Goal: Information Seeking & Learning: Learn about a topic

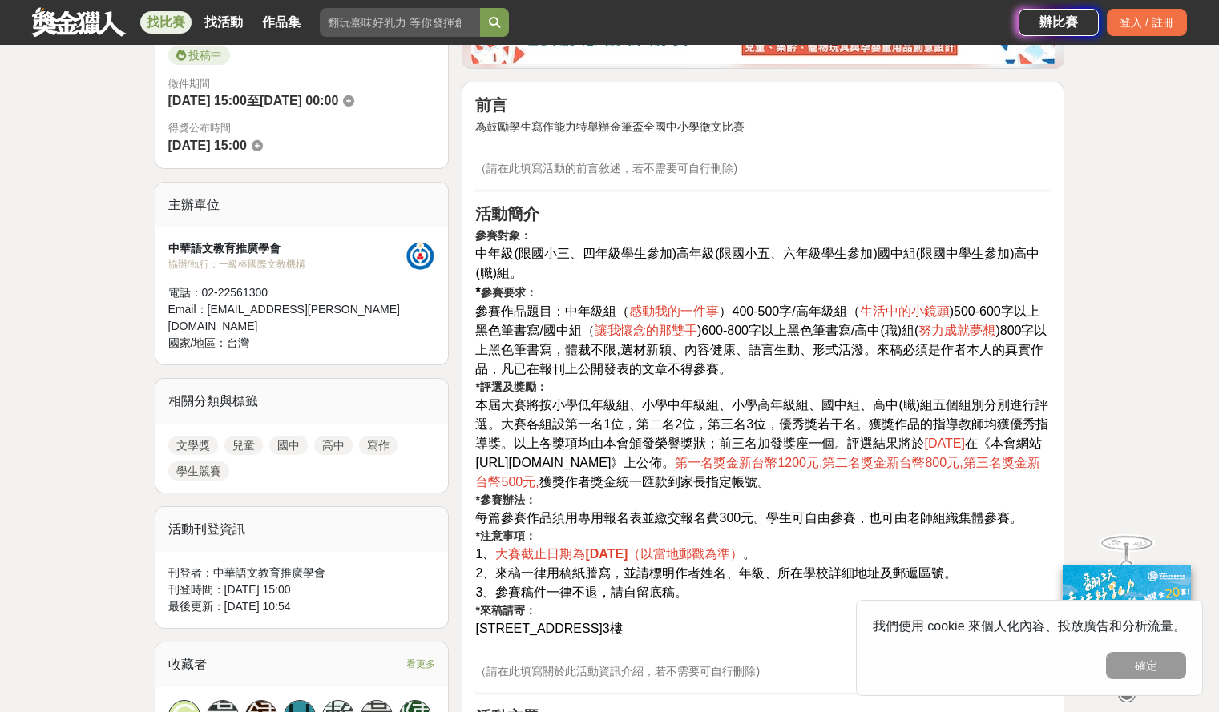
scroll to position [481, 0]
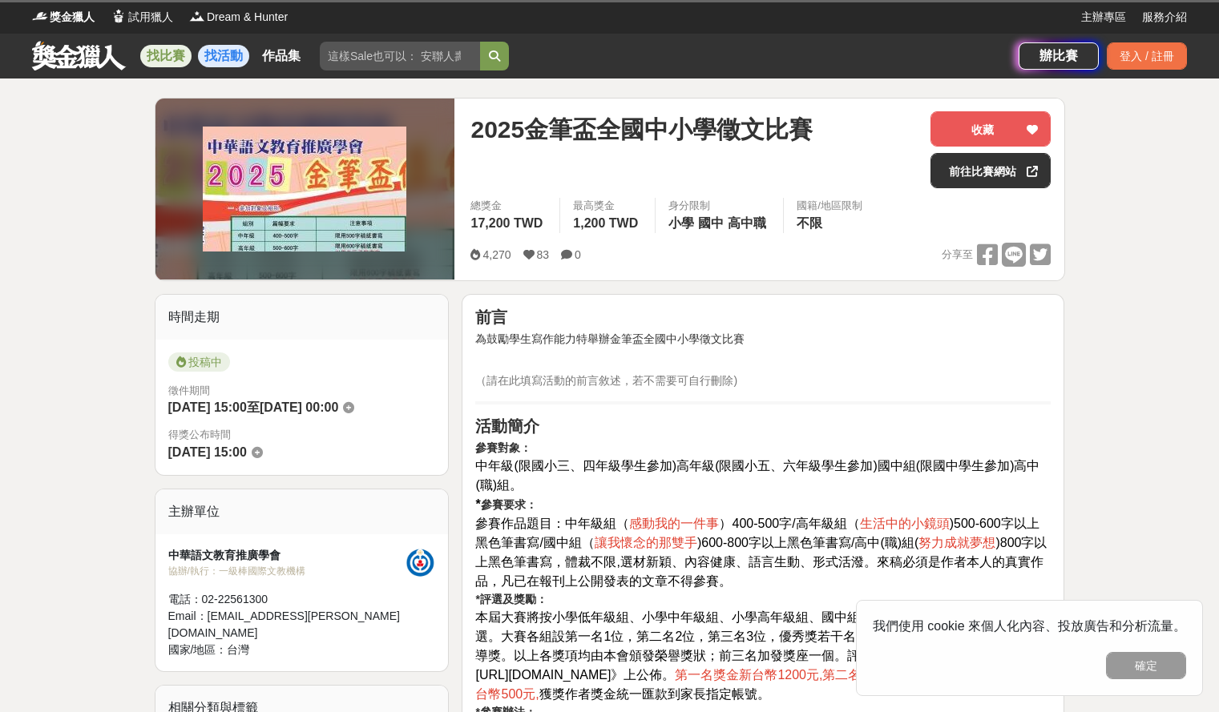
click at [220, 66] on link "找活動" at bounding box center [223, 56] width 51 height 22
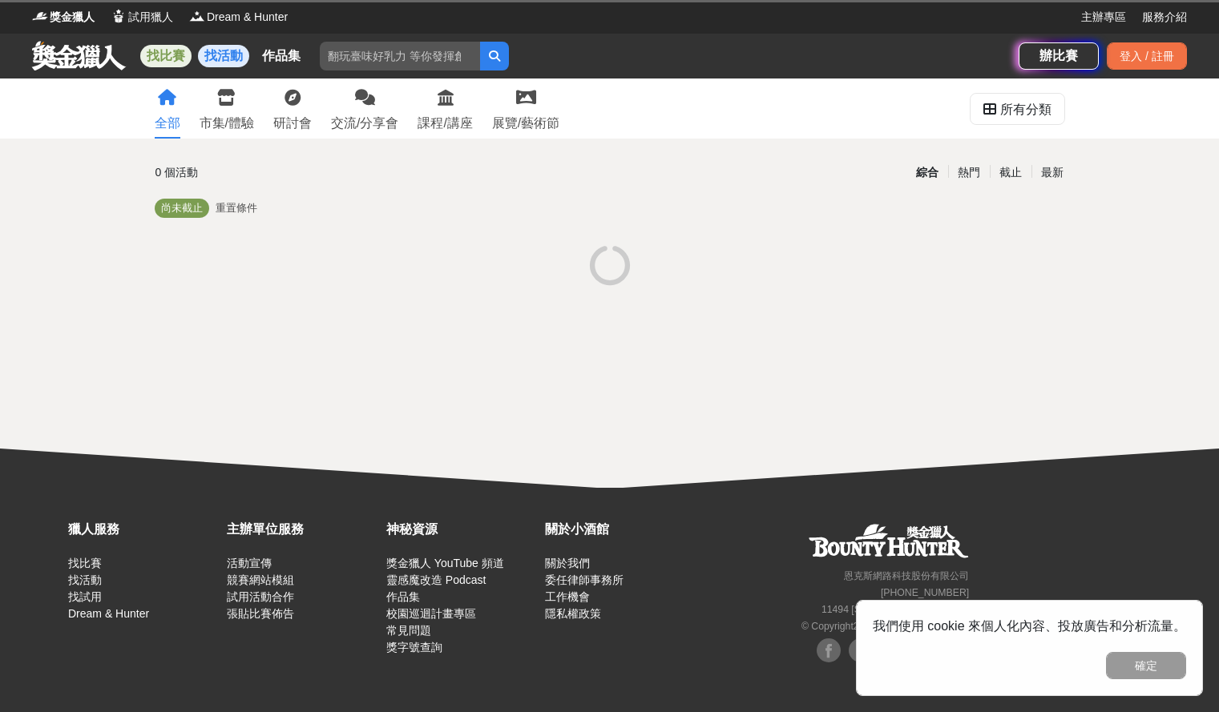
click at [170, 58] on link "找比賽" at bounding box center [165, 56] width 51 height 22
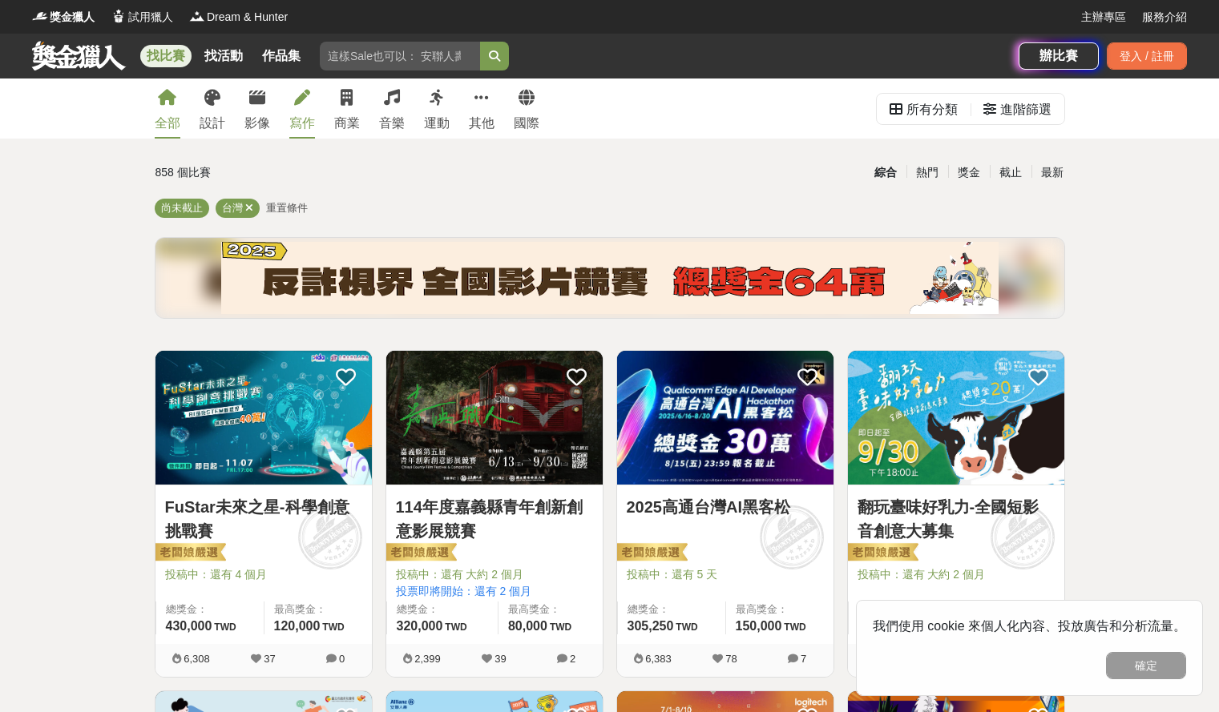
click at [292, 114] on div "寫作" at bounding box center [302, 123] width 26 height 19
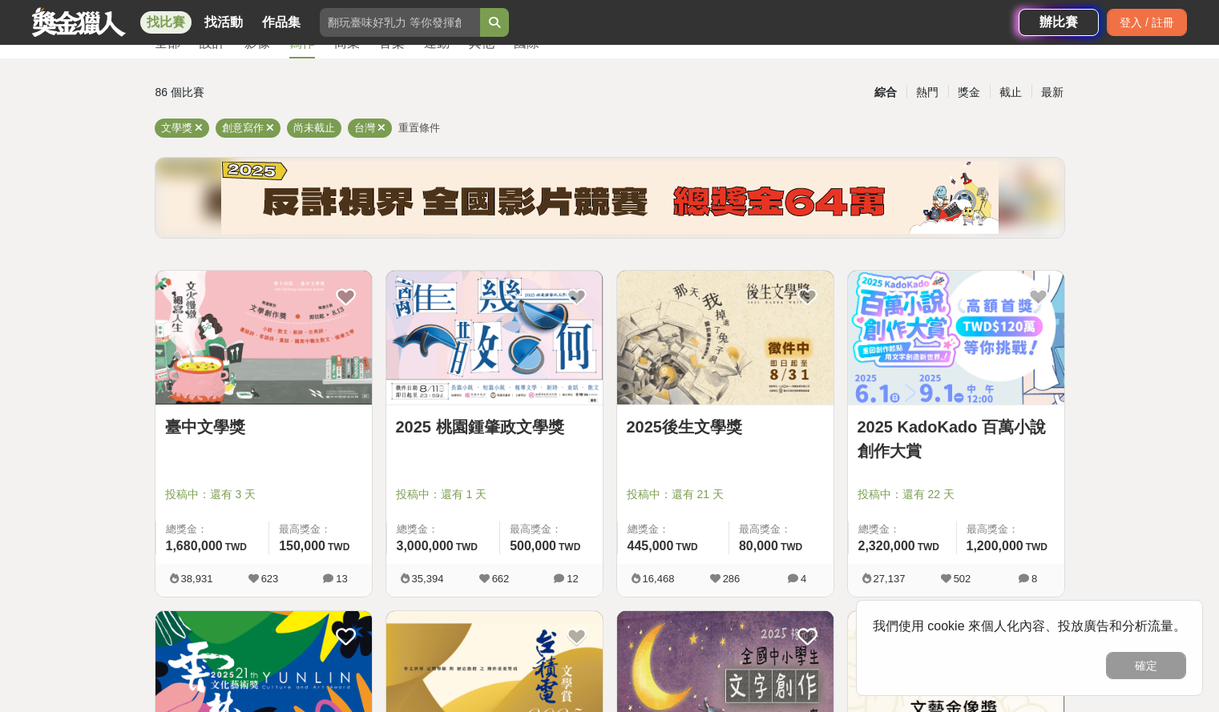
scroll to position [284, 0]
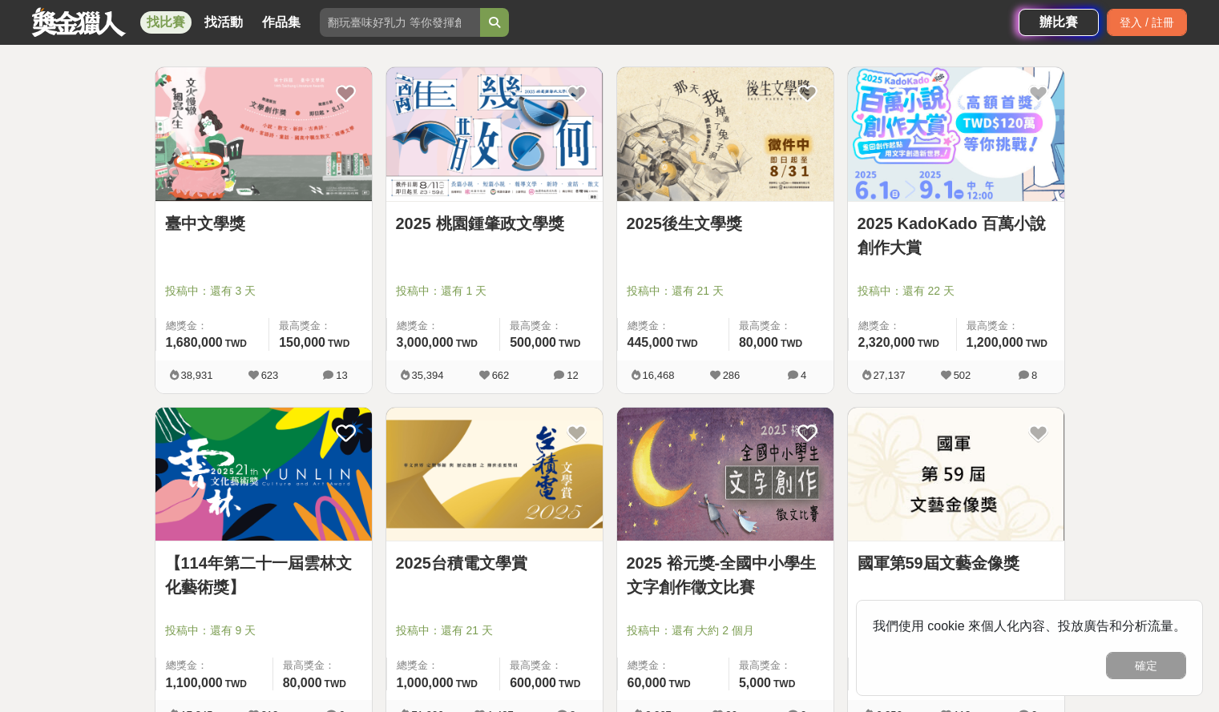
click at [320, 259] on div at bounding box center [268, 268] width 207 height 19
click at [255, 110] on img at bounding box center [263, 134] width 216 height 134
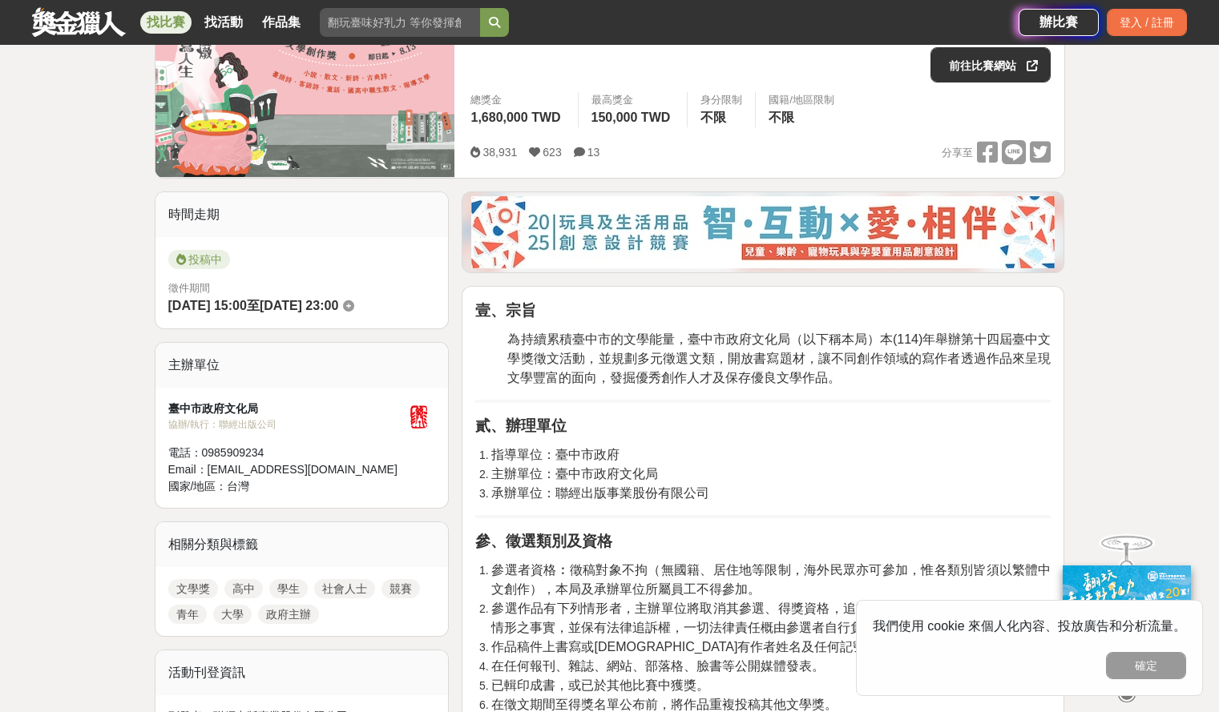
scroll to position [240, 0]
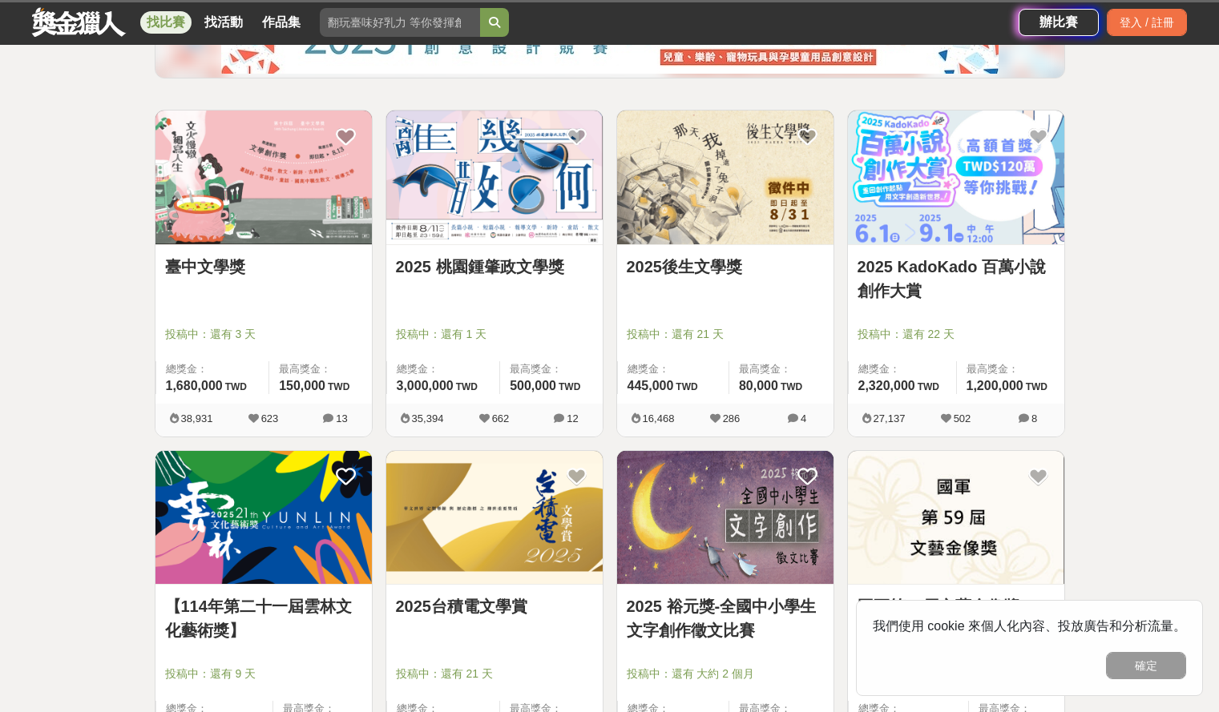
scroll to position [284, 0]
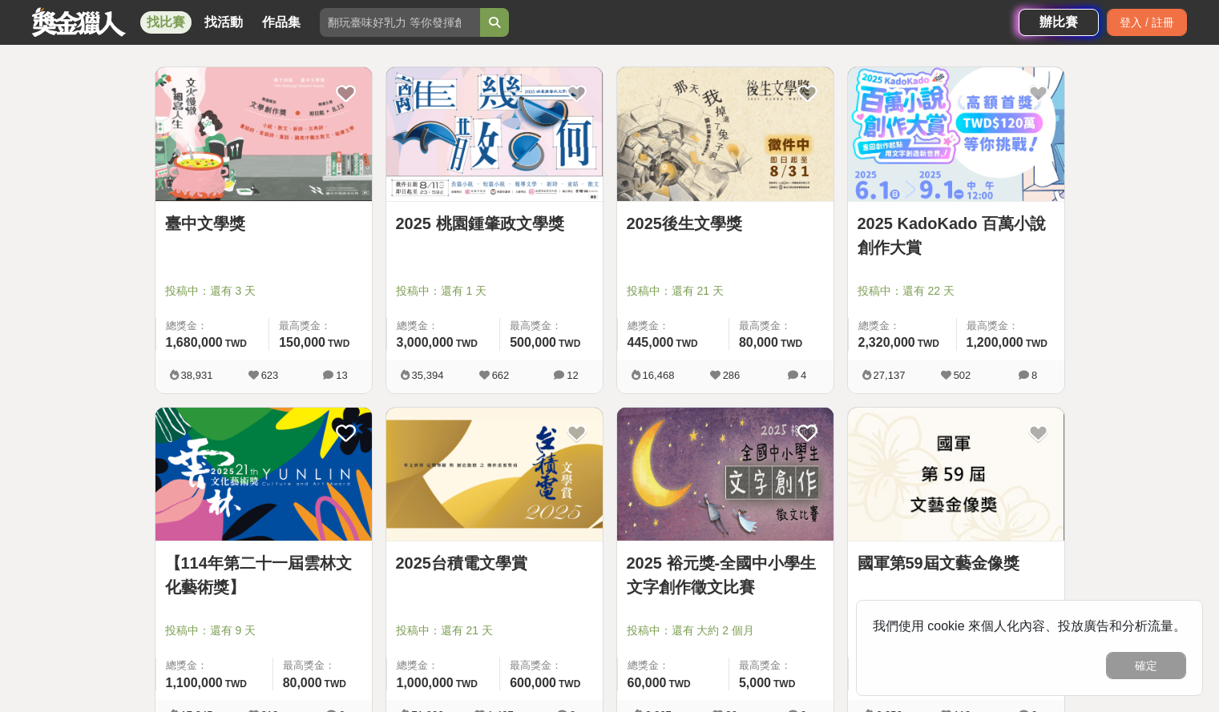
click at [488, 257] on div "2025 桃園鍾肇政文學獎 投稿中：還有 1 天 總獎金： 3,000,000 300 萬 TWD 最高獎金： 500,000 TWD" at bounding box center [494, 281] width 216 height 159
click at [470, 143] on img at bounding box center [494, 134] width 216 height 134
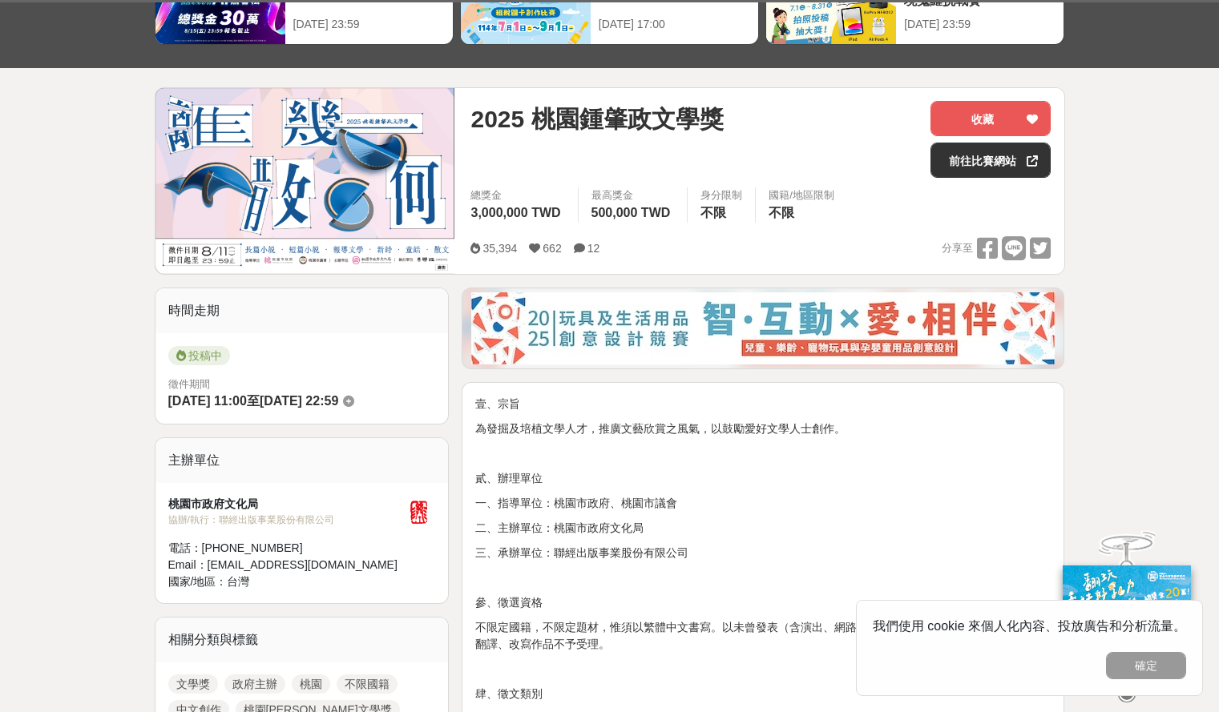
scroll to position [401, 0]
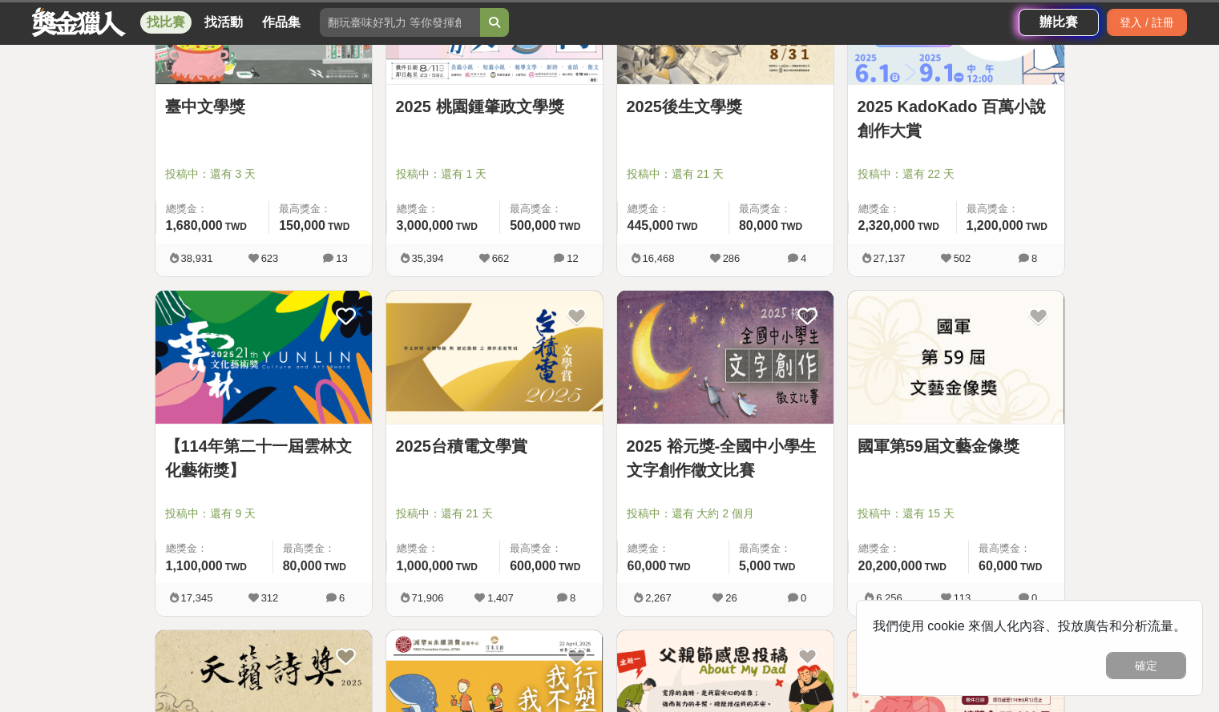
scroll to position [284, 0]
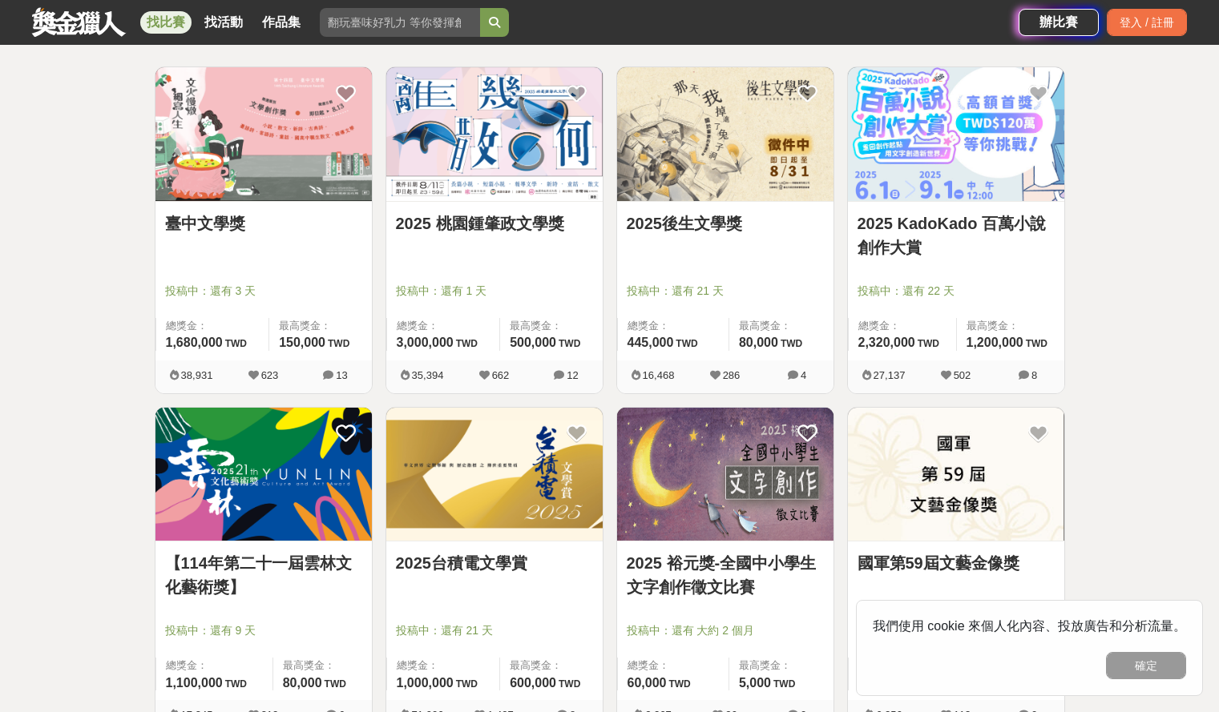
click at [733, 149] on img at bounding box center [725, 134] width 216 height 134
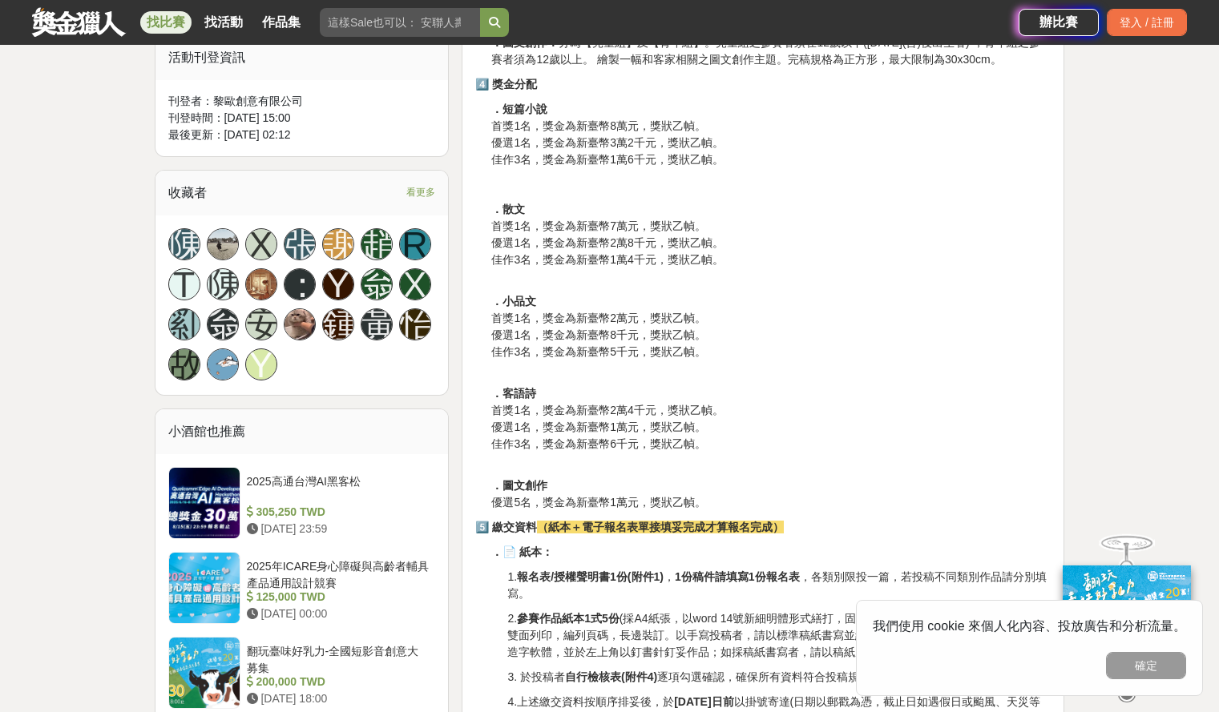
scroll to position [1122, 0]
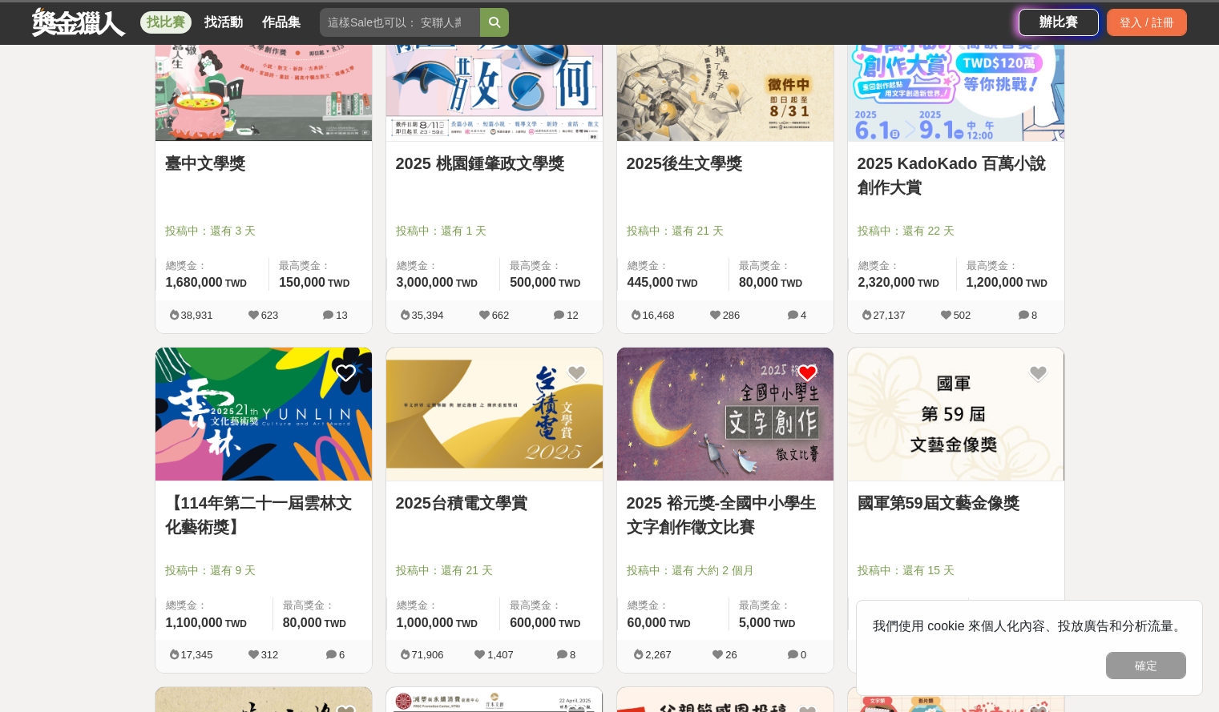
scroll to position [444, 0]
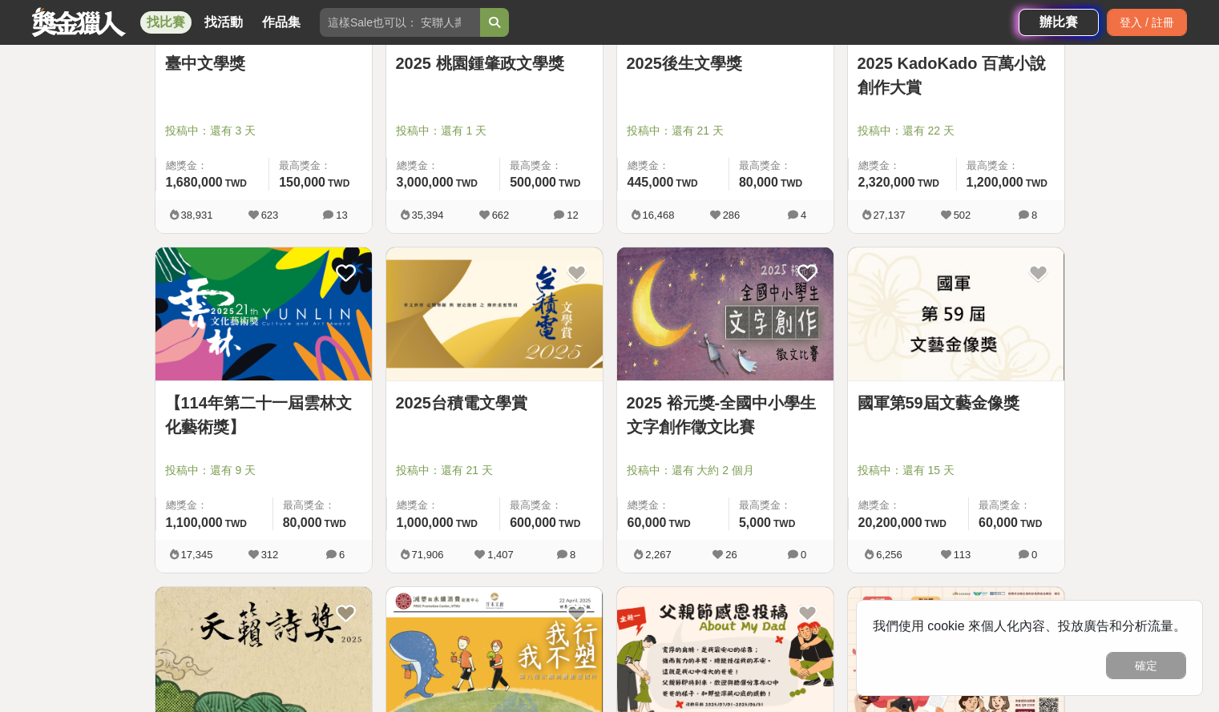
click at [756, 353] on img at bounding box center [725, 315] width 216 height 134
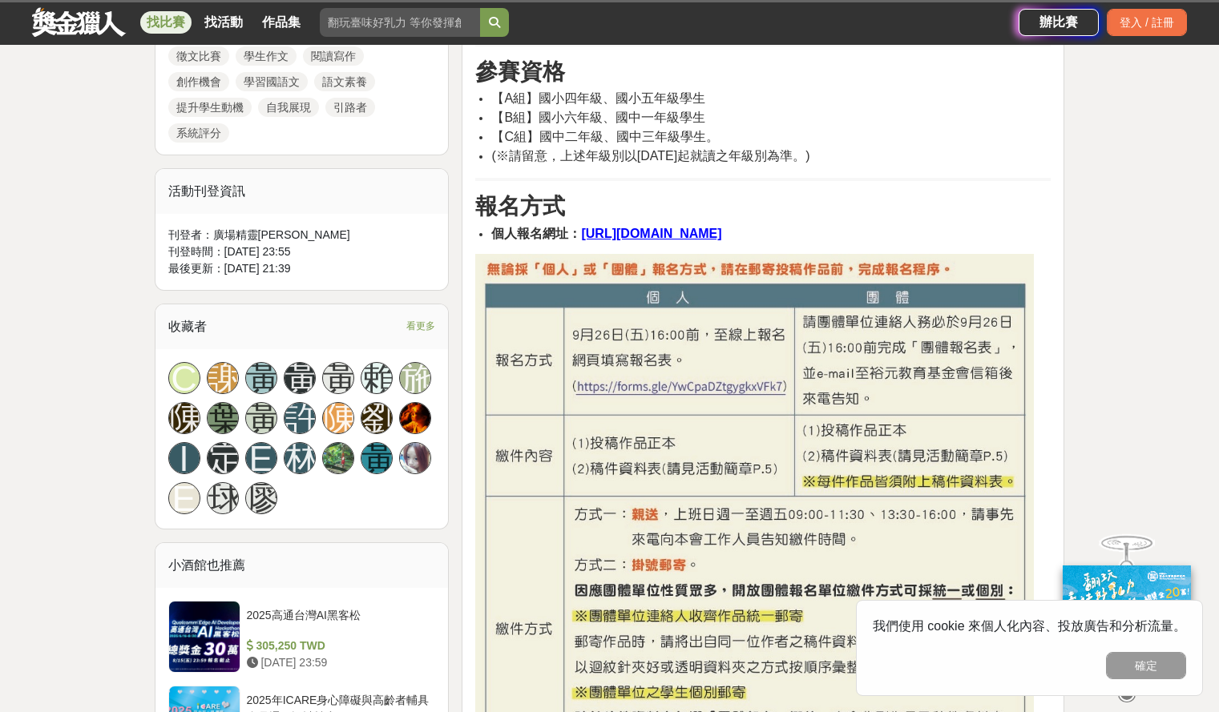
scroll to position [881, 0]
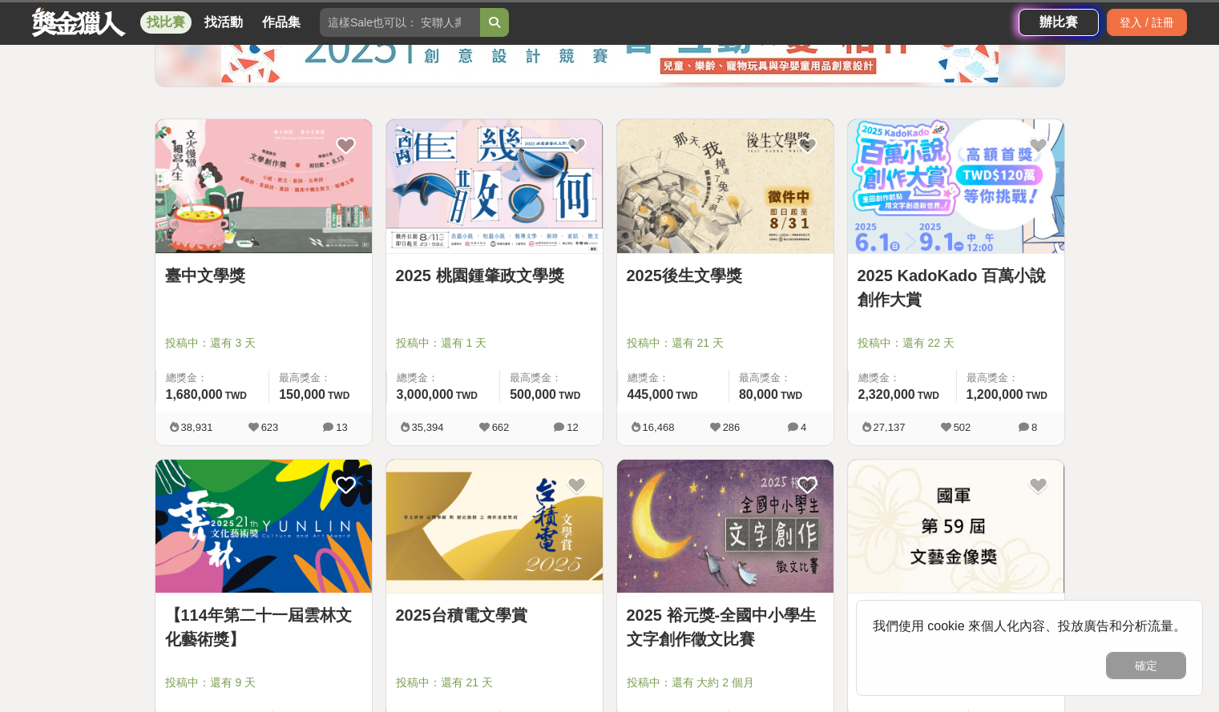
scroll to position [204, 0]
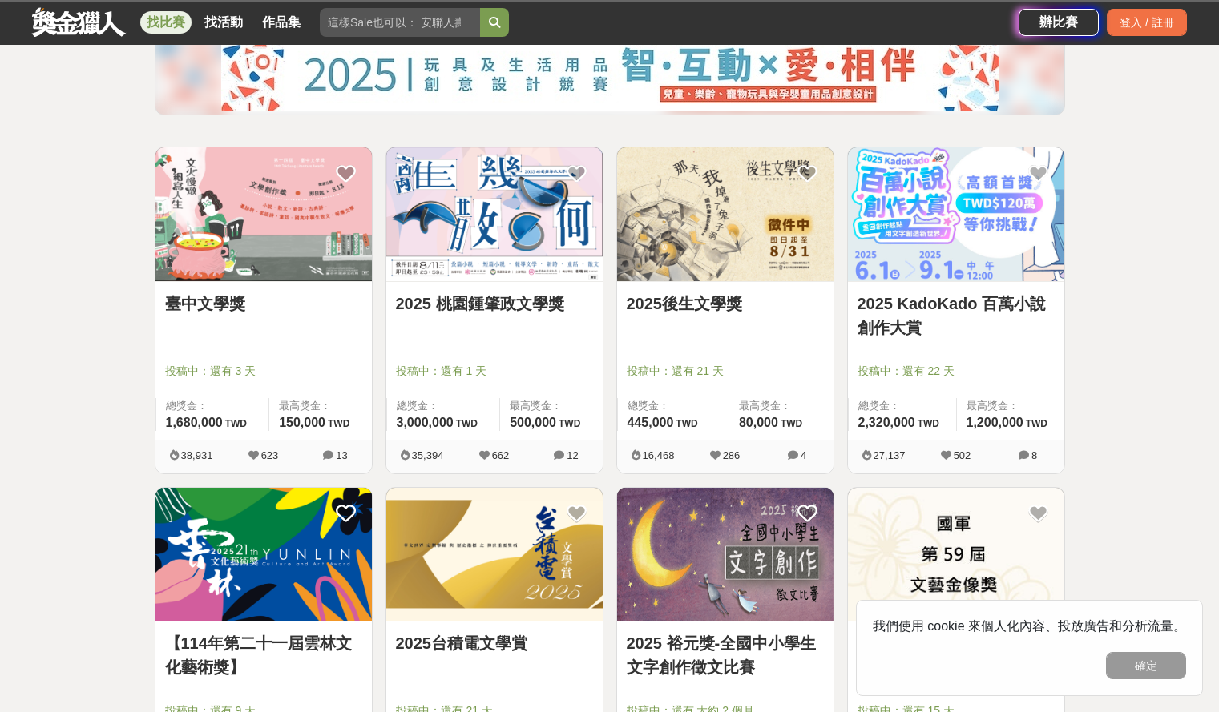
click at [718, 215] on img at bounding box center [725, 214] width 216 height 134
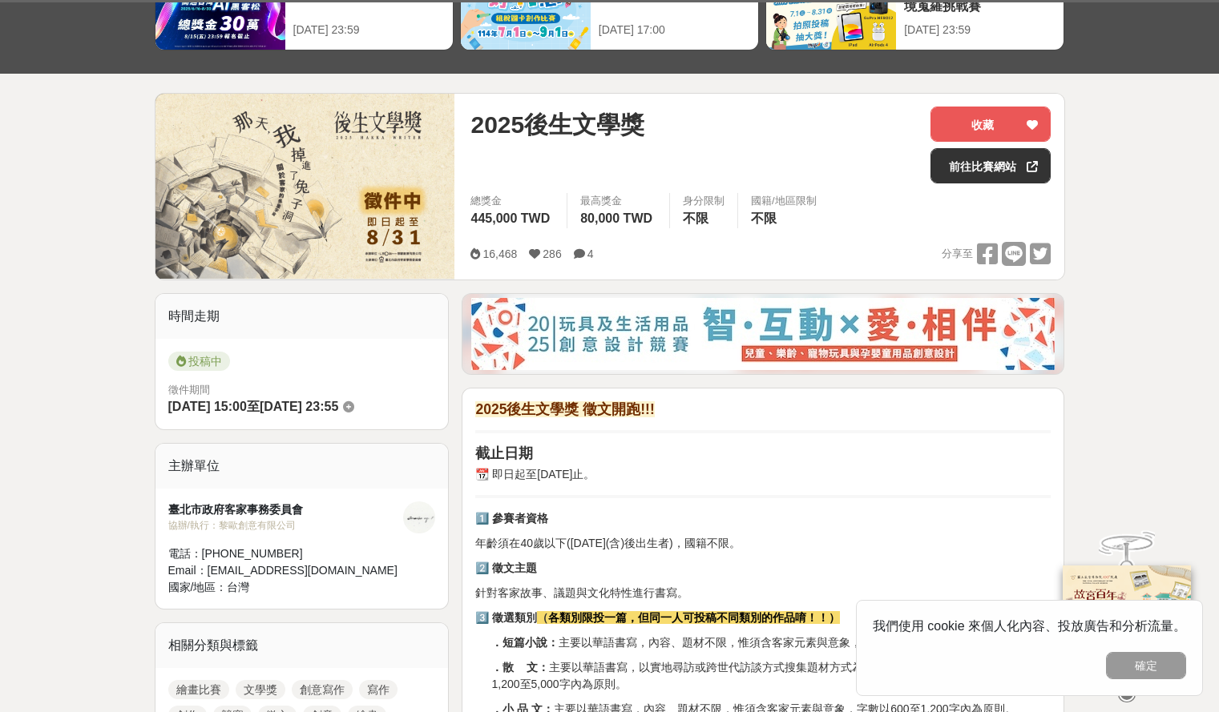
scroll to position [401, 0]
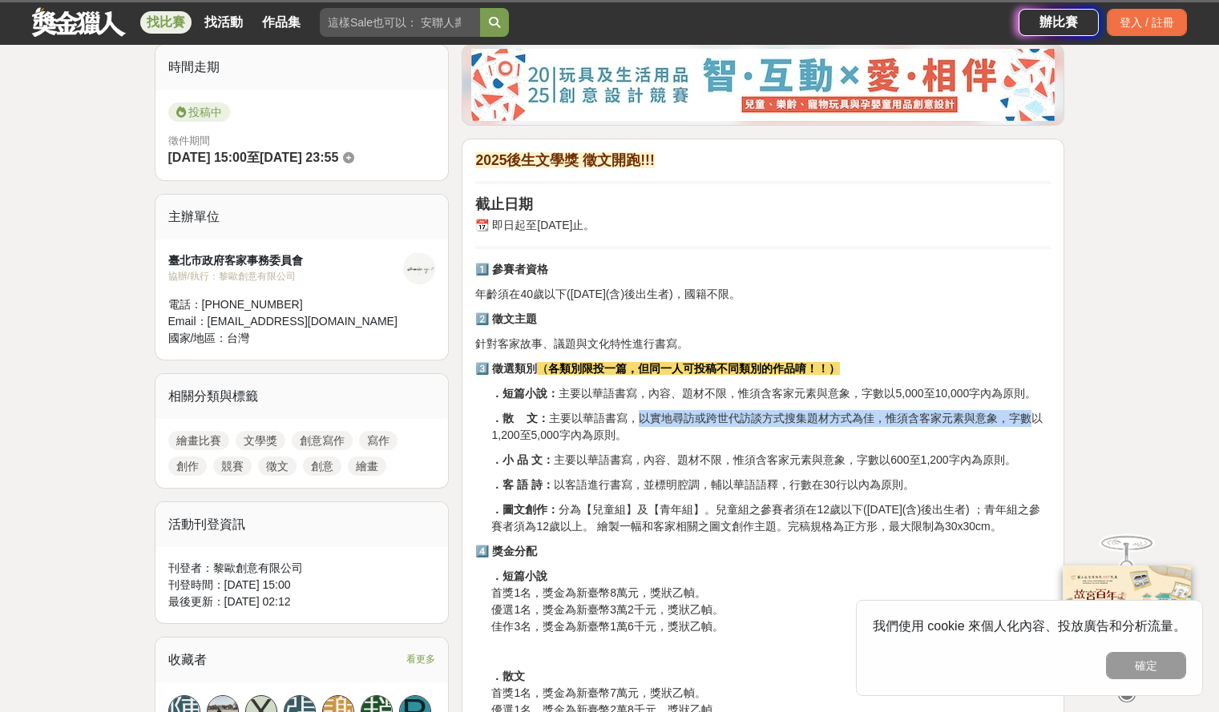
drag, startPoint x: 633, startPoint y: 418, endPoint x: 1029, endPoint y: 416, distance: 395.9
click at [1029, 416] on p "．散 文： 主要以華語書寫，以實地尋訪或跨世代訪談方式搜集題材方式為佳，惟須含客家元素與意象，字數以1,200至5,000字內為原則。" at bounding box center [770, 427] width 559 height 34
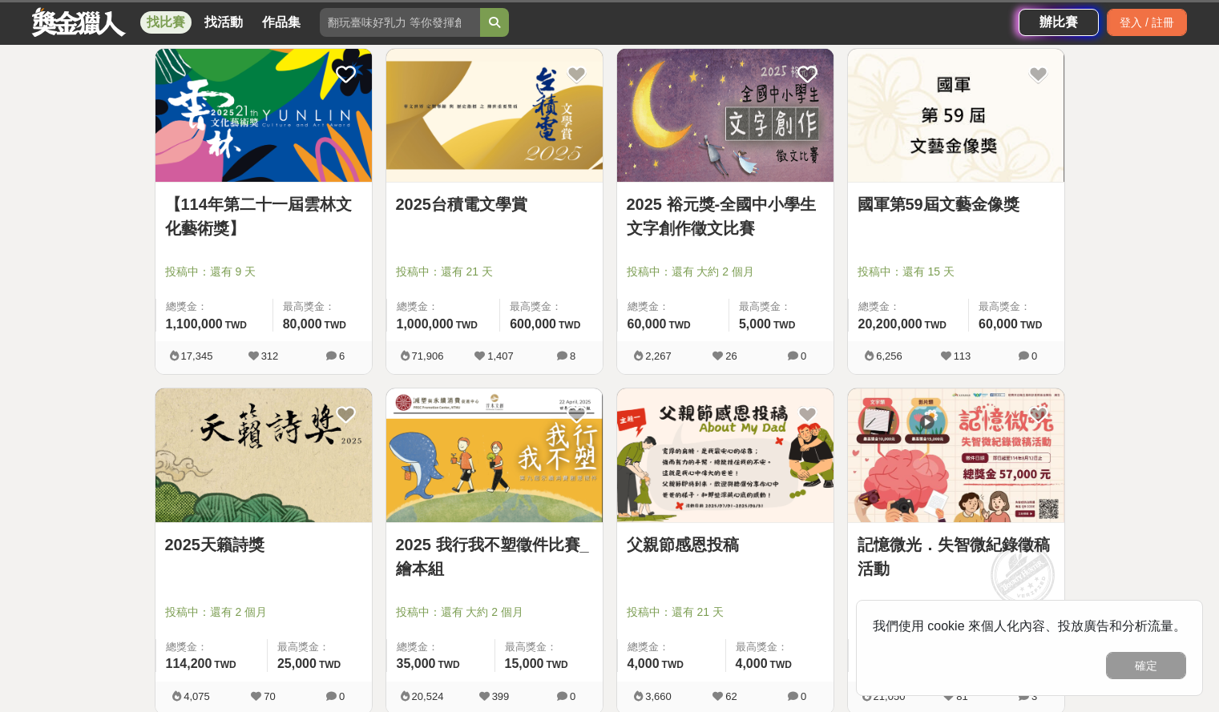
scroll to position [925, 0]
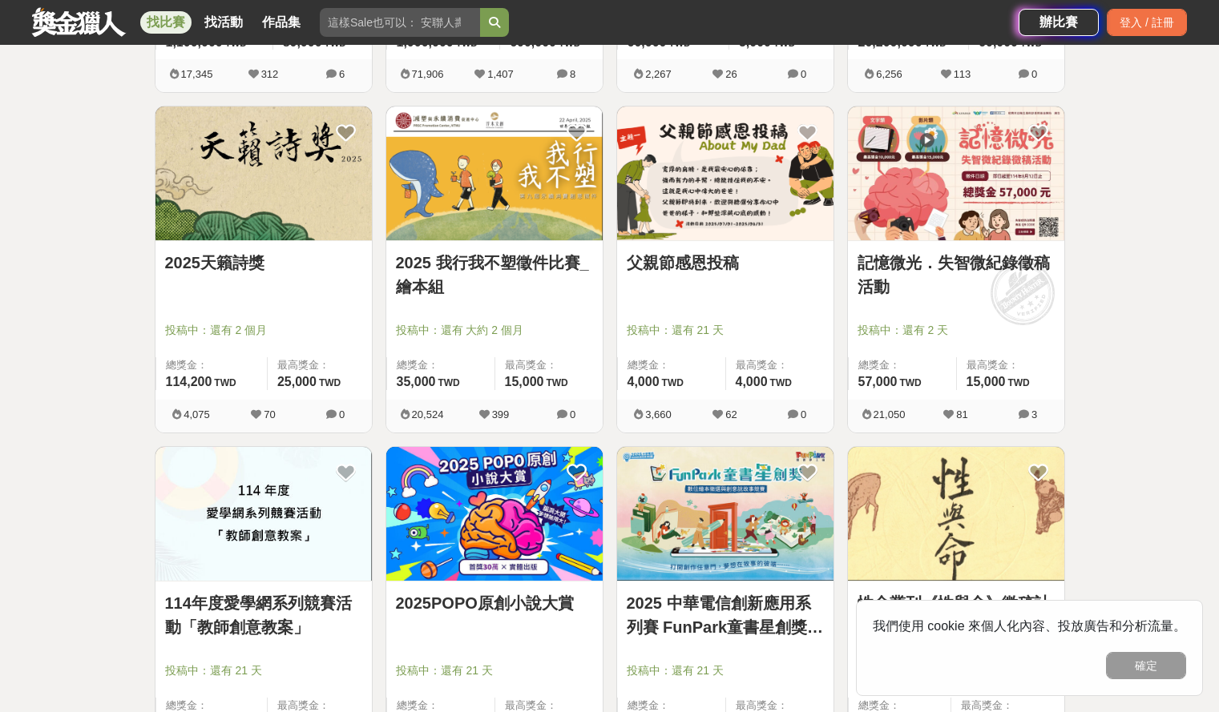
click at [240, 175] on img at bounding box center [263, 174] width 216 height 134
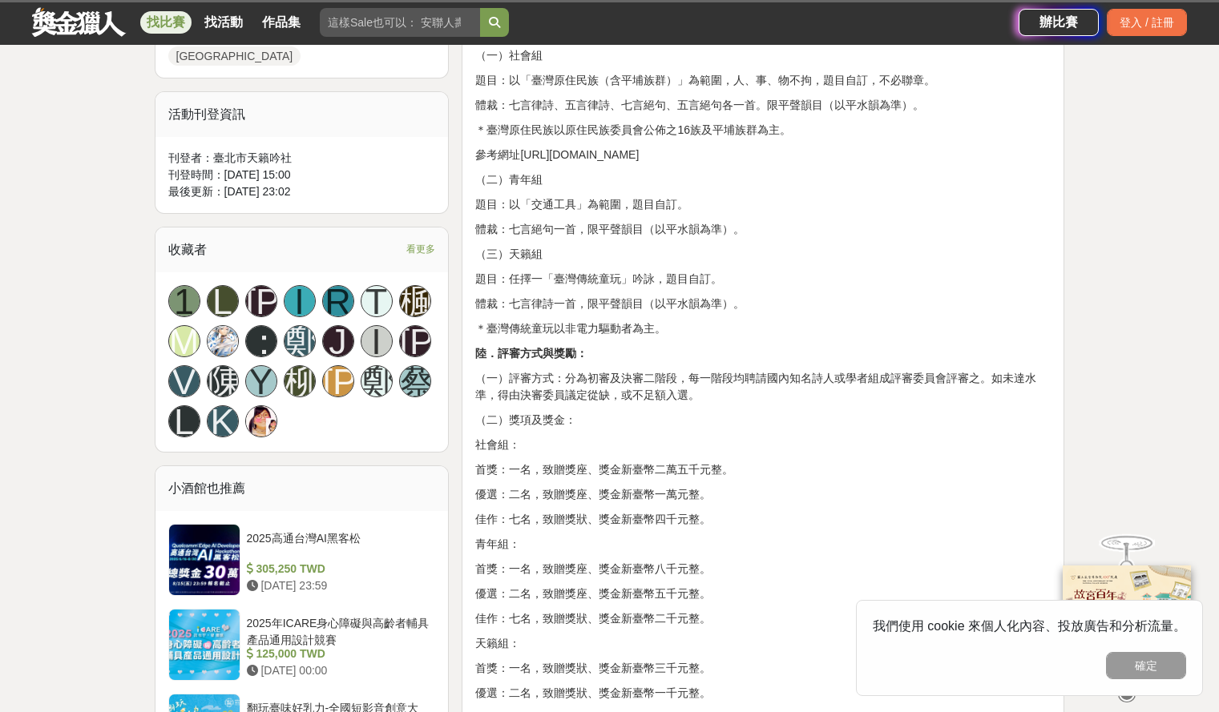
scroll to position [962, 0]
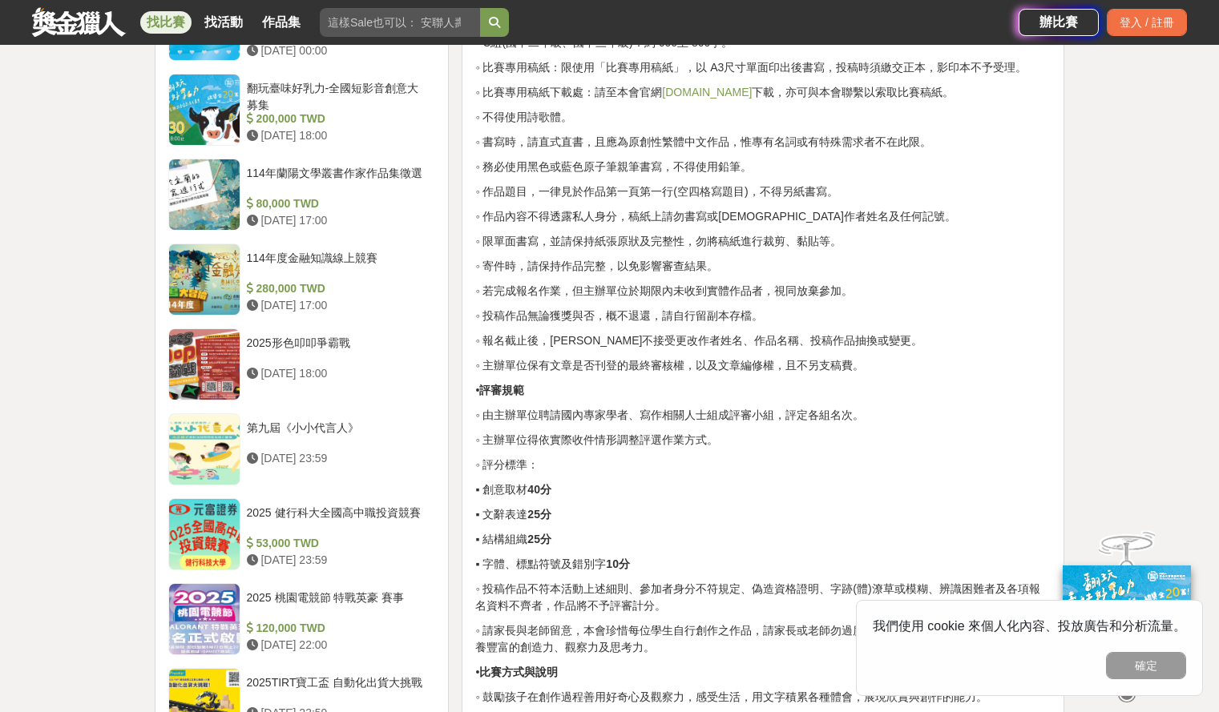
scroll to position [1603, 0]
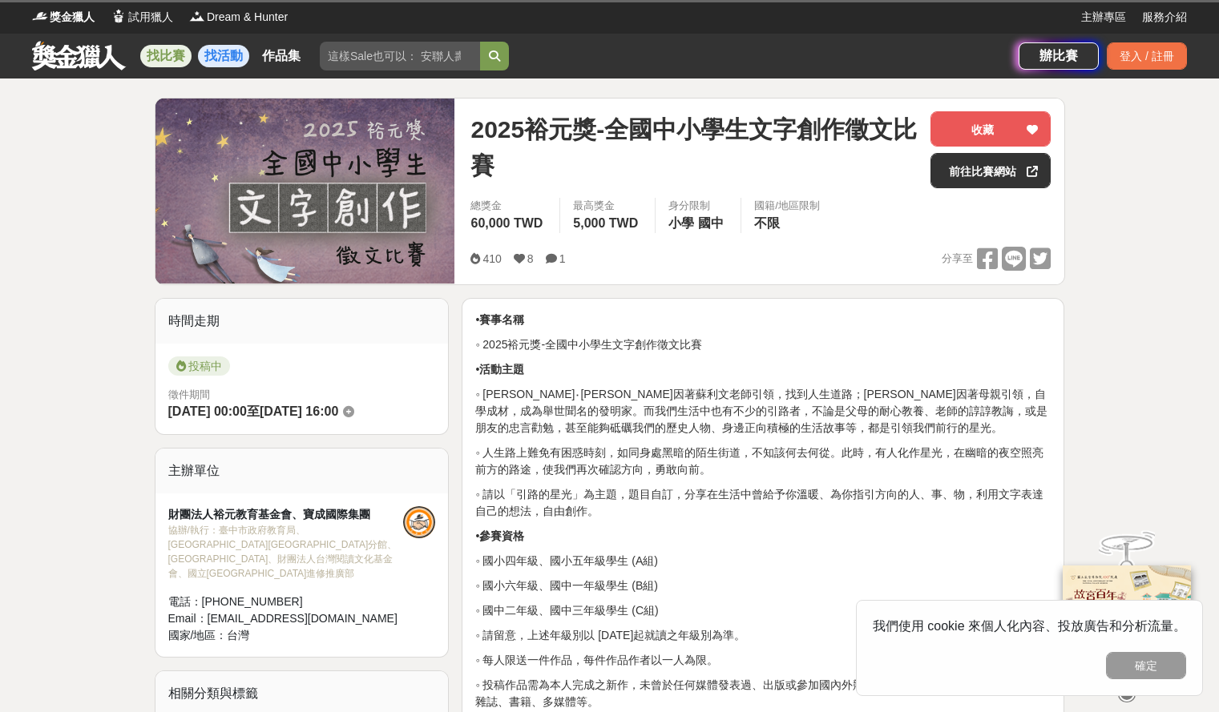
click at [243, 48] on link "找活動" at bounding box center [223, 56] width 51 height 22
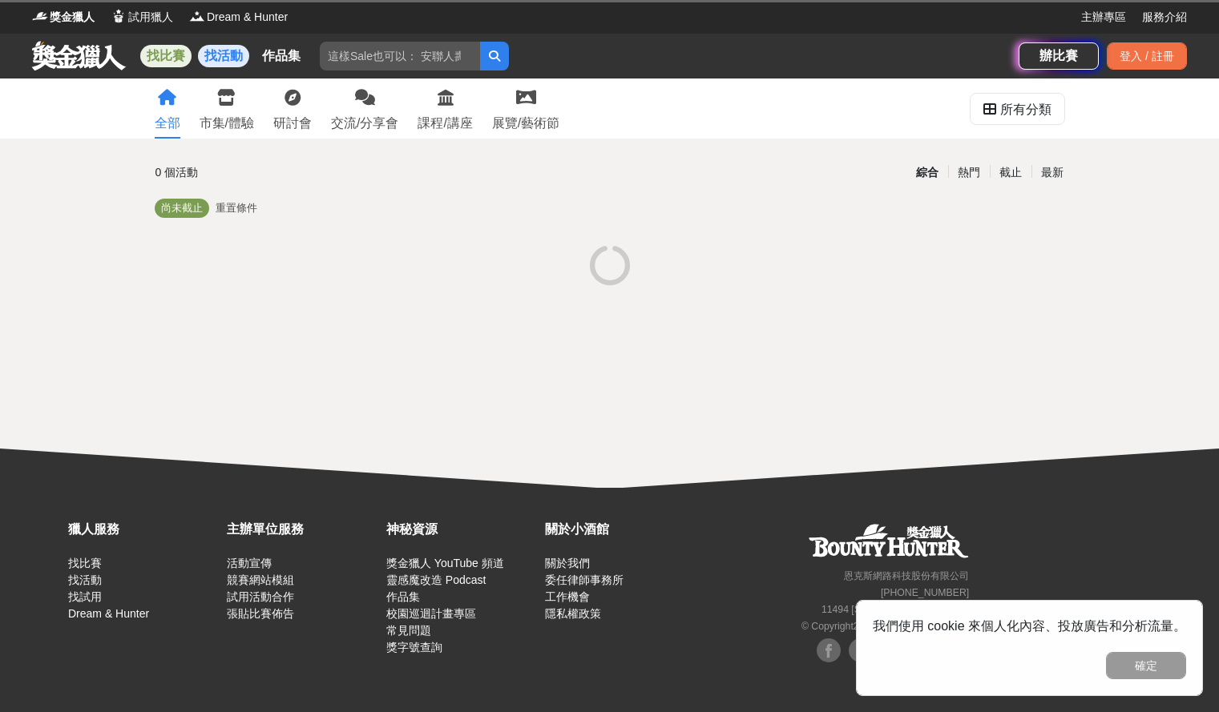
click at [173, 47] on link "找比賽" at bounding box center [165, 56] width 51 height 22
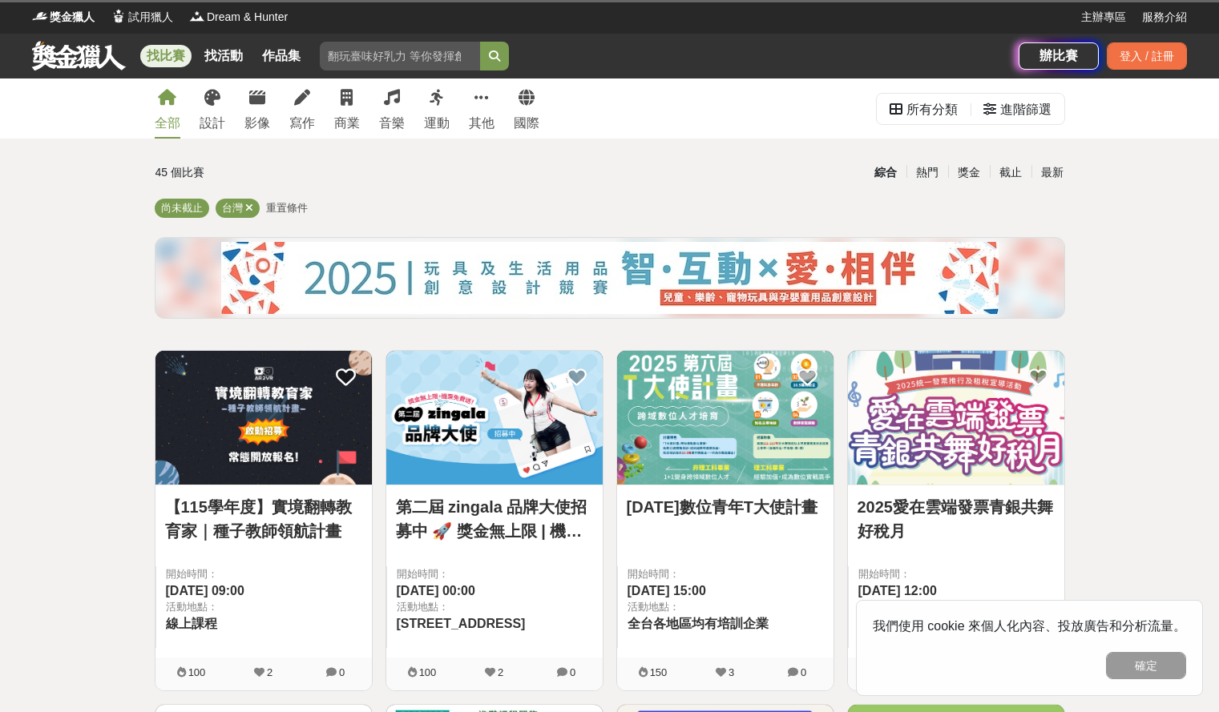
click at [282, 92] on div "全部 設計 影像 寫作 商業 音樂 運動 其他 國際" at bounding box center [347, 109] width 404 height 60
click at [289, 96] on link "寫作" at bounding box center [302, 109] width 26 height 60
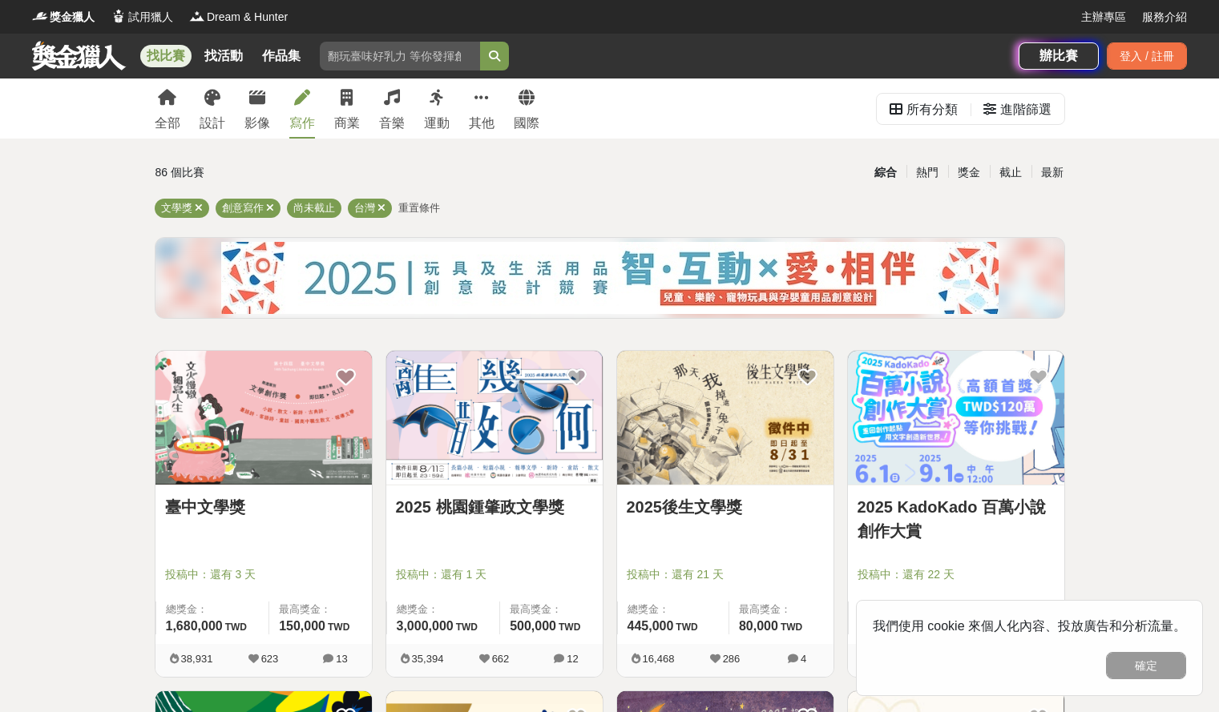
click at [373, 118] on div "全部 設計 影像 寫作 商業 音樂 運動 其他 國際" at bounding box center [347, 109] width 404 height 60
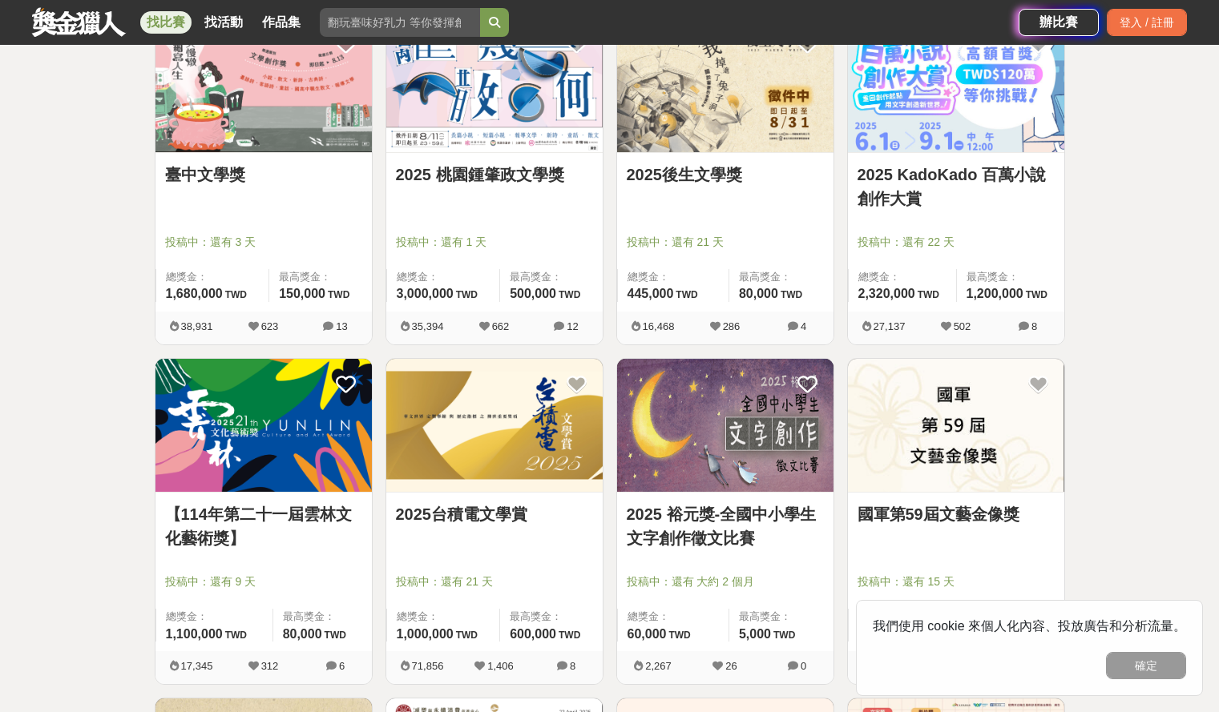
scroll to position [401, 0]
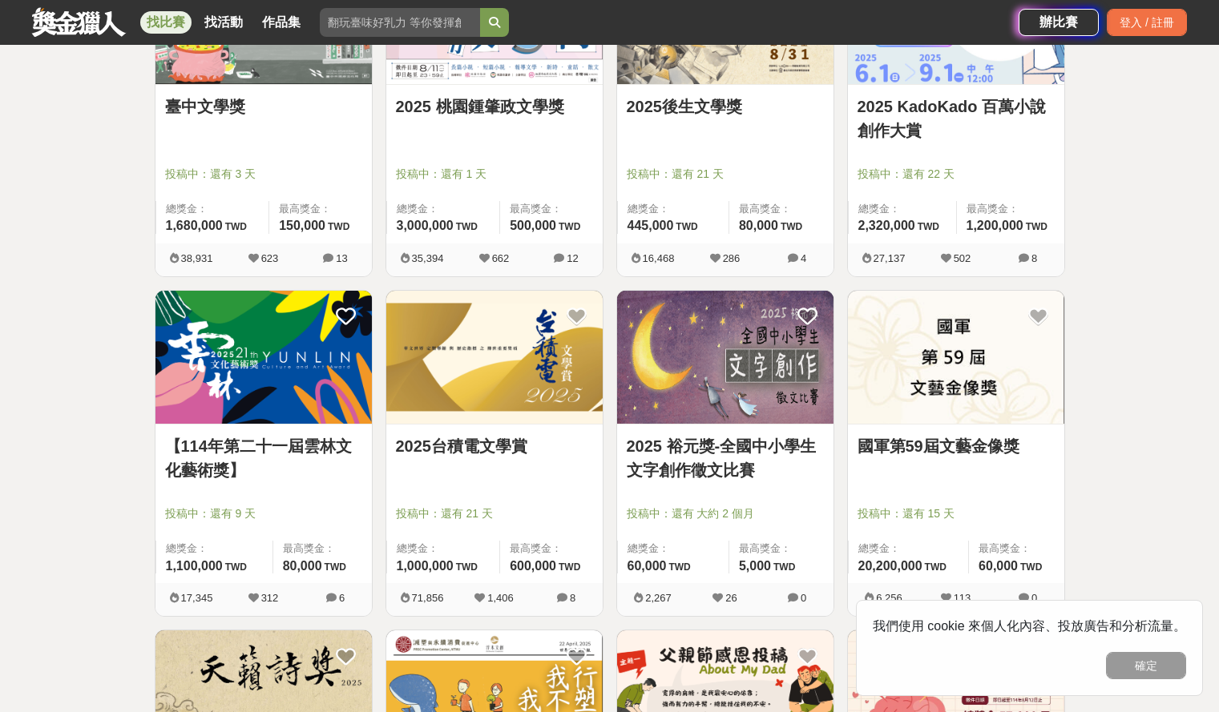
click at [510, 428] on div "2025台積電文學賞 投稿中：還有 21 天 總獎金： 1,000,000 100 萬 TWD 最高獎金： 600,000 TWD" at bounding box center [494, 504] width 216 height 159
click at [474, 381] on img at bounding box center [494, 358] width 216 height 134
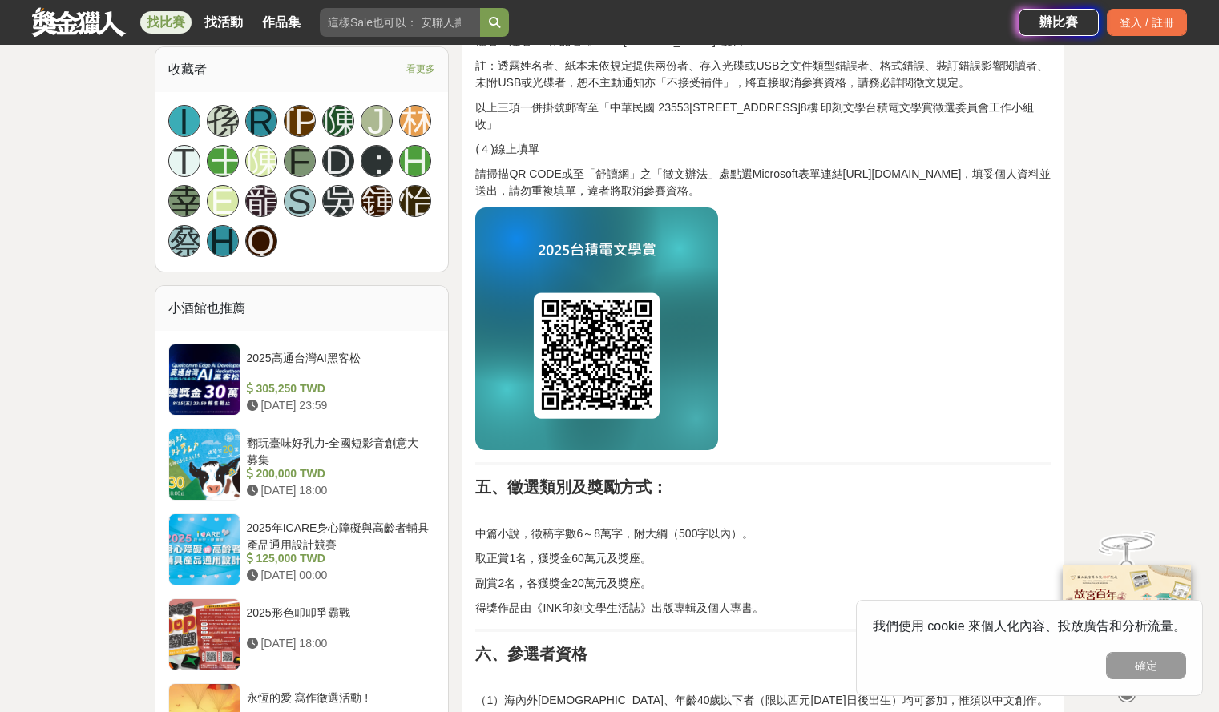
scroll to position [1202, 0]
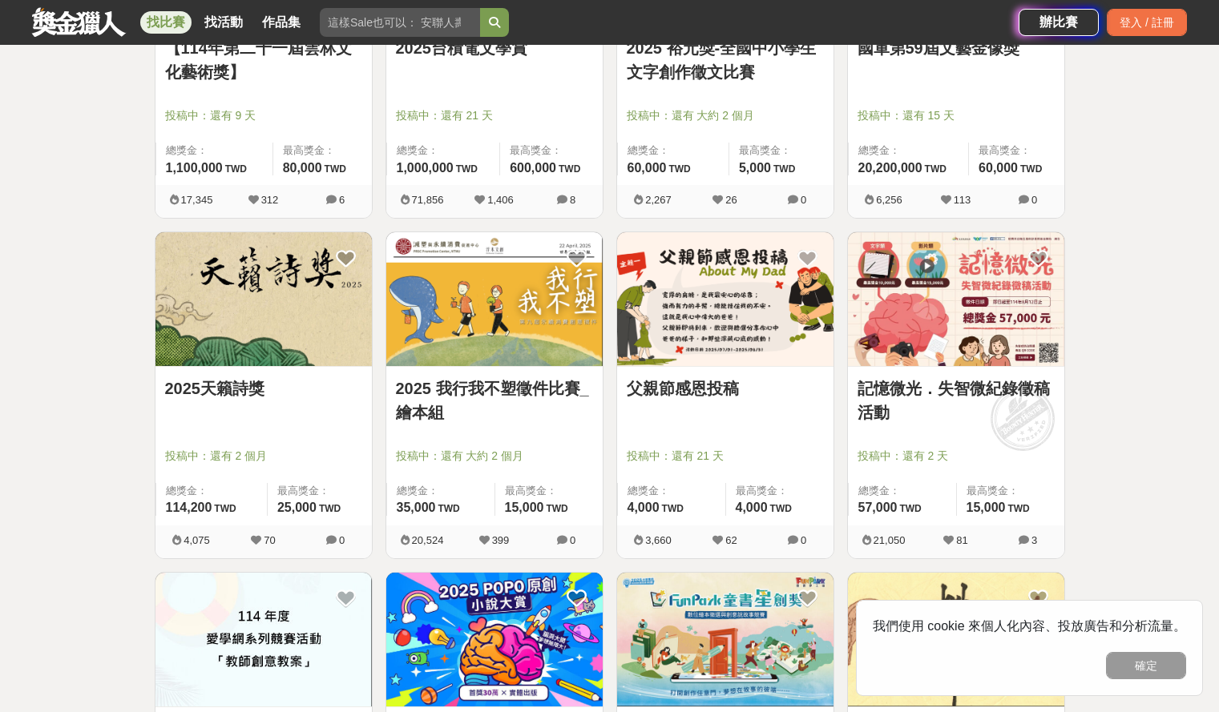
scroll to position [801, 0]
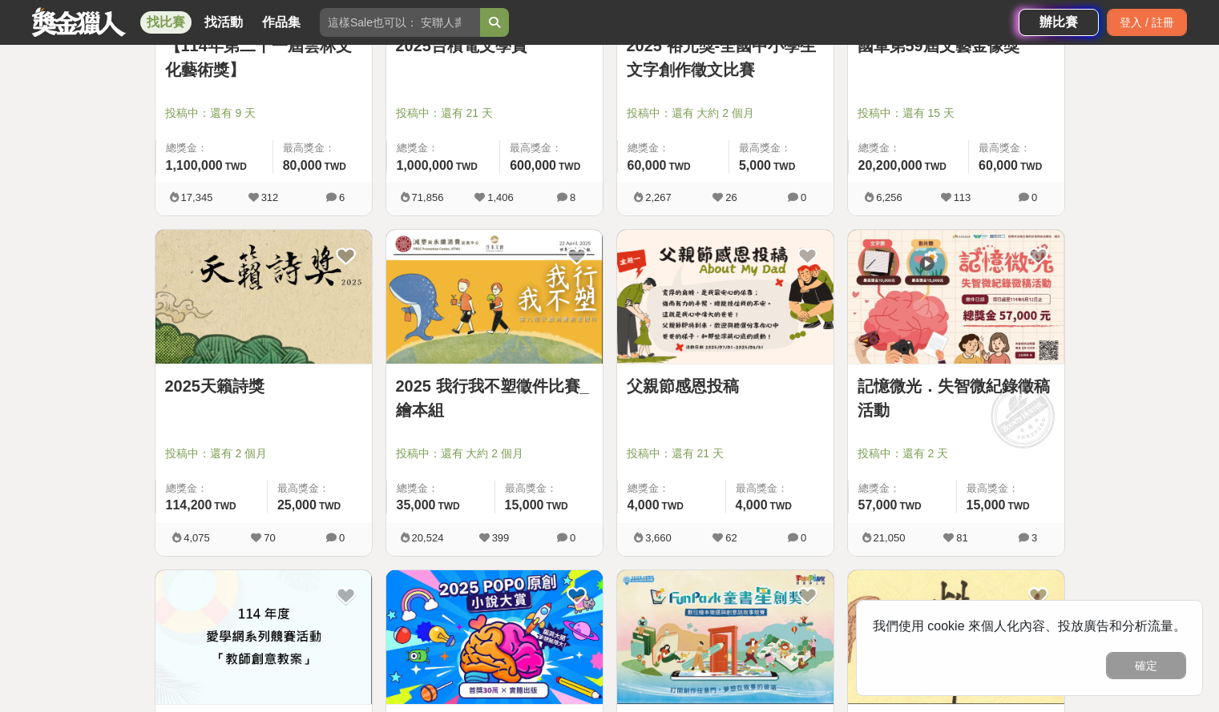
click at [257, 387] on link "2025天籟詩獎" at bounding box center [263, 386] width 197 height 24
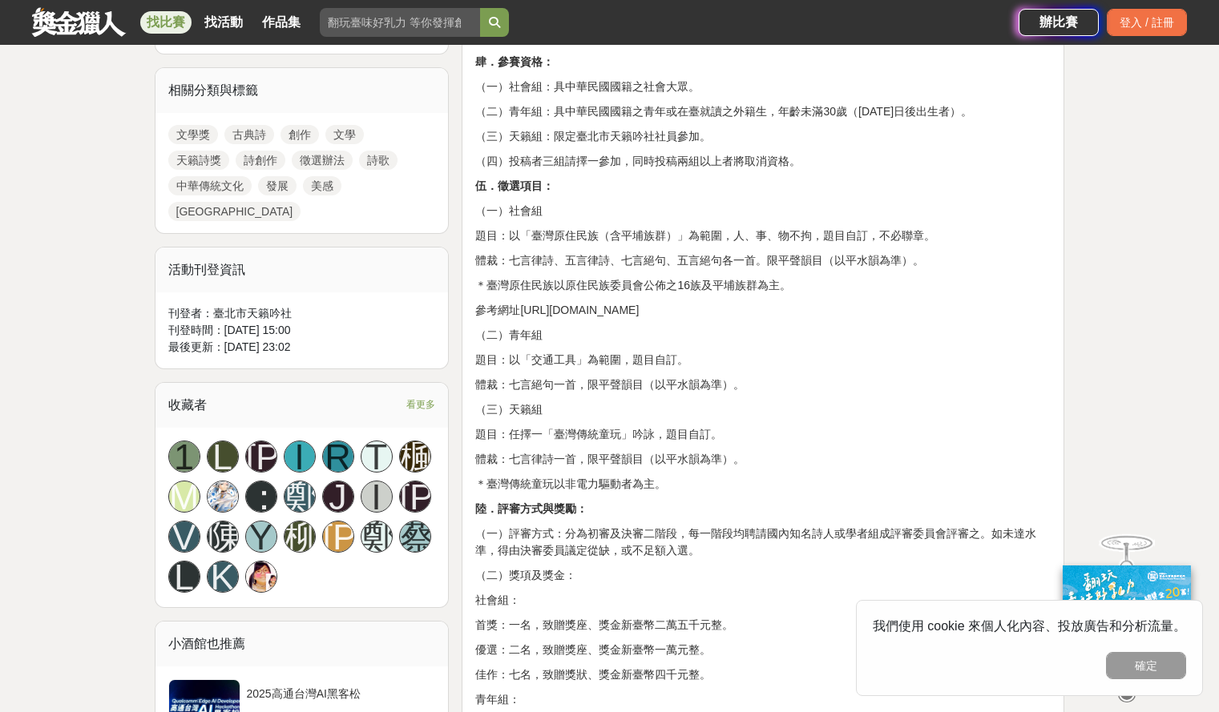
scroll to position [801, 0]
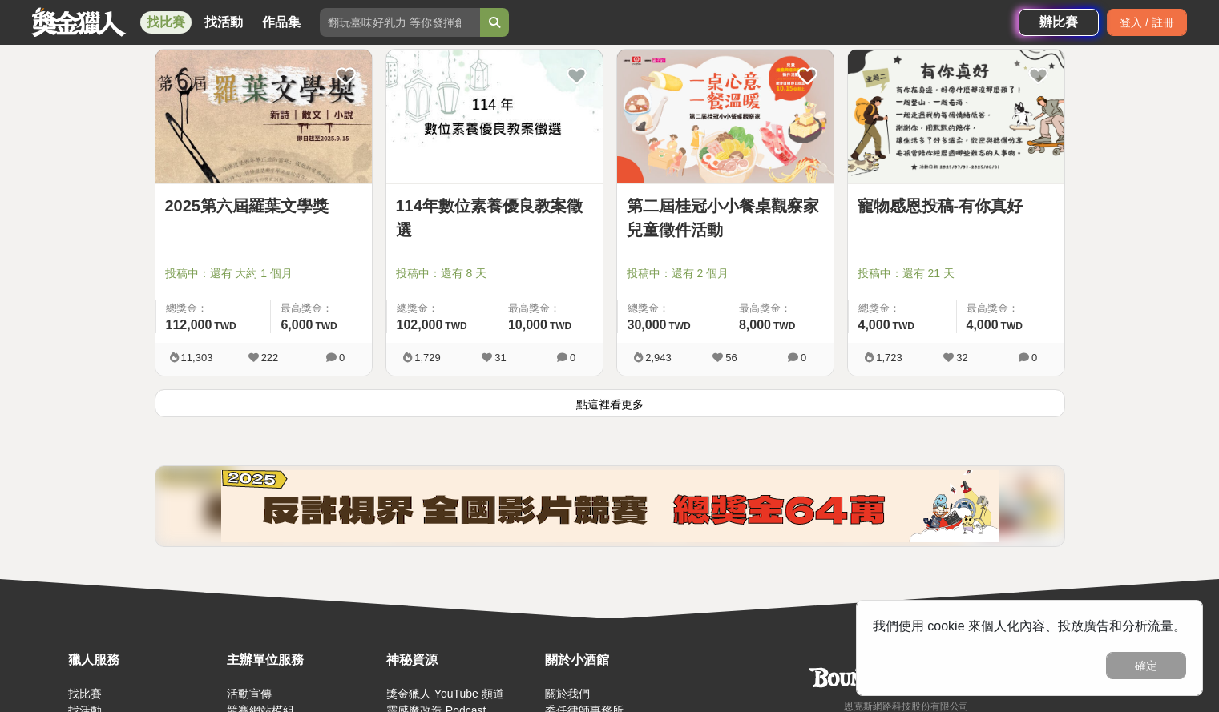
scroll to position [2003, 0]
click at [266, 140] on img at bounding box center [263, 116] width 216 height 134
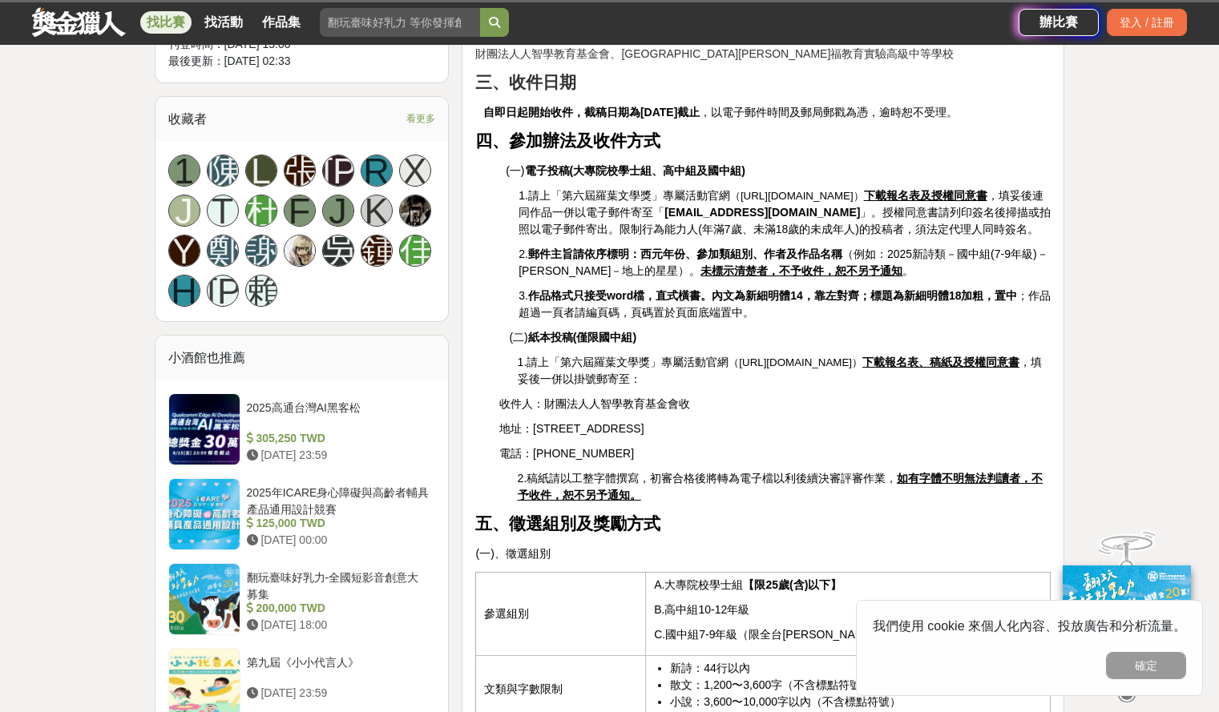
scroll to position [962, 0]
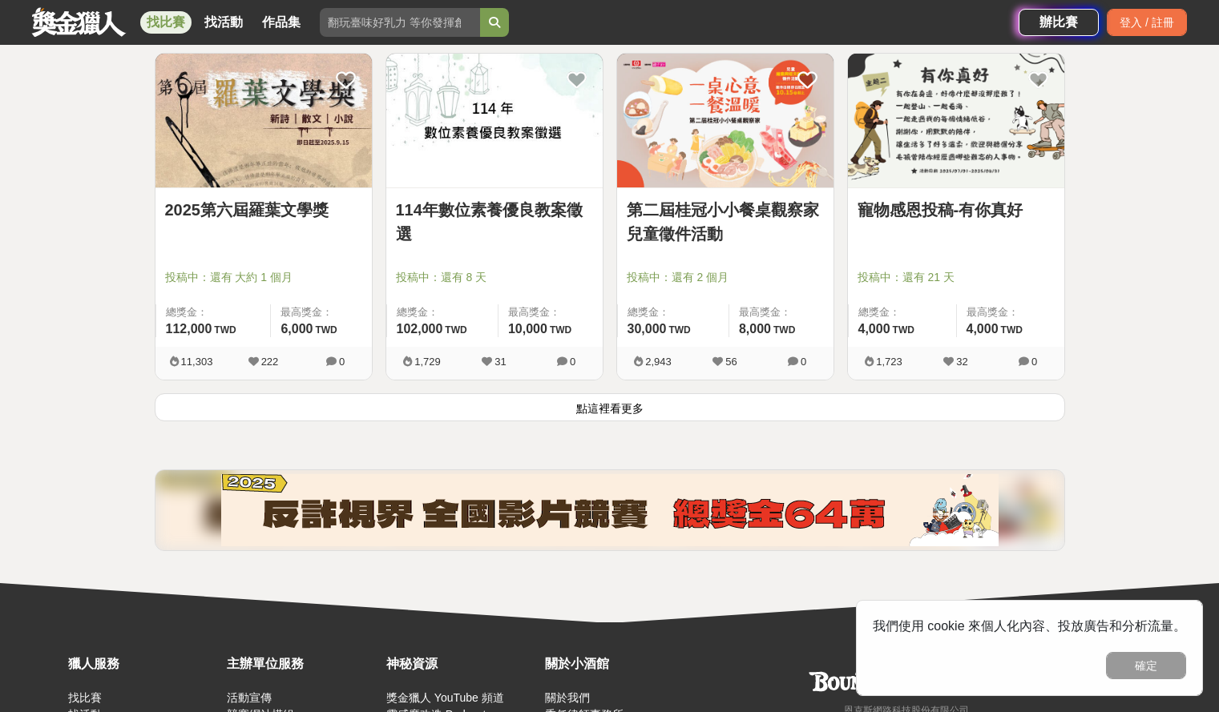
scroll to position [2003, 0]
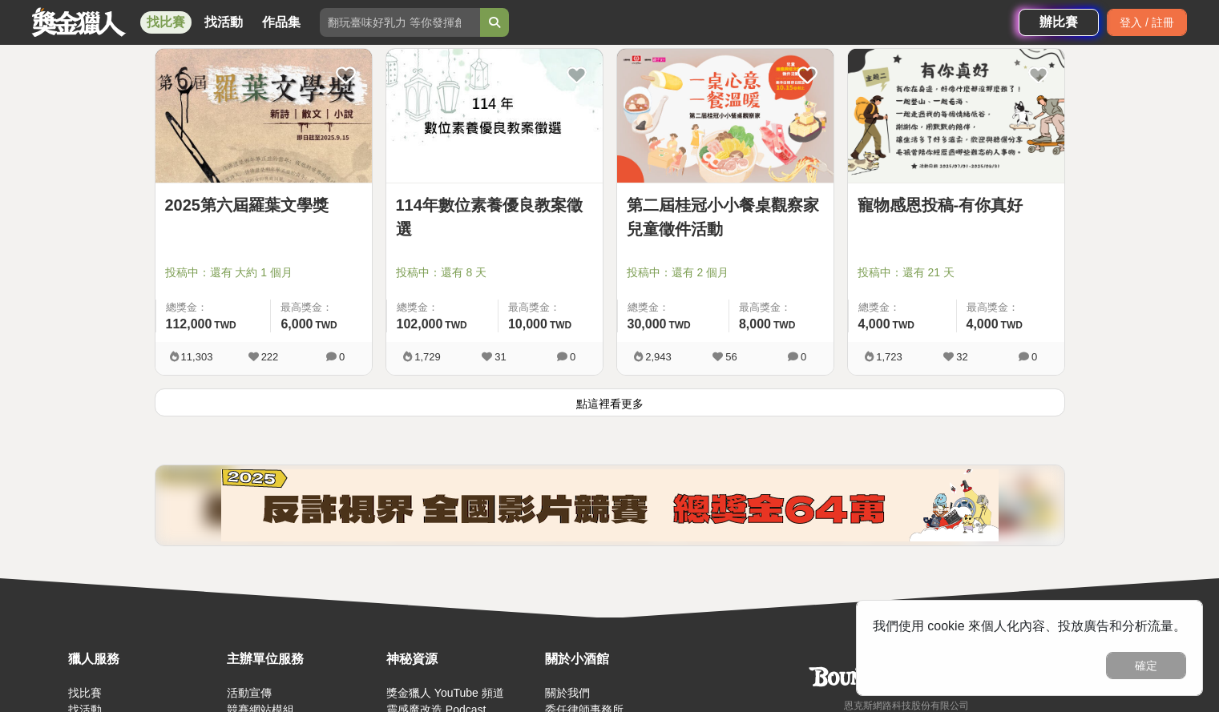
click at [951, 120] on img at bounding box center [956, 116] width 216 height 134
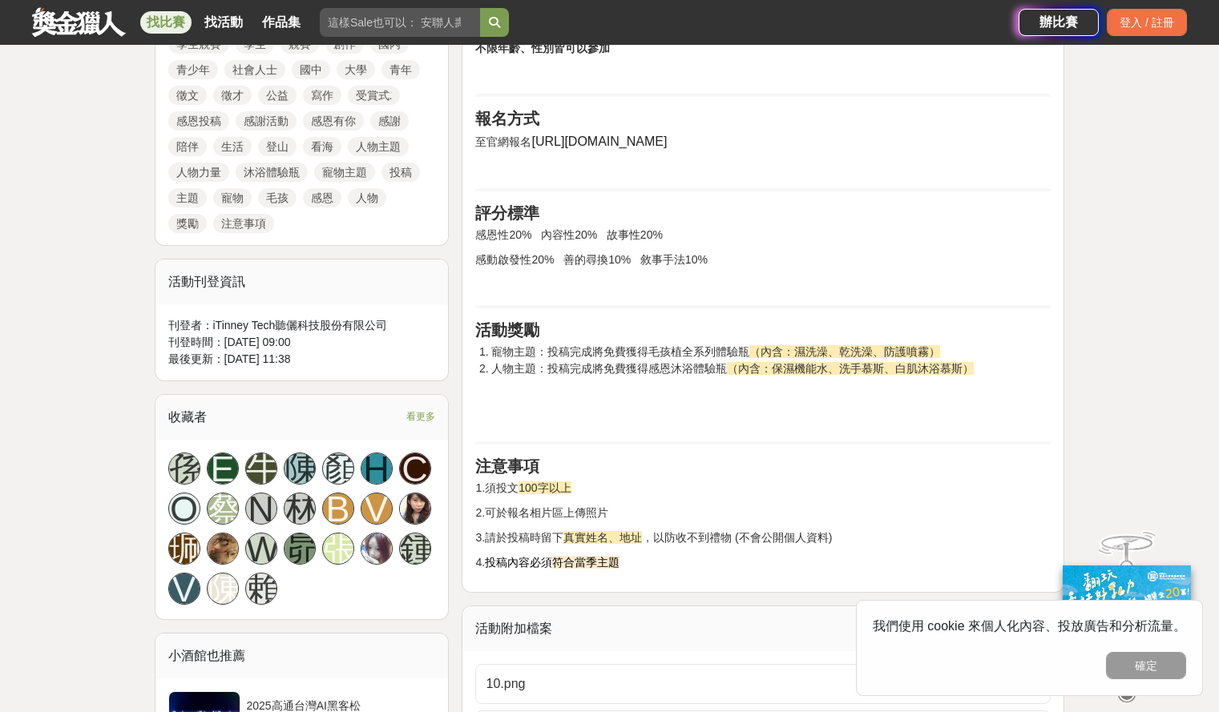
scroll to position [1122, 0]
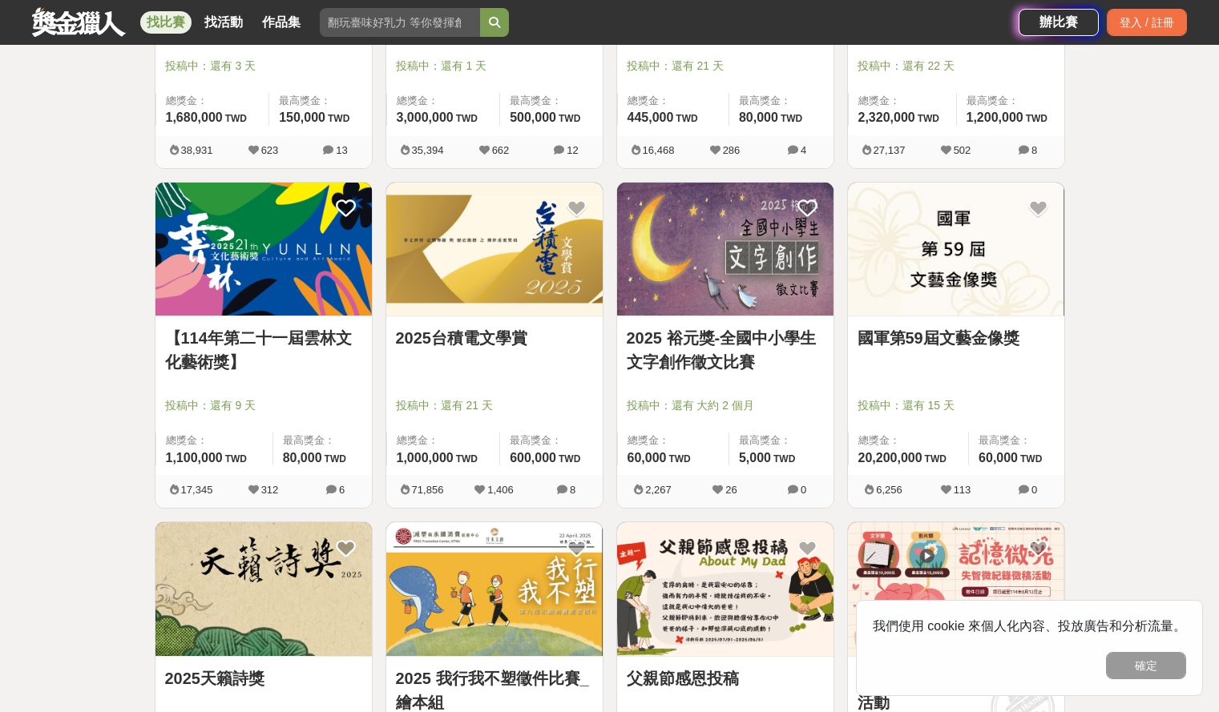
scroll to position [481, 0]
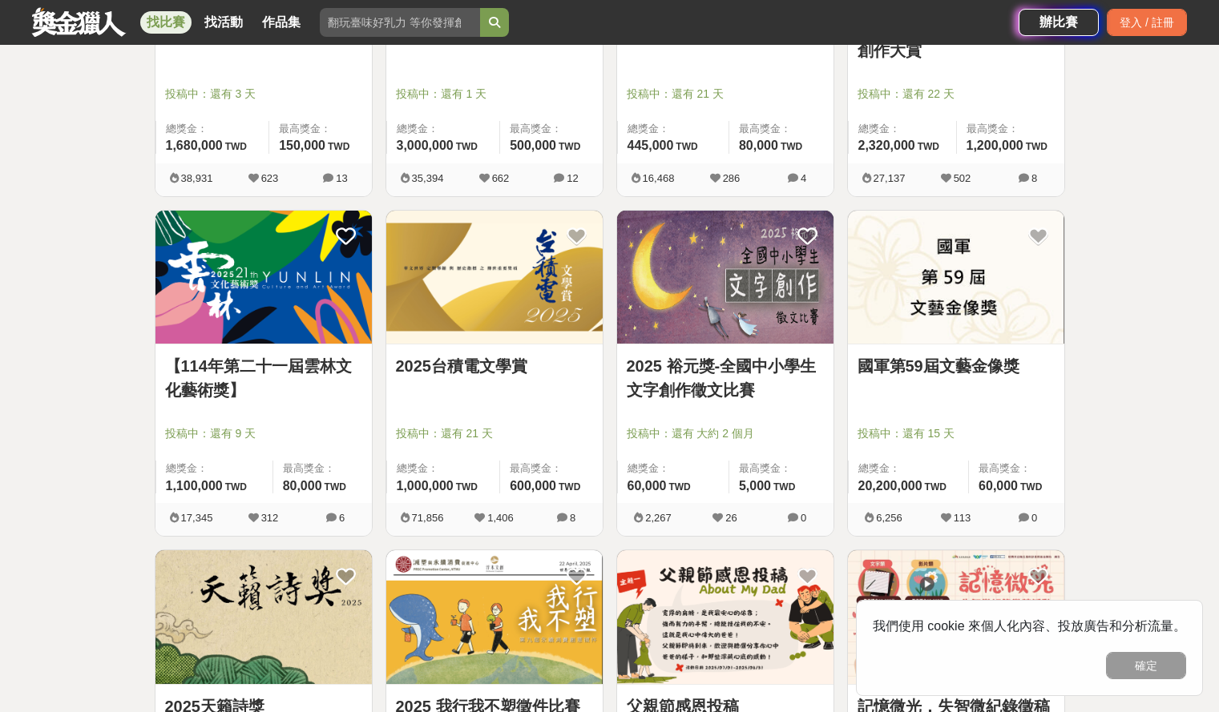
click at [995, 299] on img at bounding box center [956, 278] width 216 height 134
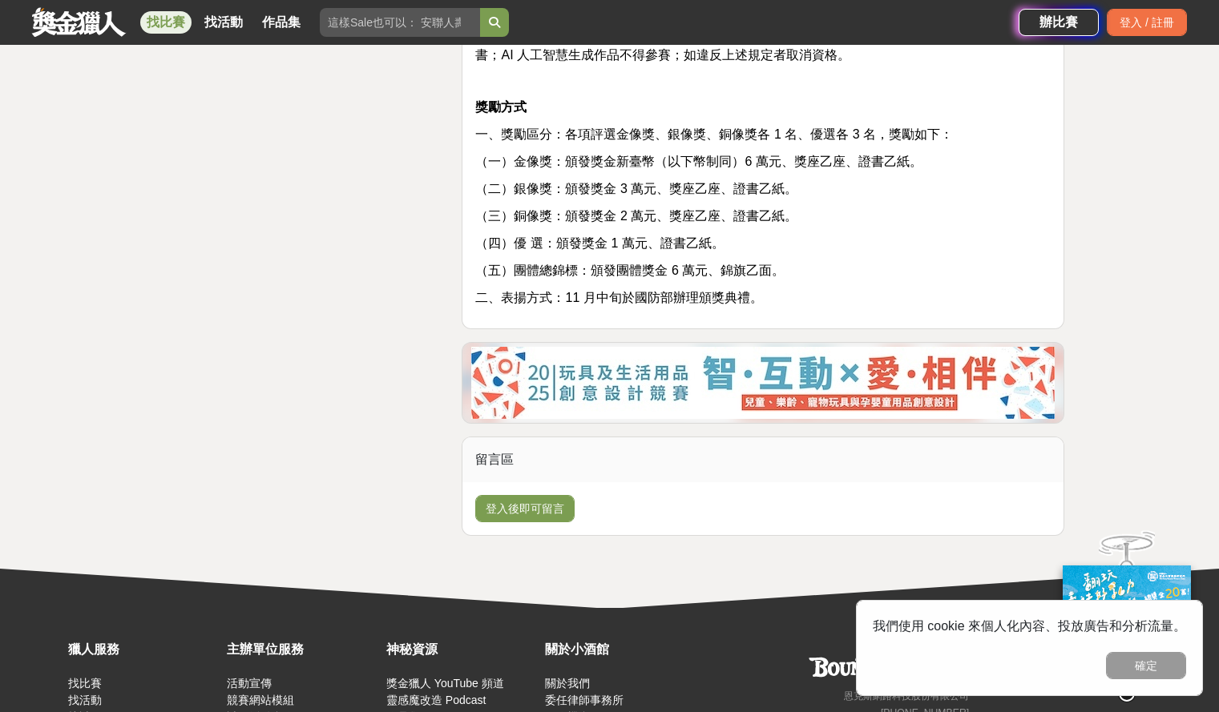
scroll to position [2484, 0]
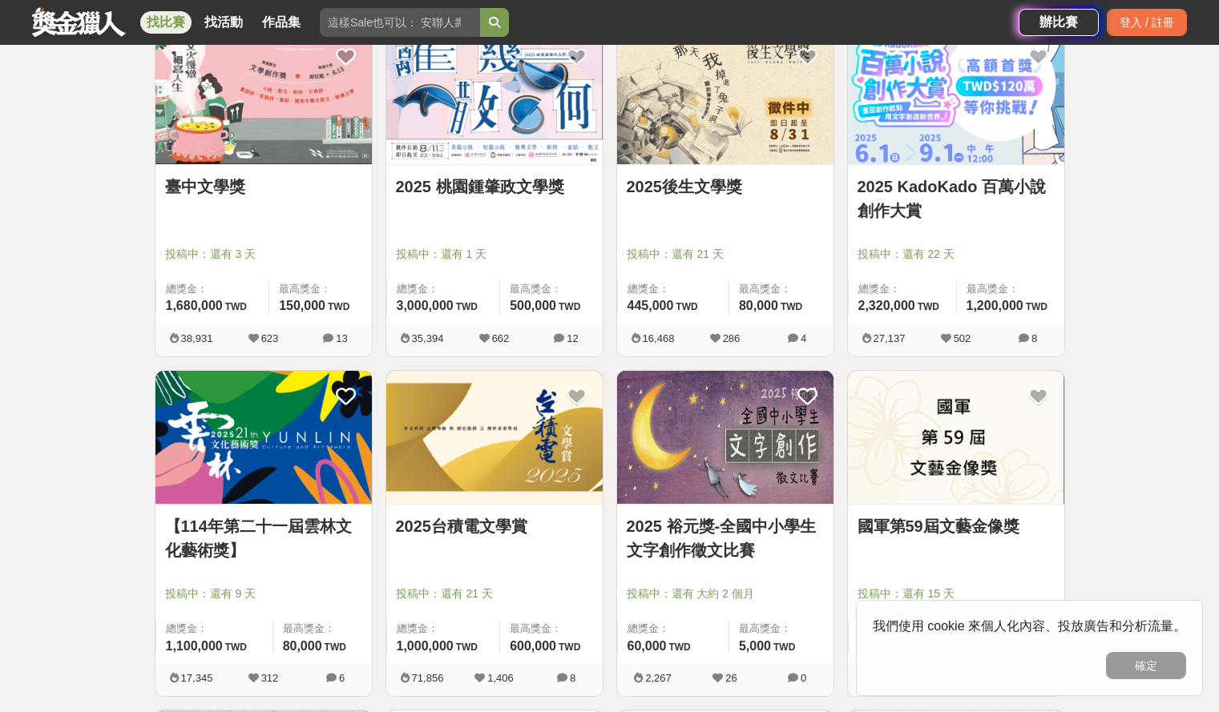
scroll to position [240, 0]
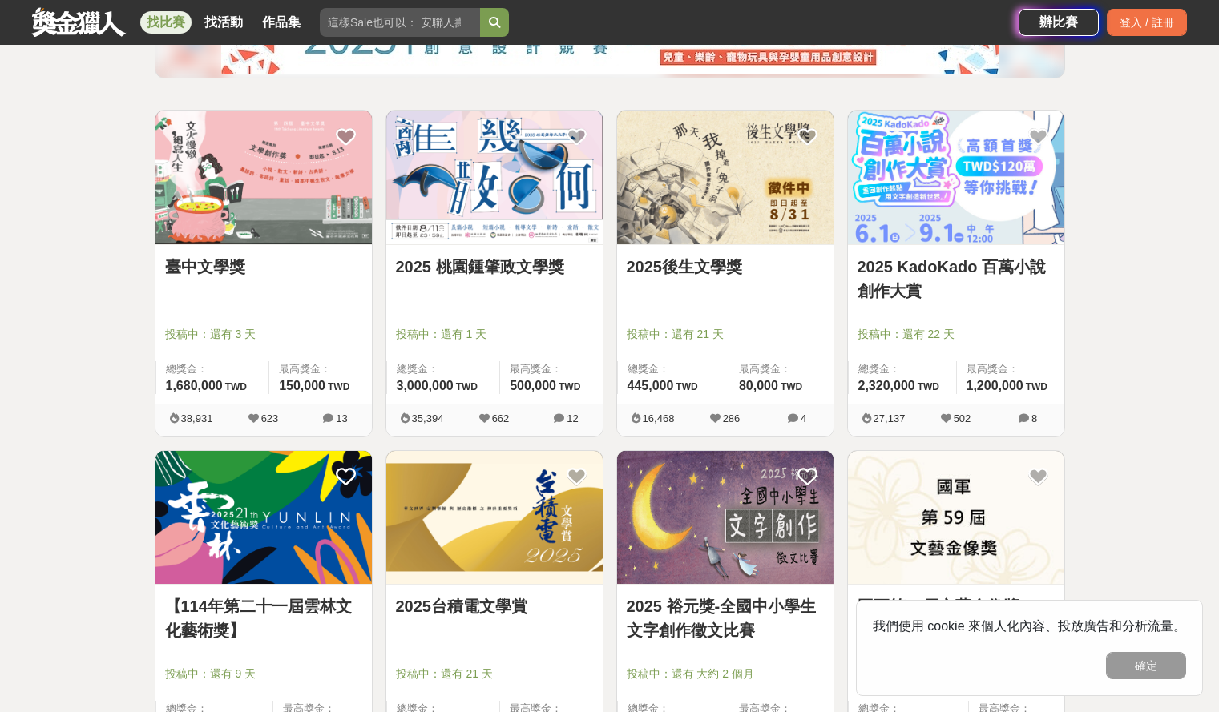
click at [915, 145] on img at bounding box center [956, 178] width 216 height 134
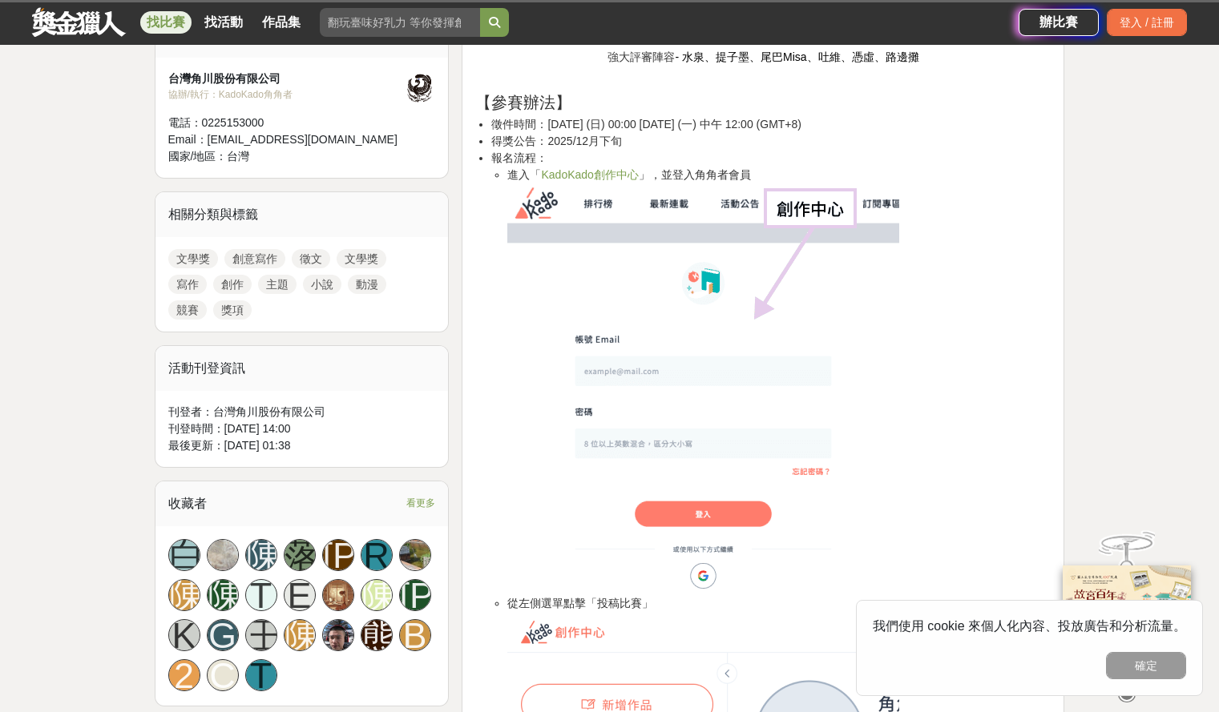
scroll to position [641, 0]
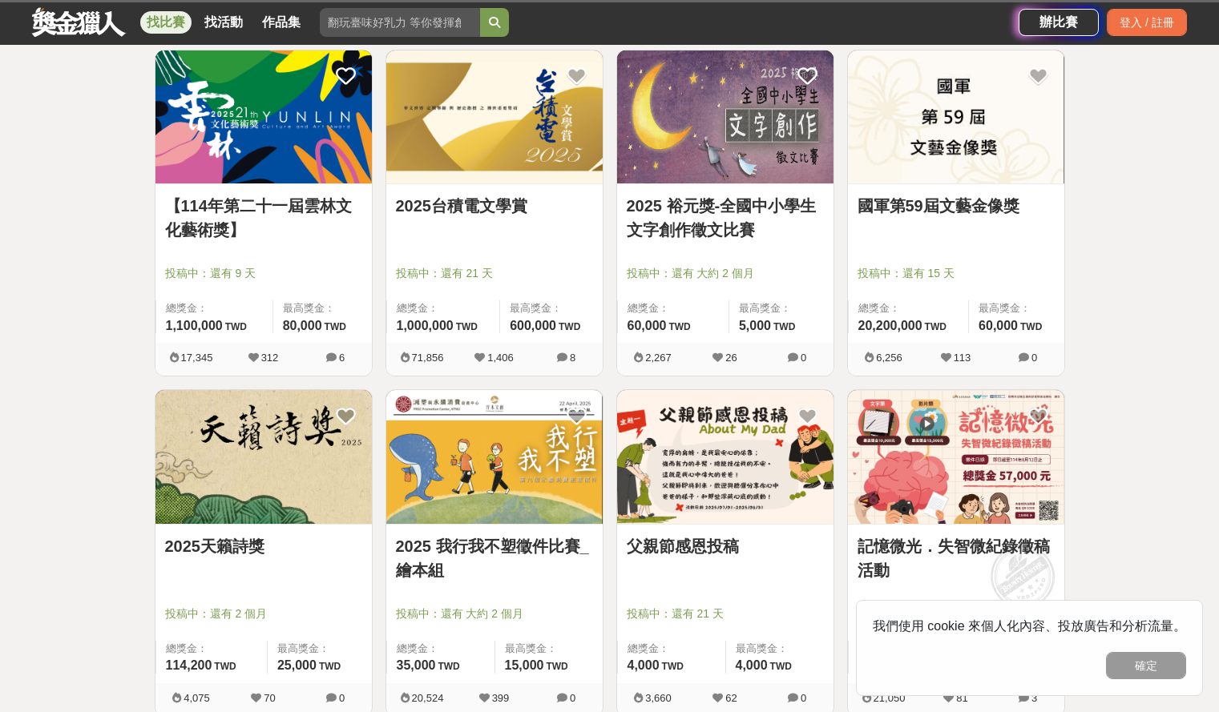
scroll to position [240, 0]
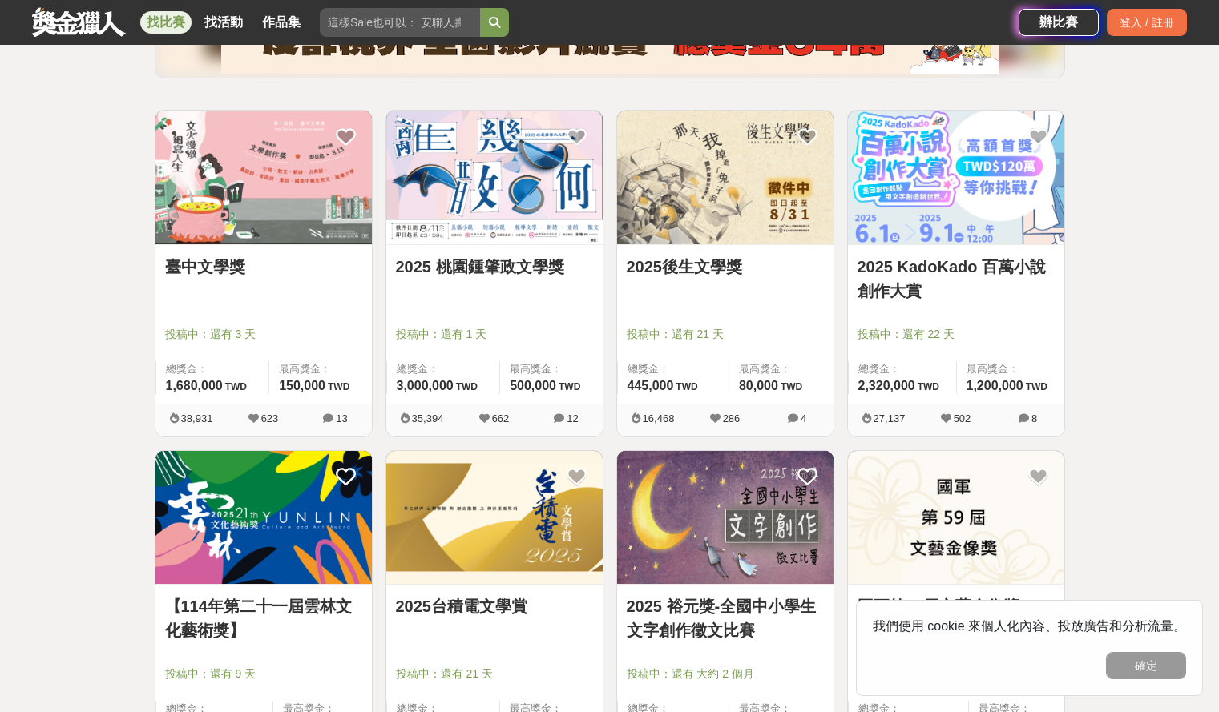
click at [695, 189] on img at bounding box center [725, 178] width 216 height 134
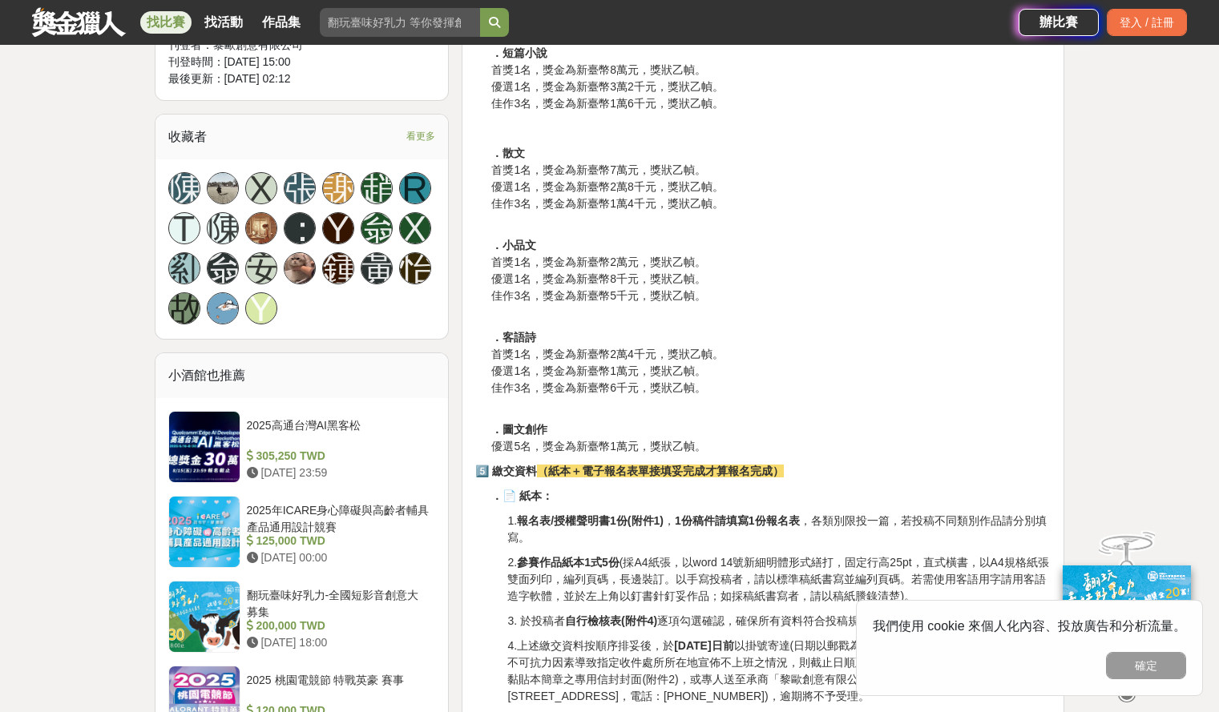
scroll to position [1282, 0]
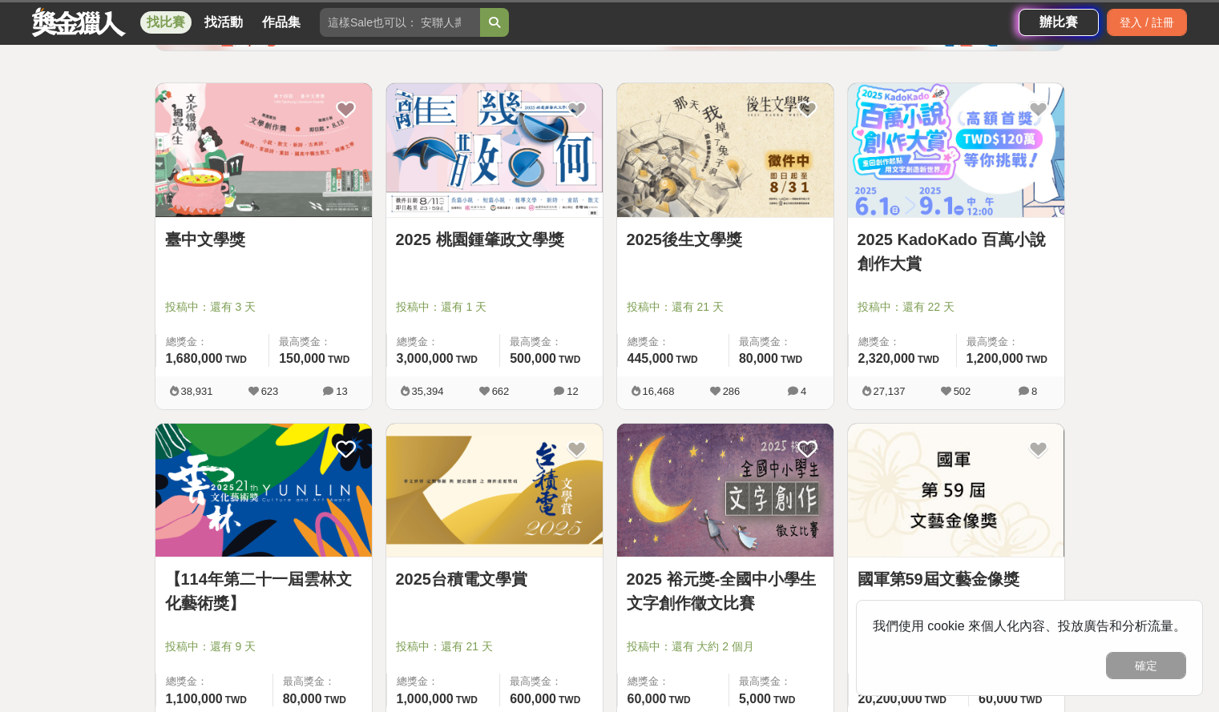
scroll to position [240, 0]
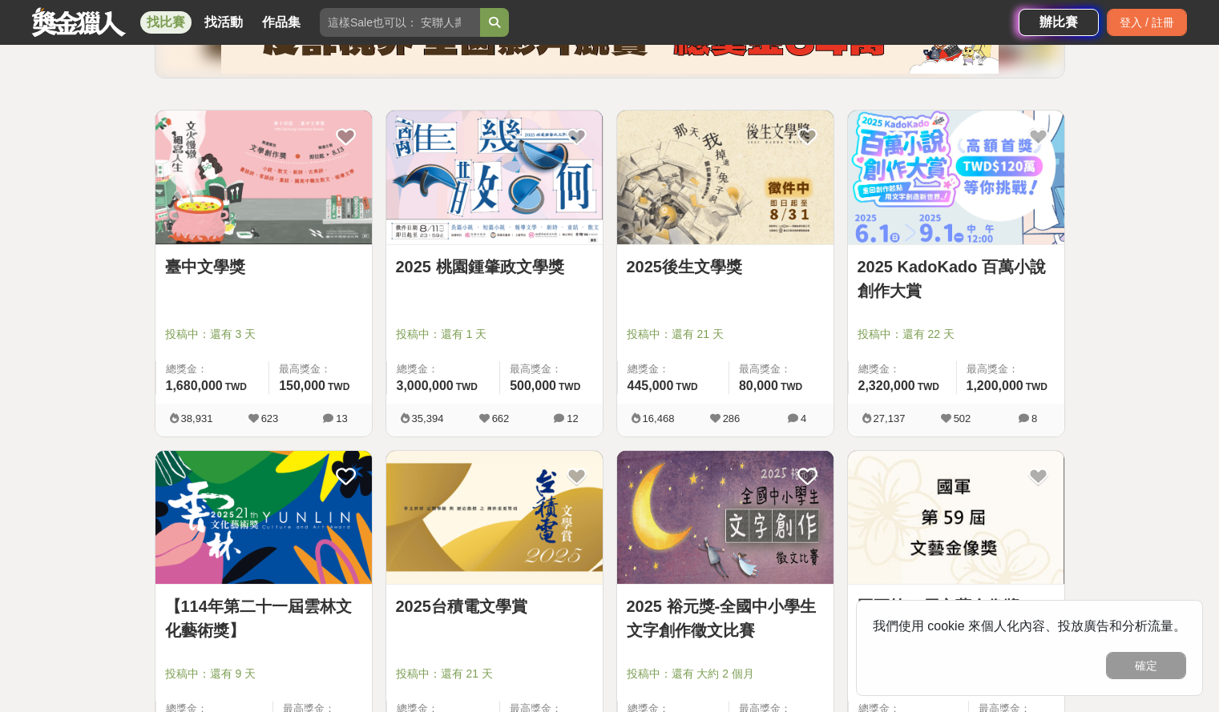
click at [475, 155] on img at bounding box center [494, 178] width 216 height 134
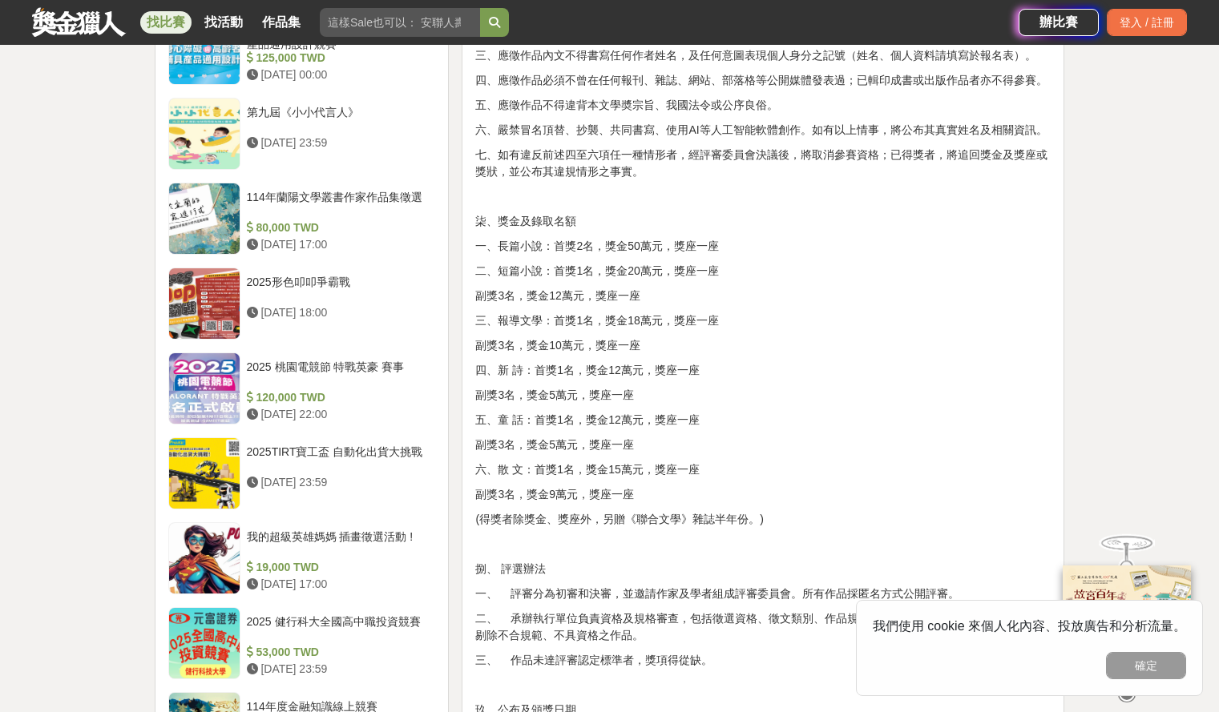
scroll to position [1683, 0]
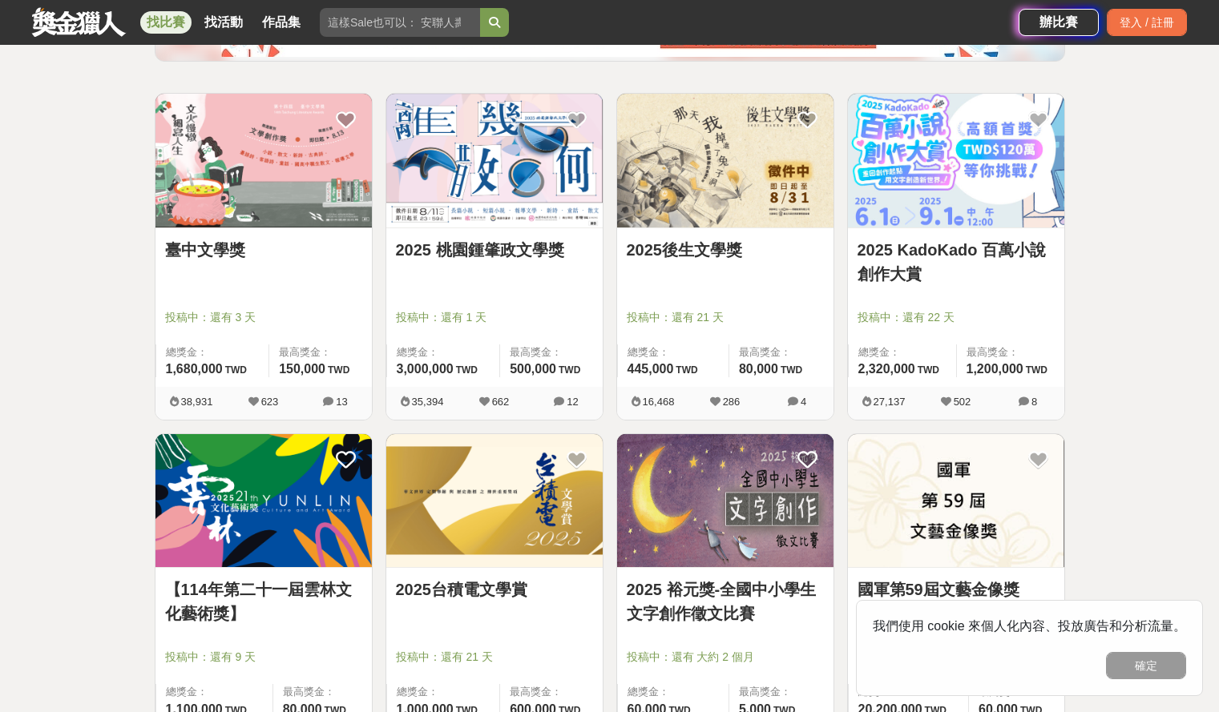
scroll to position [240, 0]
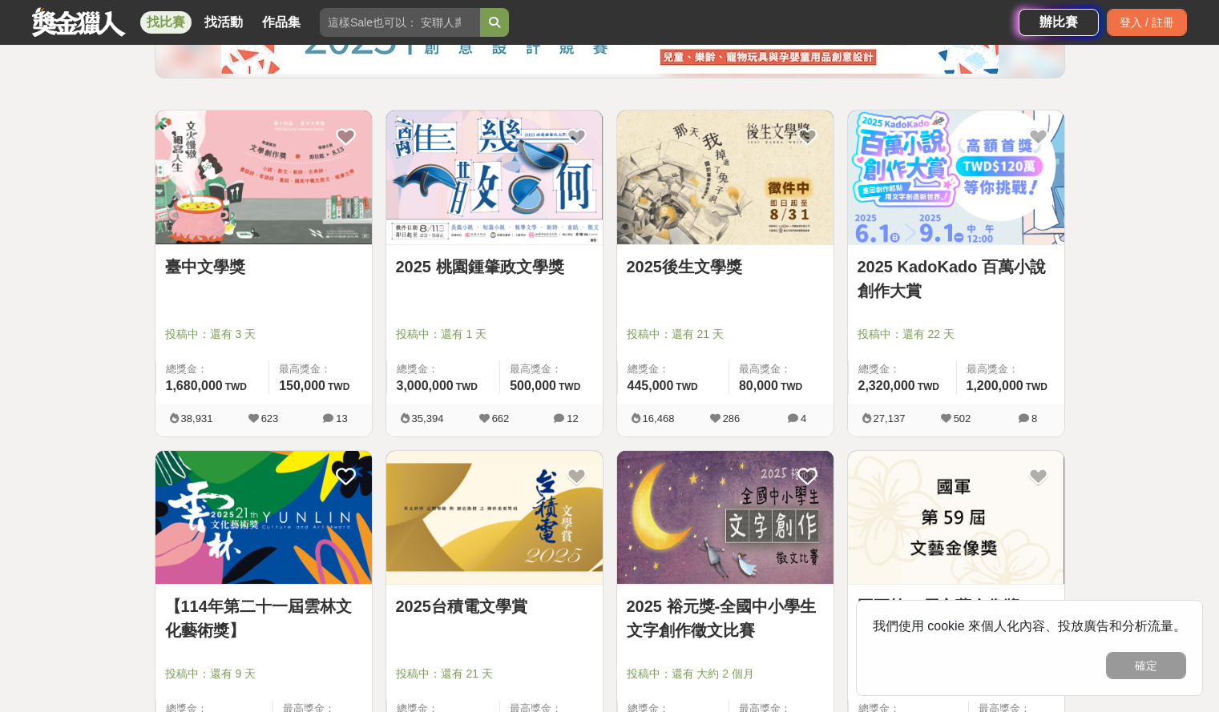
click at [218, 228] on img at bounding box center [263, 178] width 216 height 134
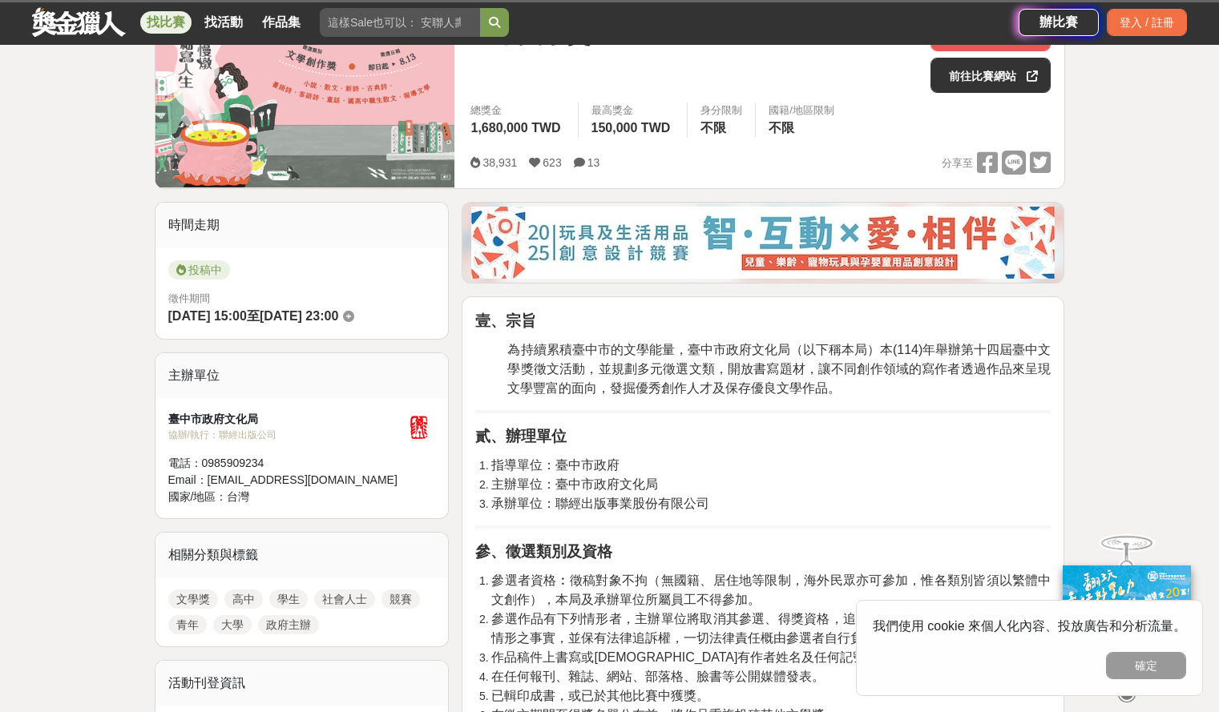
scroll to position [641, 0]
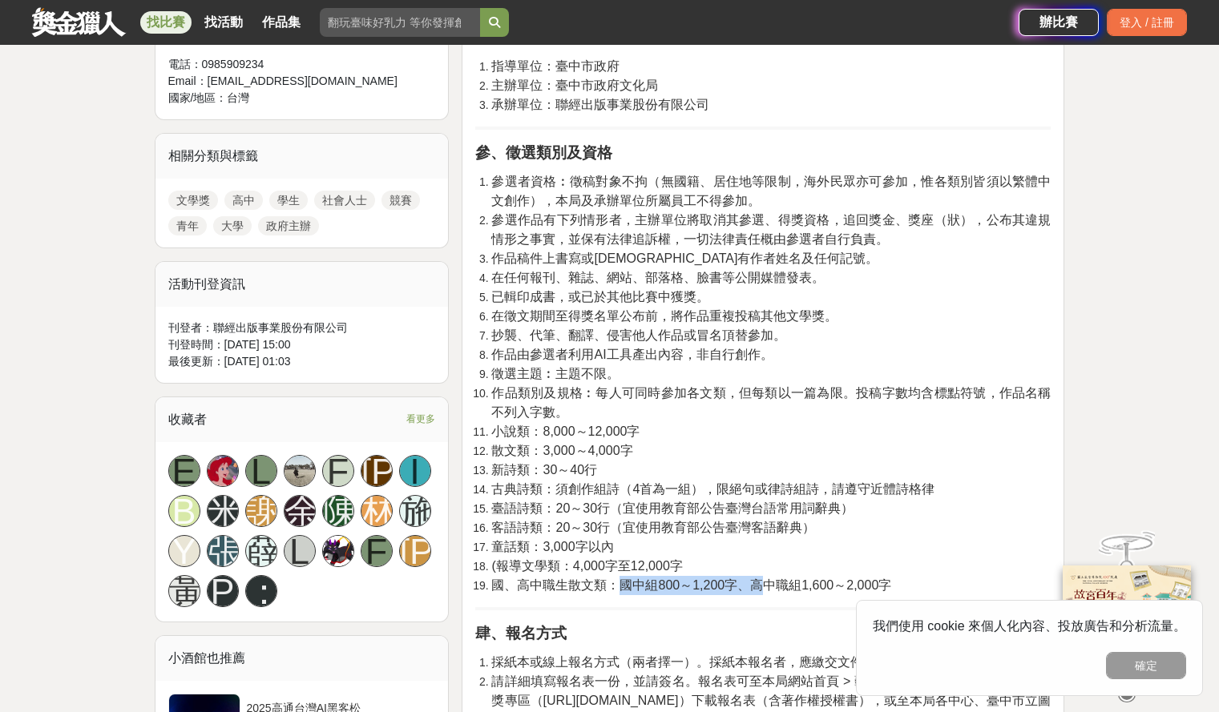
drag, startPoint x: 622, startPoint y: 583, endPoint x: 761, endPoint y: 575, distance: 139.7
click at [761, 579] on span "國、高中職生散文類：國中組800～1,200字、高中職組1,600～2,000字" at bounding box center [691, 586] width 400 height 14
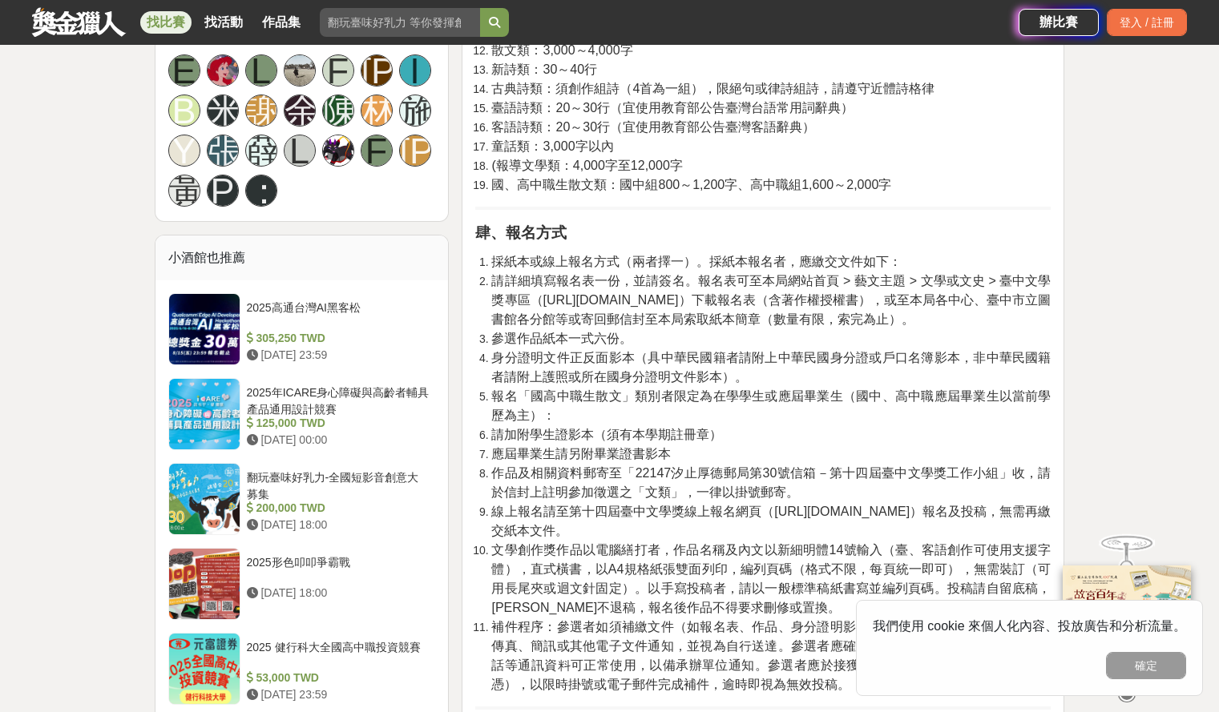
scroll to position [1202, 0]
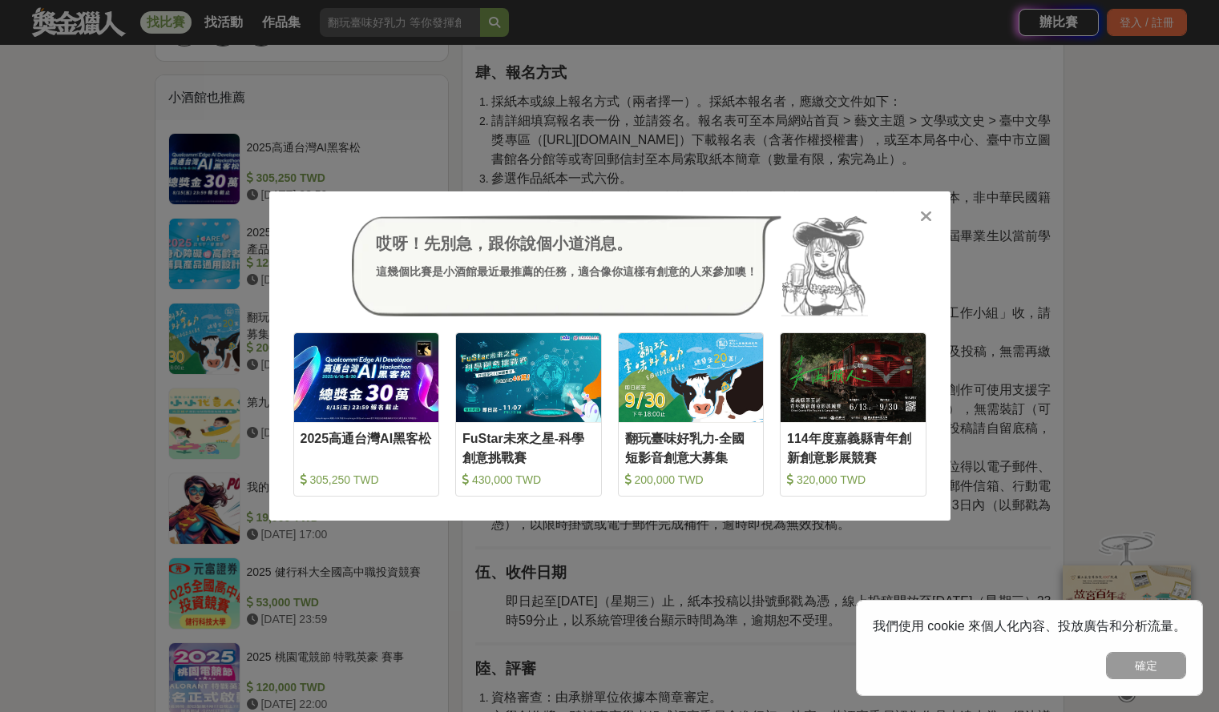
click at [920, 210] on icon at bounding box center [926, 216] width 12 height 16
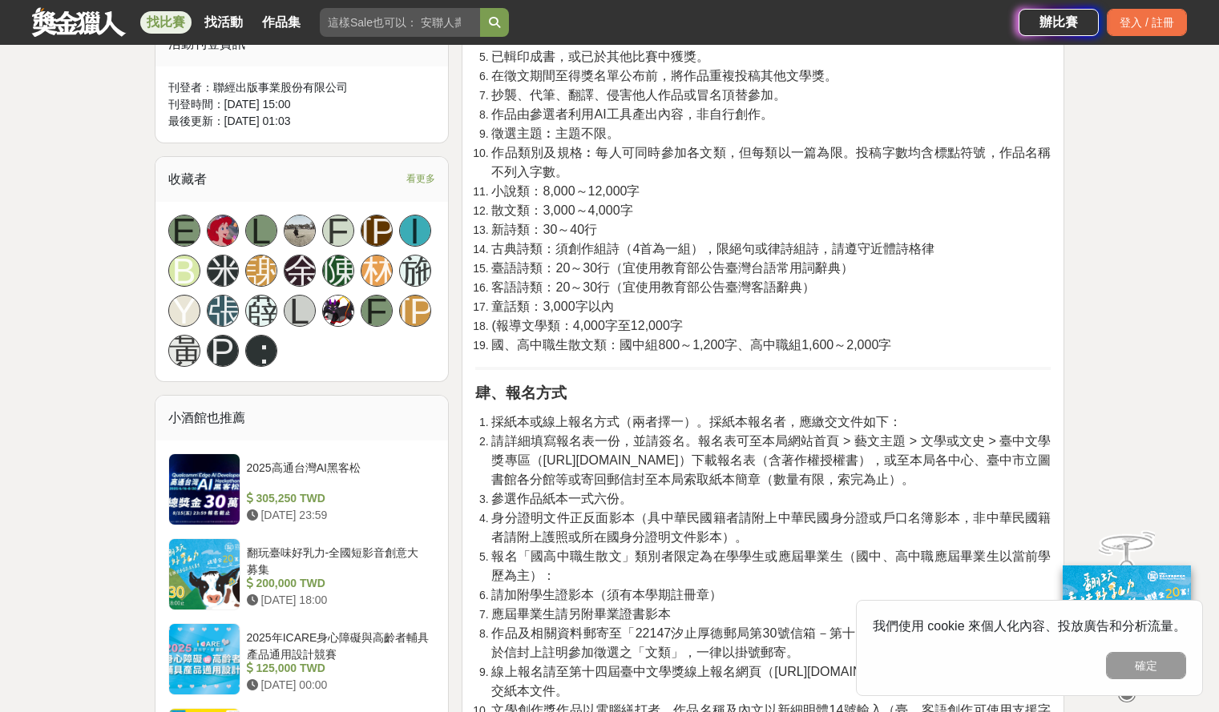
scroll to position [962, 0]
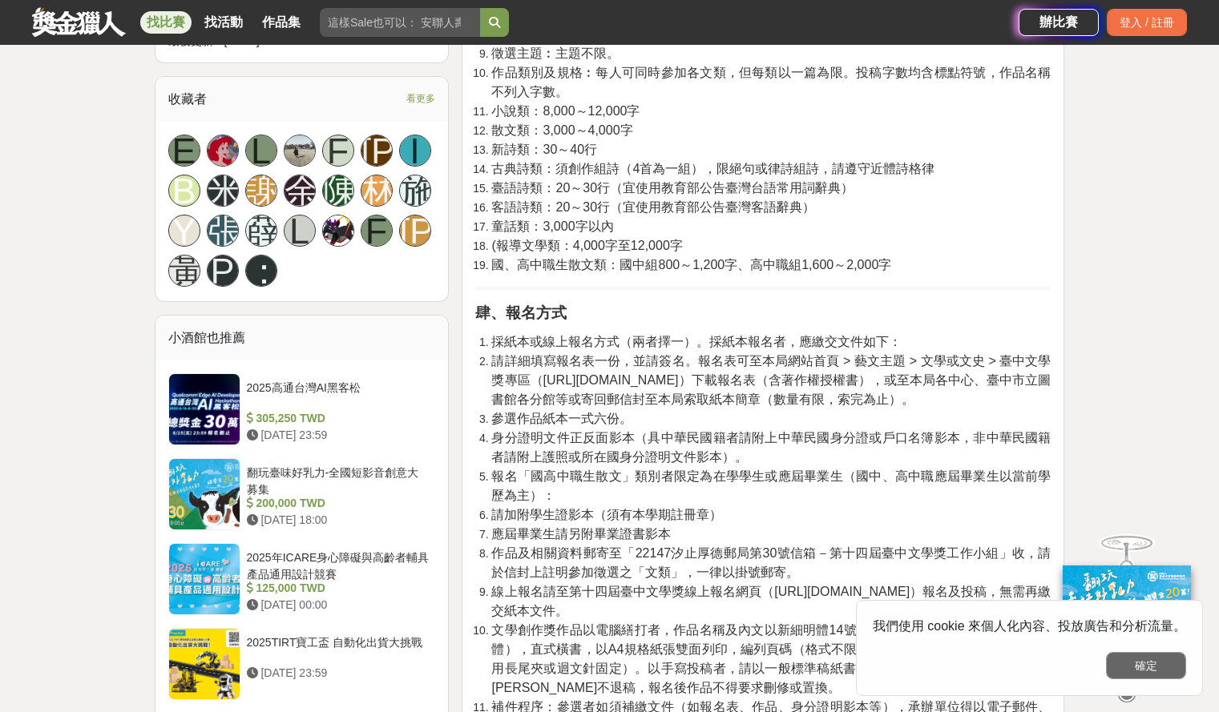
click at [1159, 667] on button "確定" at bounding box center [1146, 665] width 80 height 27
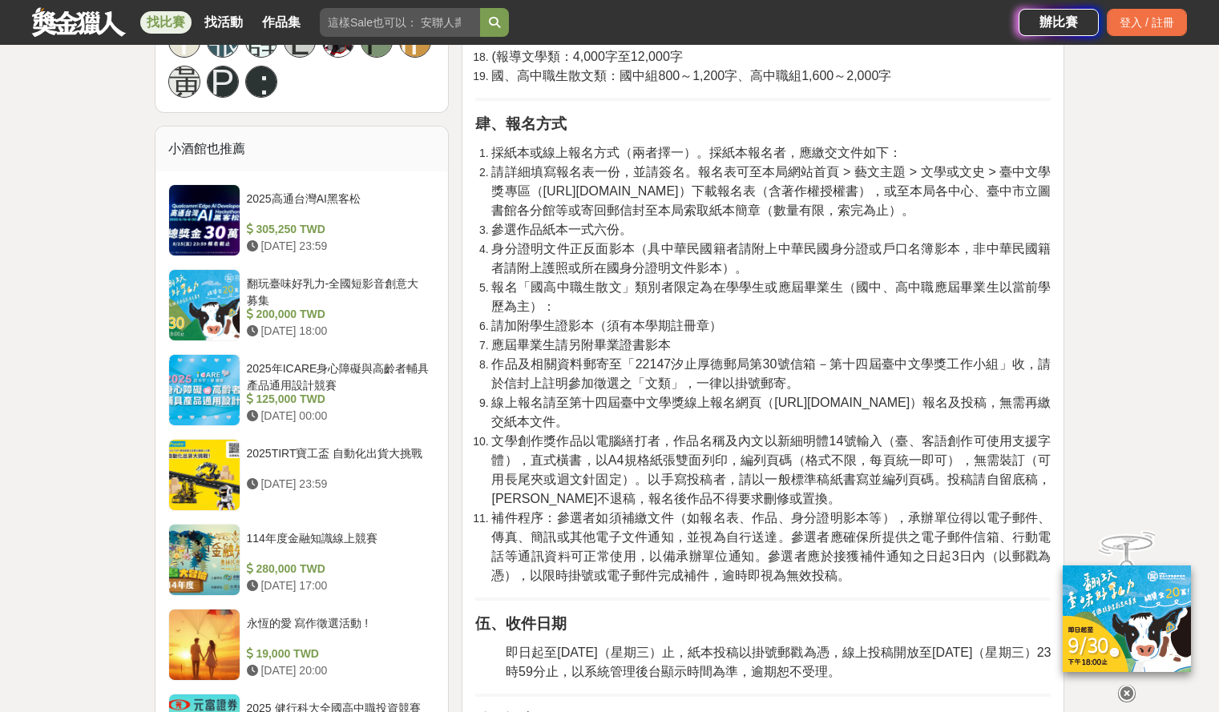
scroll to position [1122, 0]
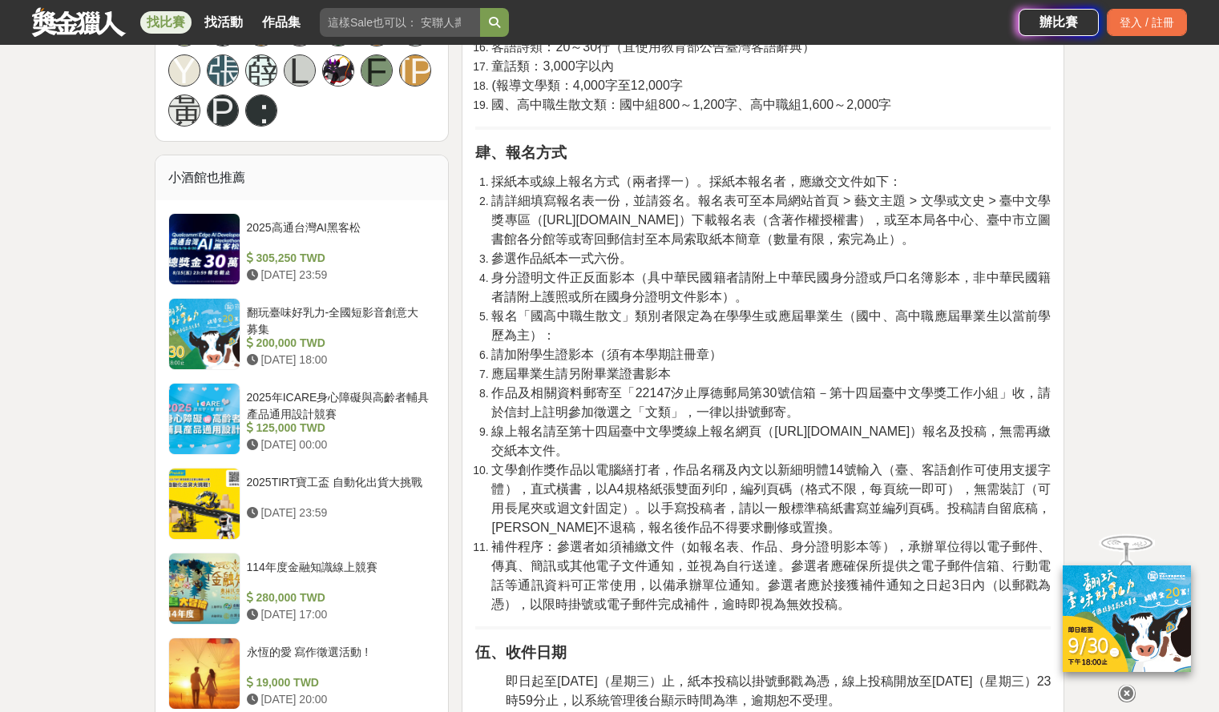
click at [596, 220] on span "請詳細填寫報名表一份，並請簽名。報名表可至本局網站首頁 > 藝文主題 > 文學或文史 > 臺中文學獎專區（http://www.culture.taichun…" at bounding box center [770, 220] width 559 height 52
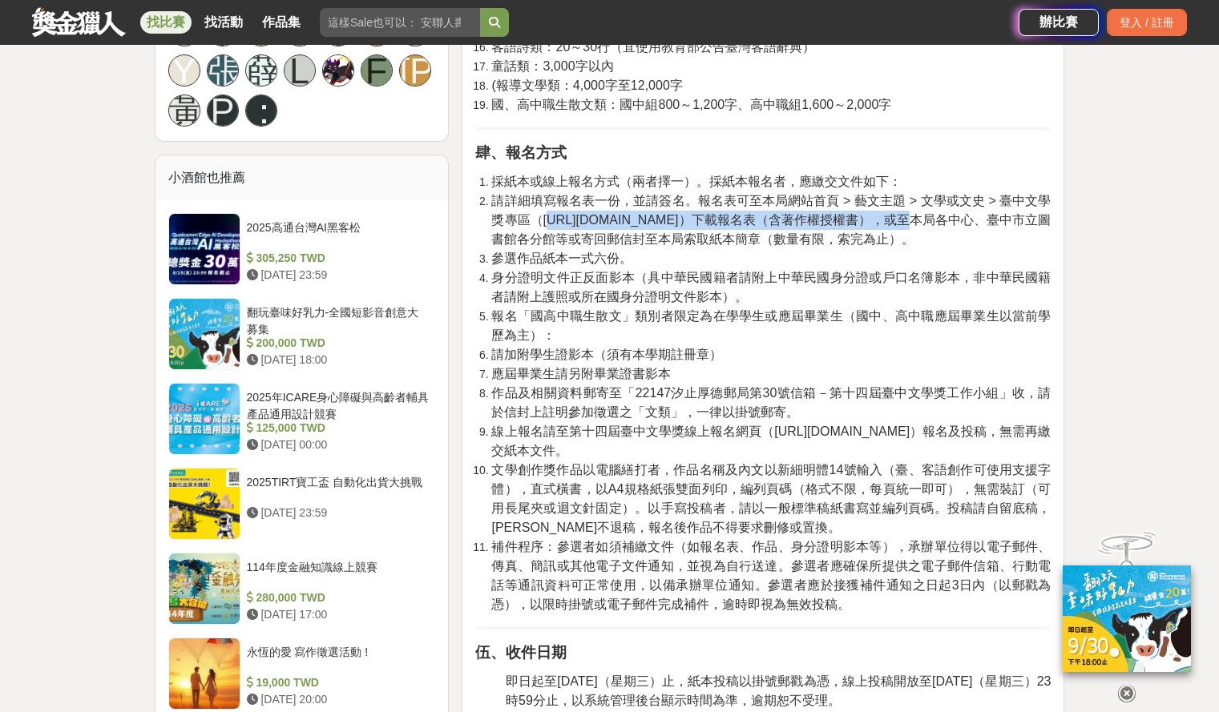
drag, startPoint x: 550, startPoint y: 221, endPoint x: 776, endPoint y: 224, distance: 226.0
click at [776, 224] on span "請詳細填寫報名表一份，並請簽名。報名表可至本局網站首頁 > 藝文主題 > 文學或文史 > 臺中文學獎專區（http://www.culture.taichun…" at bounding box center [770, 220] width 559 height 52
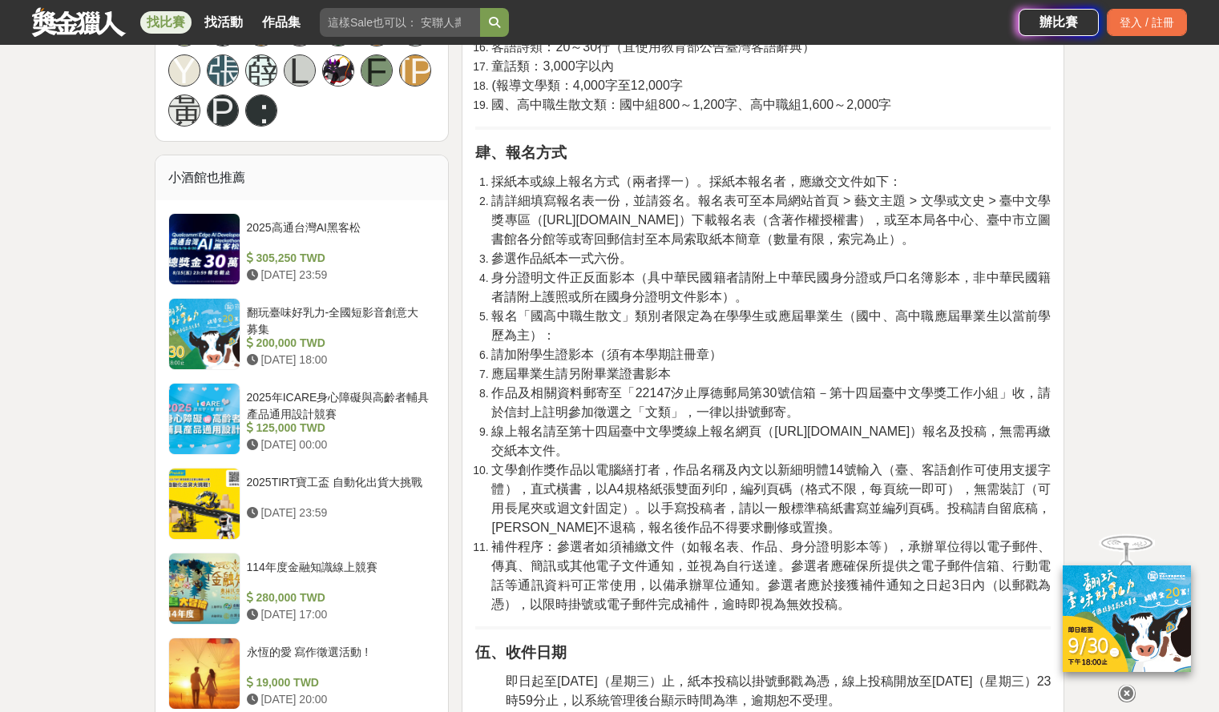
click at [865, 264] on li "參選作品紙本一式六份。" at bounding box center [770, 258] width 559 height 19
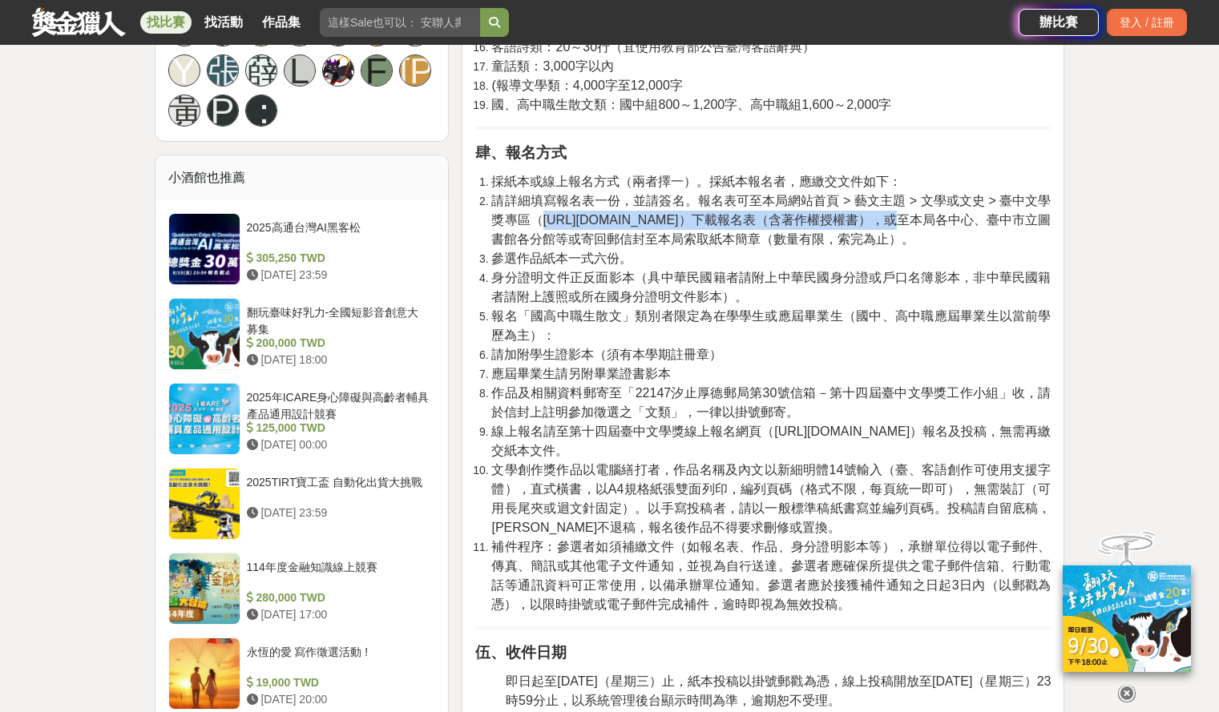
drag, startPoint x: 545, startPoint y: 220, endPoint x: 760, endPoint y: 216, distance: 215.6
click at [760, 216] on span "請詳細填寫報名表一份，並請簽名。報名表可至本局網站首頁 > 藝文主題 > 文學或文史 > 臺中文學獎專區（http://www.culture.taichun…" at bounding box center [770, 220] width 559 height 52
copy span "http://www.culture.taichung.gov.tw/"
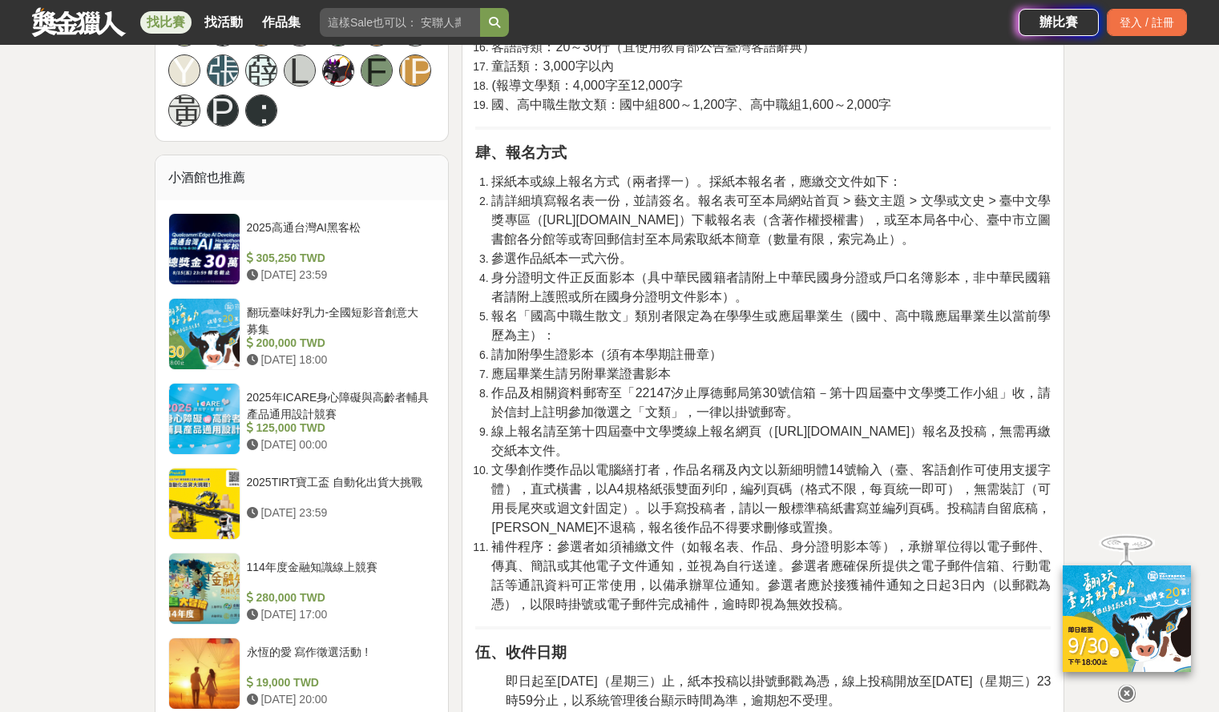
click at [684, 324] on span "報名「國高中職生散文」類別者限定為在學學生或應屆畢業生（國中、高中職應屆畢業生以當前學歷為主）：" at bounding box center [770, 325] width 559 height 33
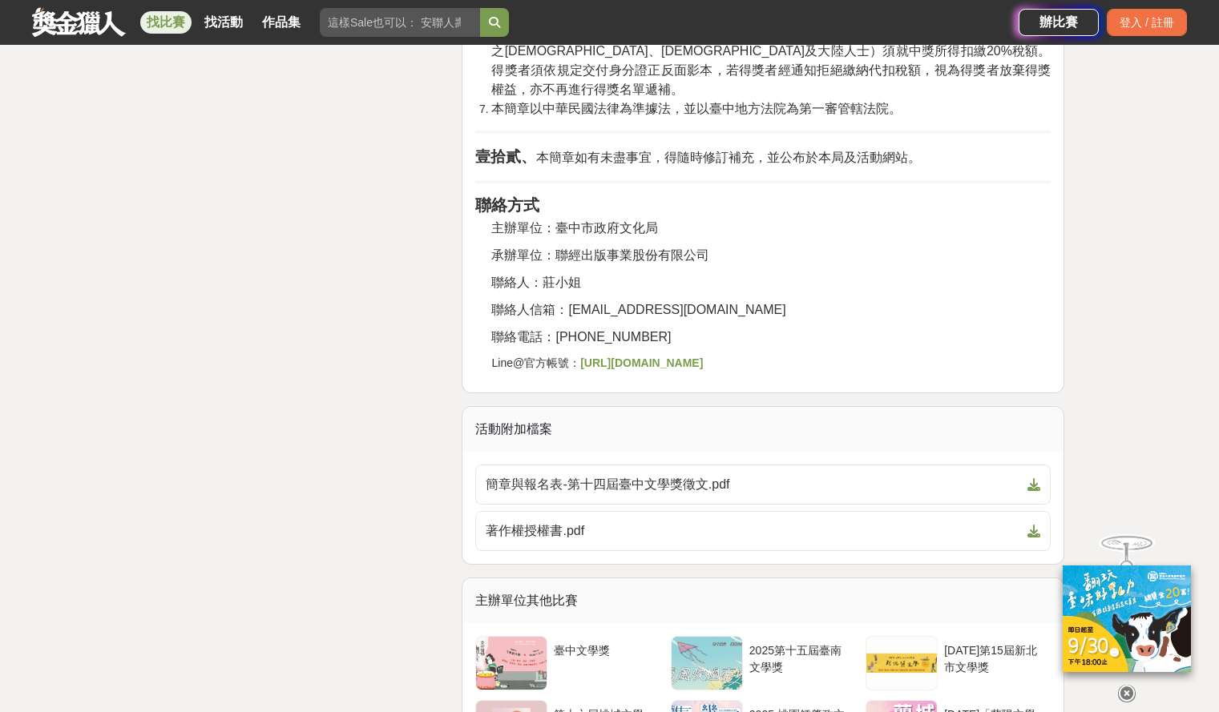
scroll to position [3285, 0]
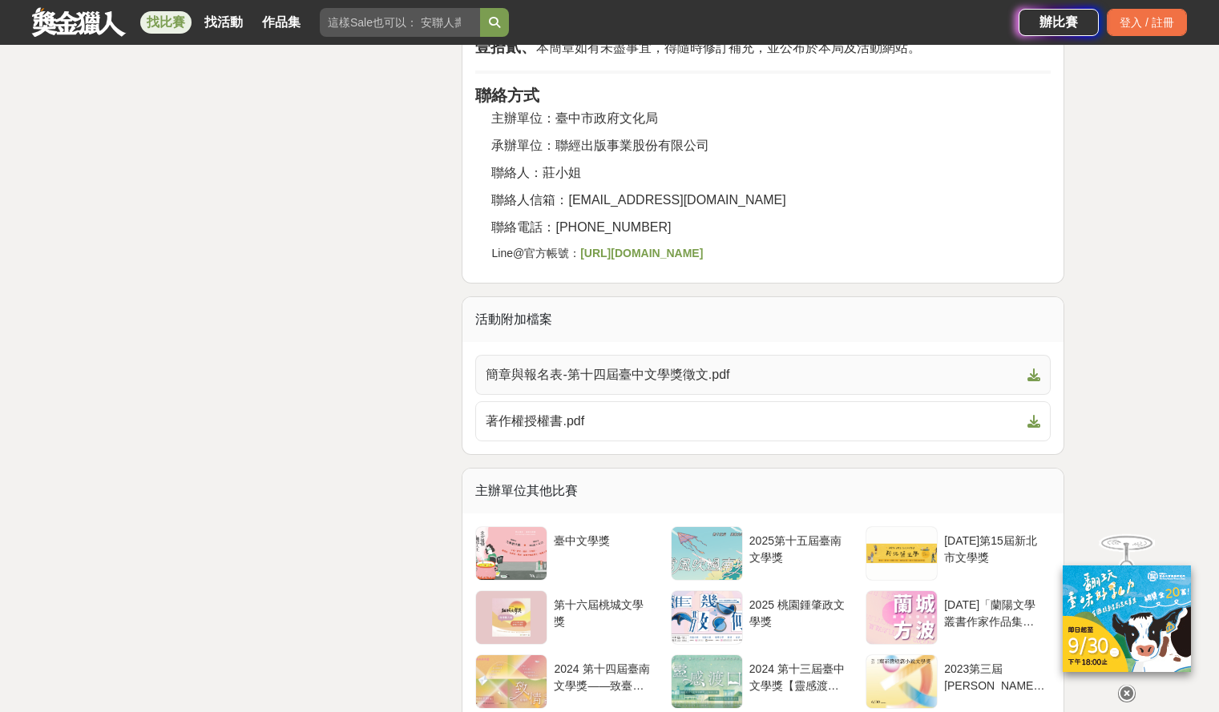
click at [1033, 369] on icon at bounding box center [1033, 375] width 13 height 13
click at [542, 412] on span "著作權授權書.pdf" at bounding box center [753, 421] width 535 height 19
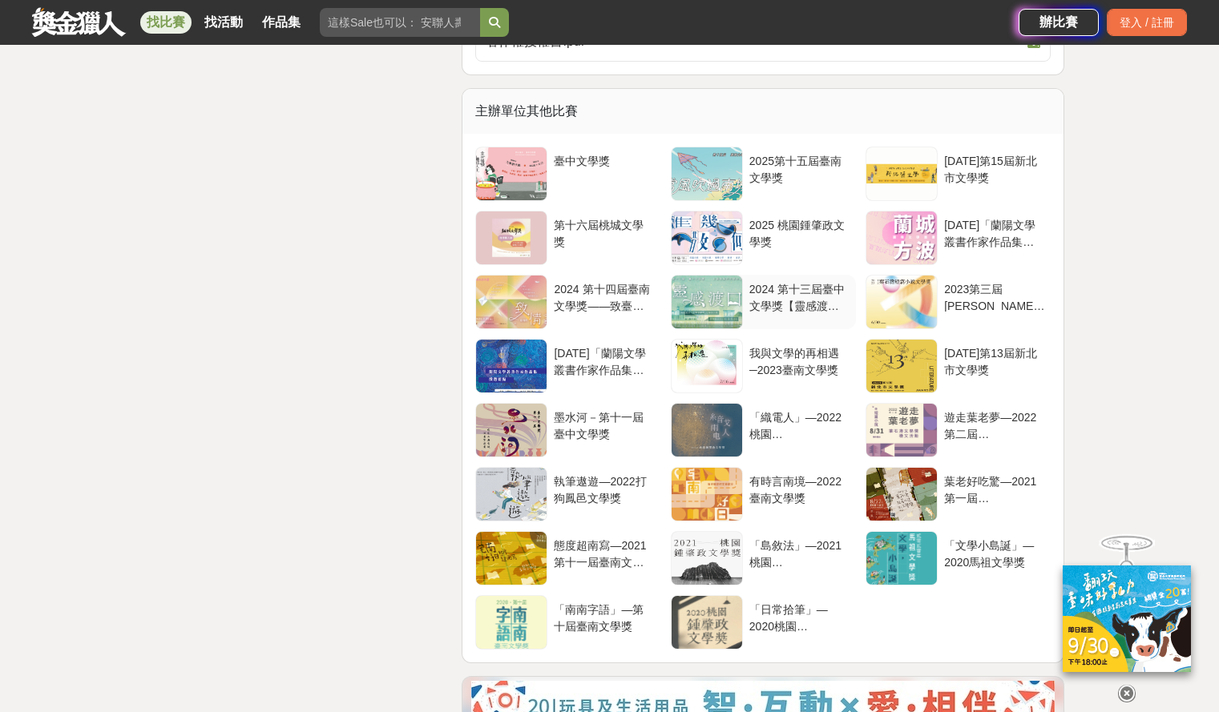
scroll to position [3526, 0]
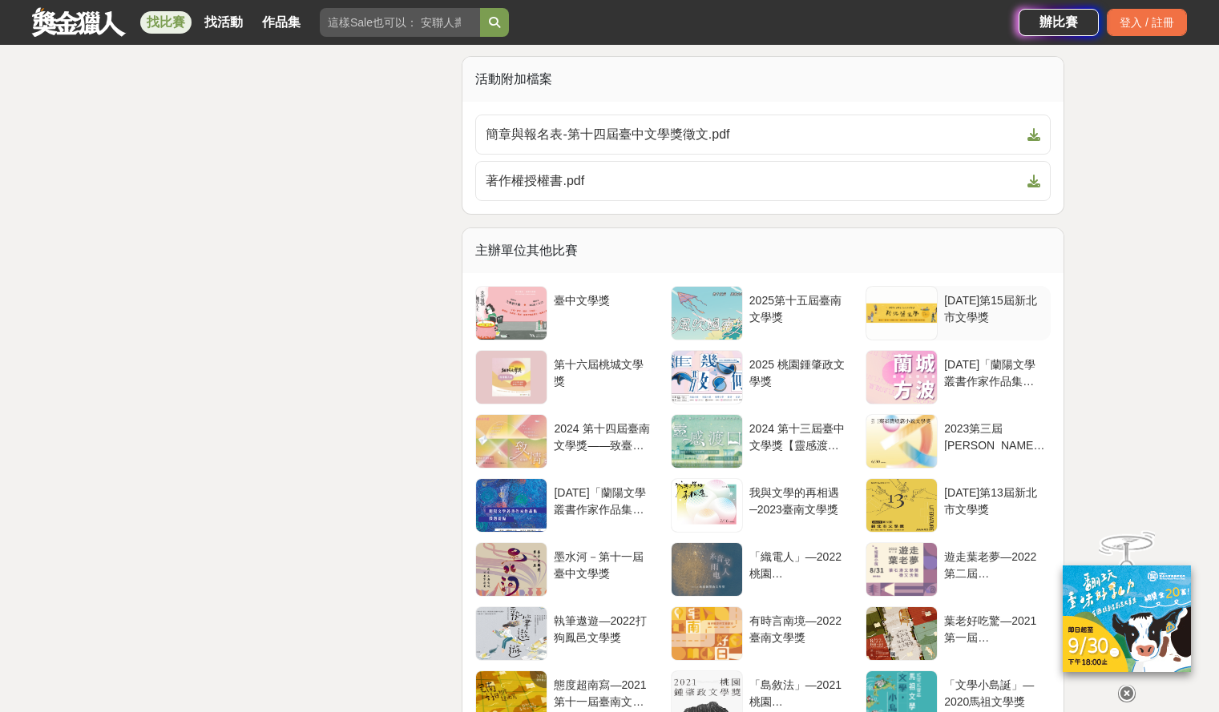
click at [966, 298] on div "2025年第15屆新北市文學獎" at bounding box center [994, 307] width 100 height 30
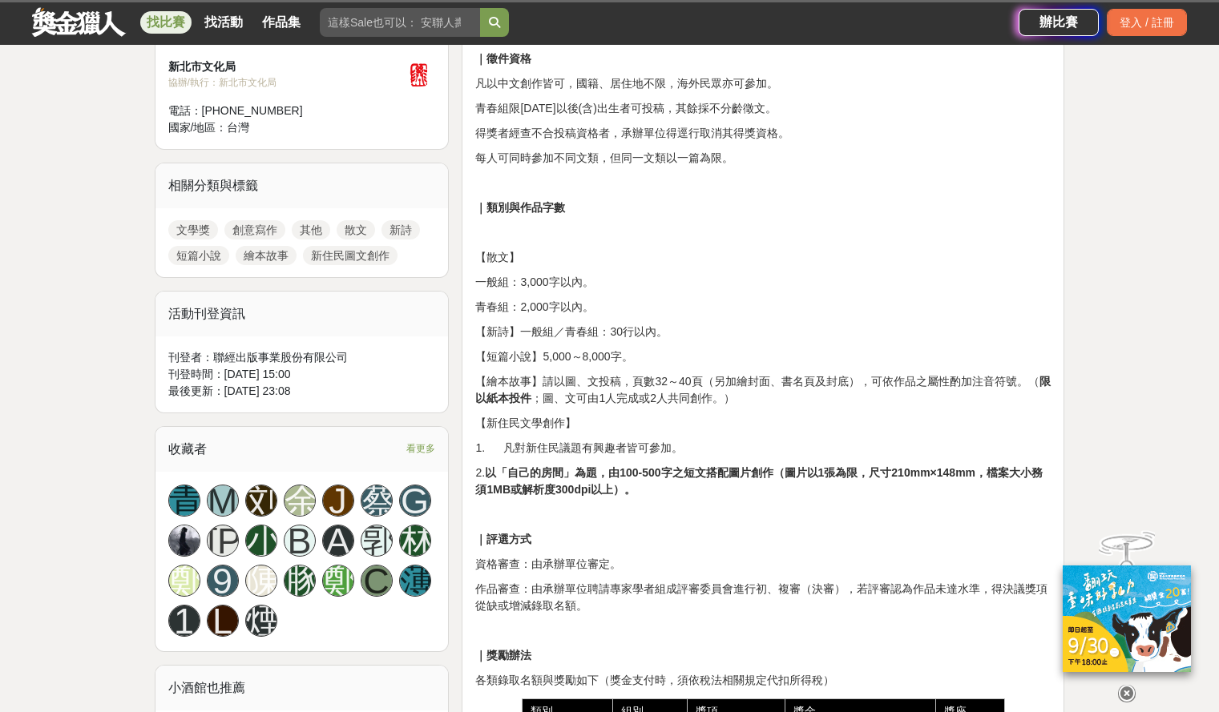
scroll to position [721, 0]
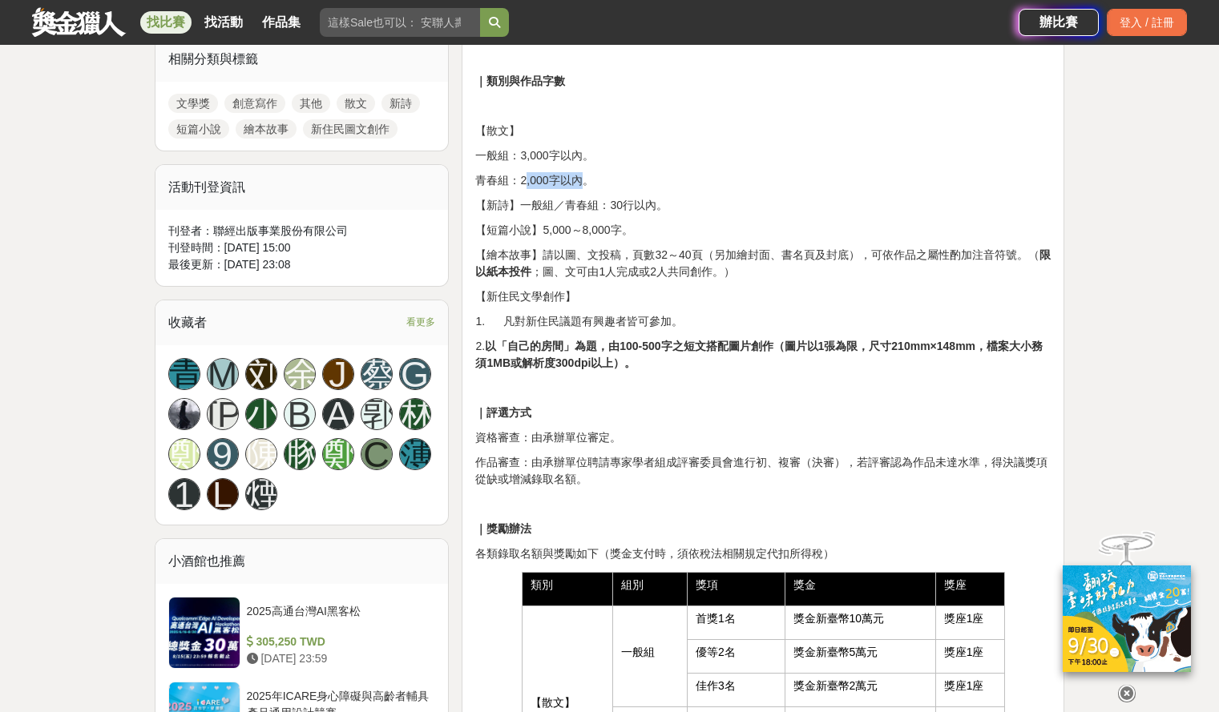
drag, startPoint x: 526, startPoint y: 170, endPoint x: 580, endPoint y: 171, distance: 53.7
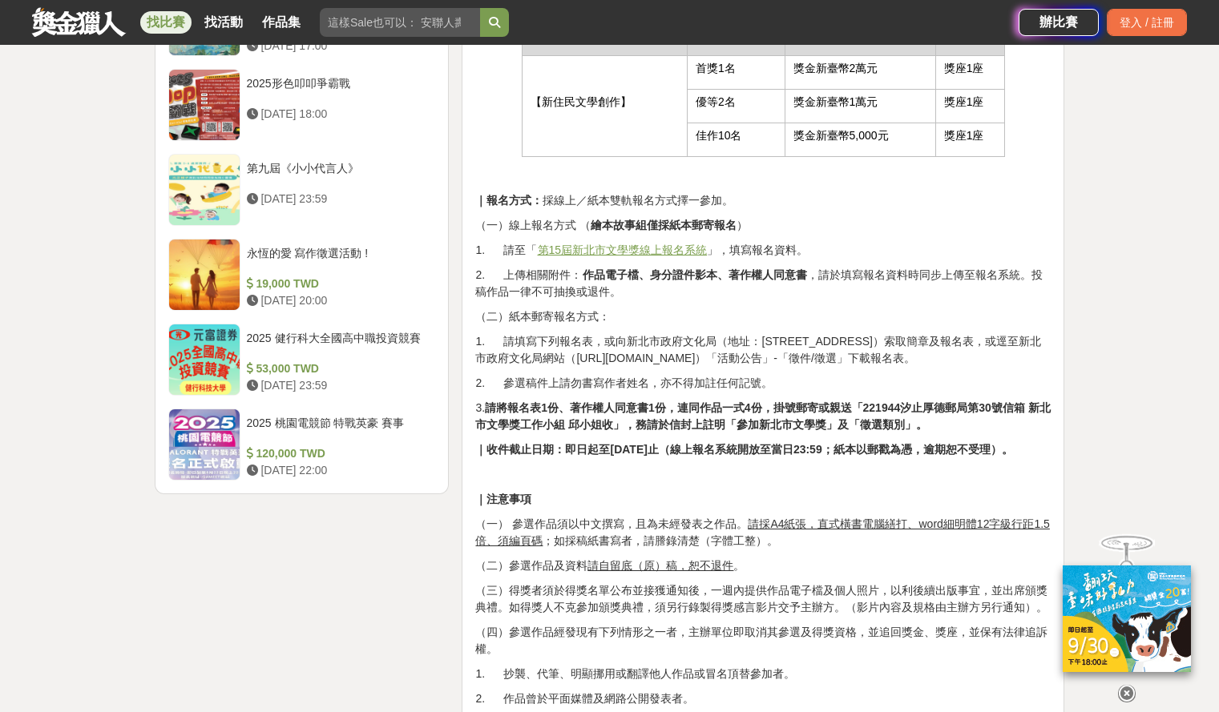
scroll to position [1843, 0]
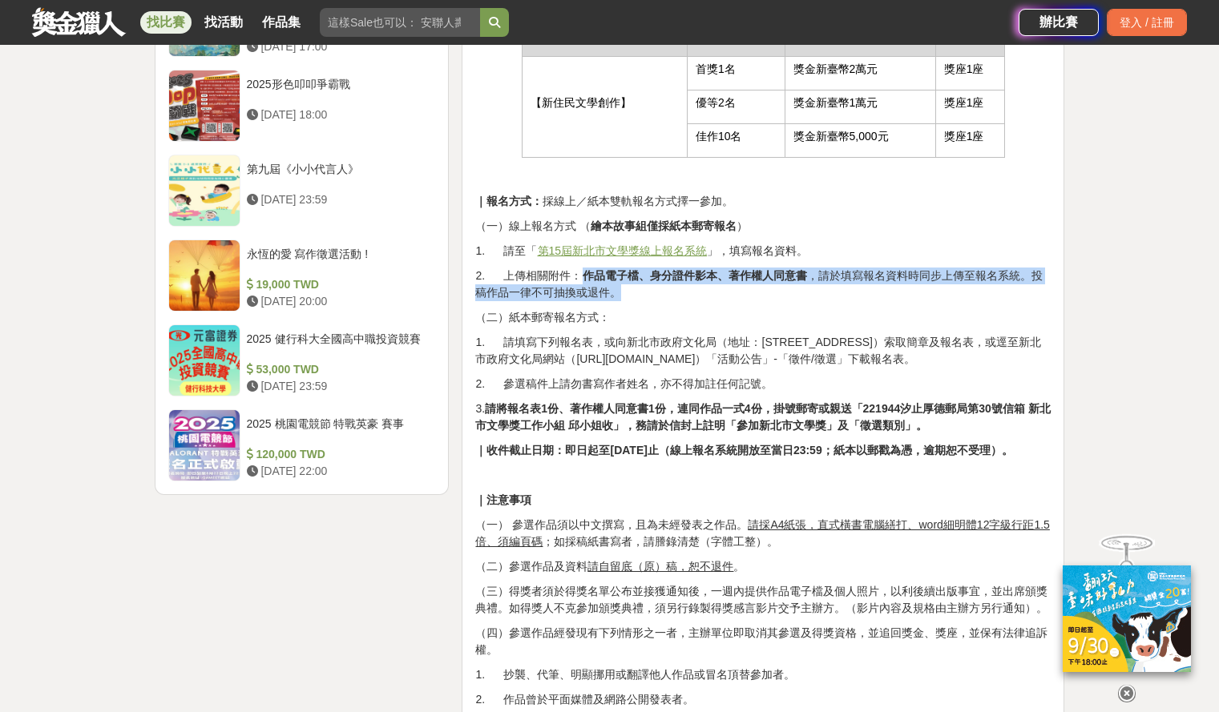
drag, startPoint x: 582, startPoint y: 269, endPoint x: 789, endPoint y: 288, distance: 207.6
click at [789, 288] on p "2. 上傳相關附件： 作品電子檔、身分證件影本、著作權人同意書 ，請於填寫報名資料時同步上傳至報名系統。投稿作品一律不可抽換或退件。" at bounding box center [762, 285] width 575 height 34
click at [648, 244] on u "第15屆新北市文學獎線上報名系統" at bounding box center [623, 250] width 170 height 13
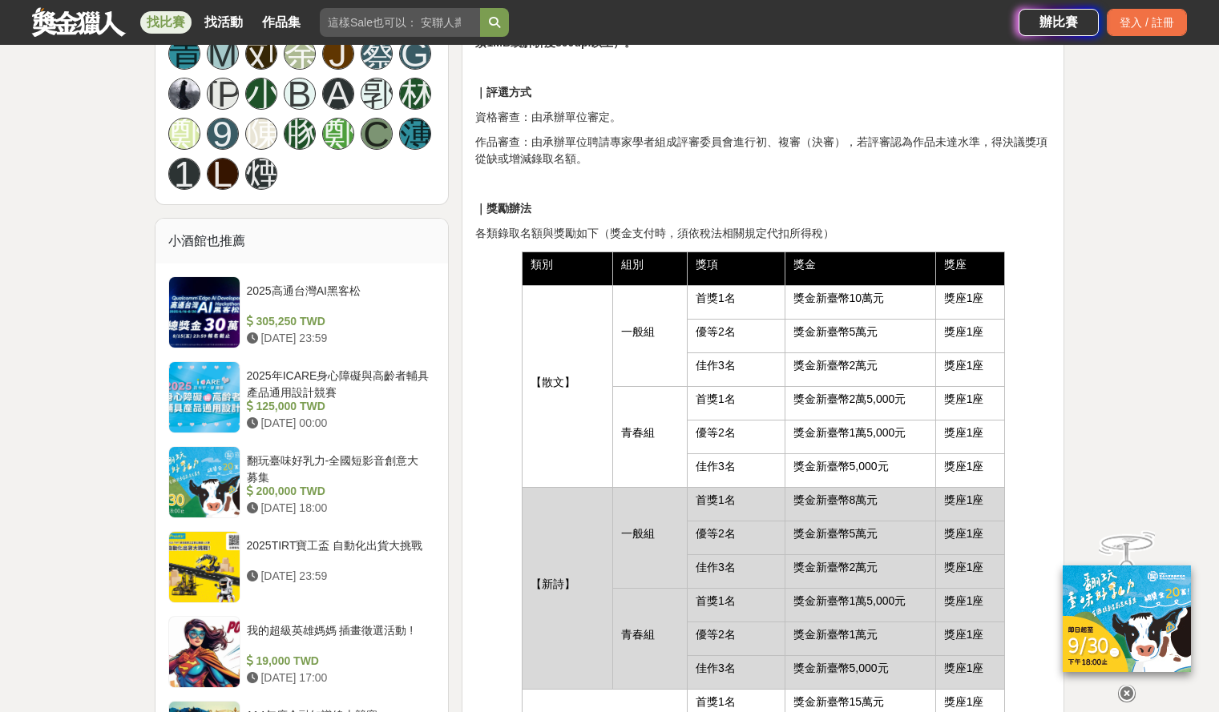
scroll to position [561, 0]
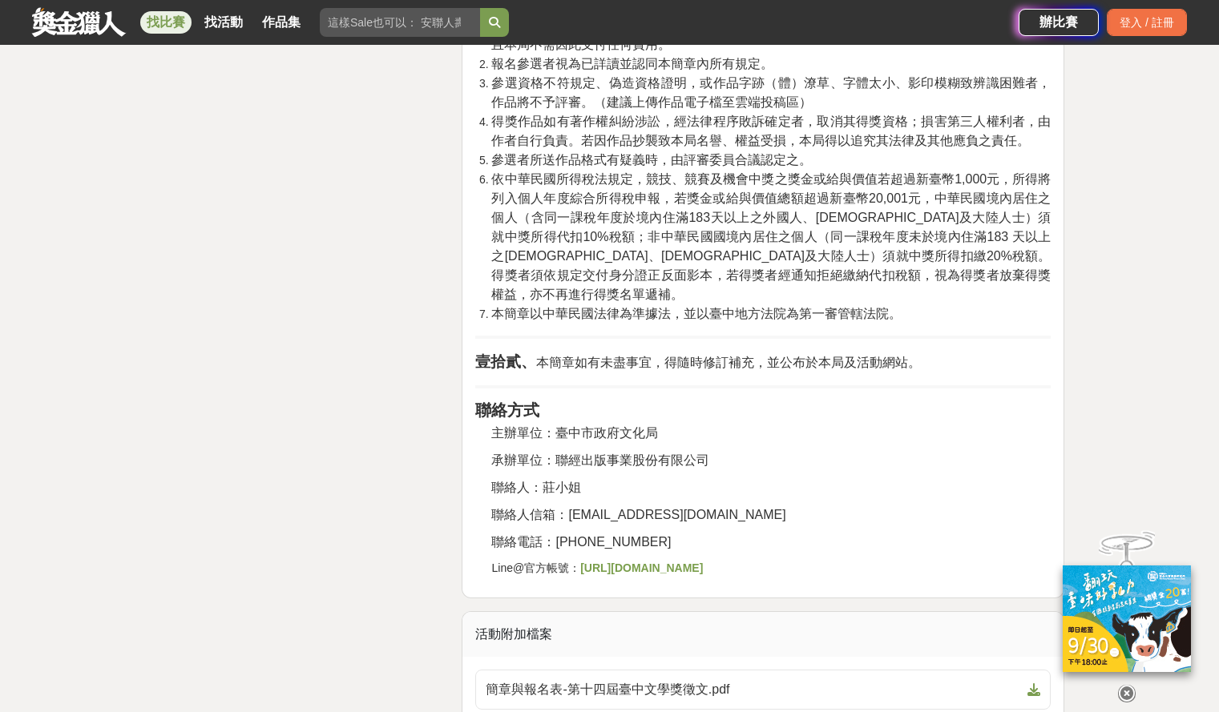
scroll to position [2965, 0]
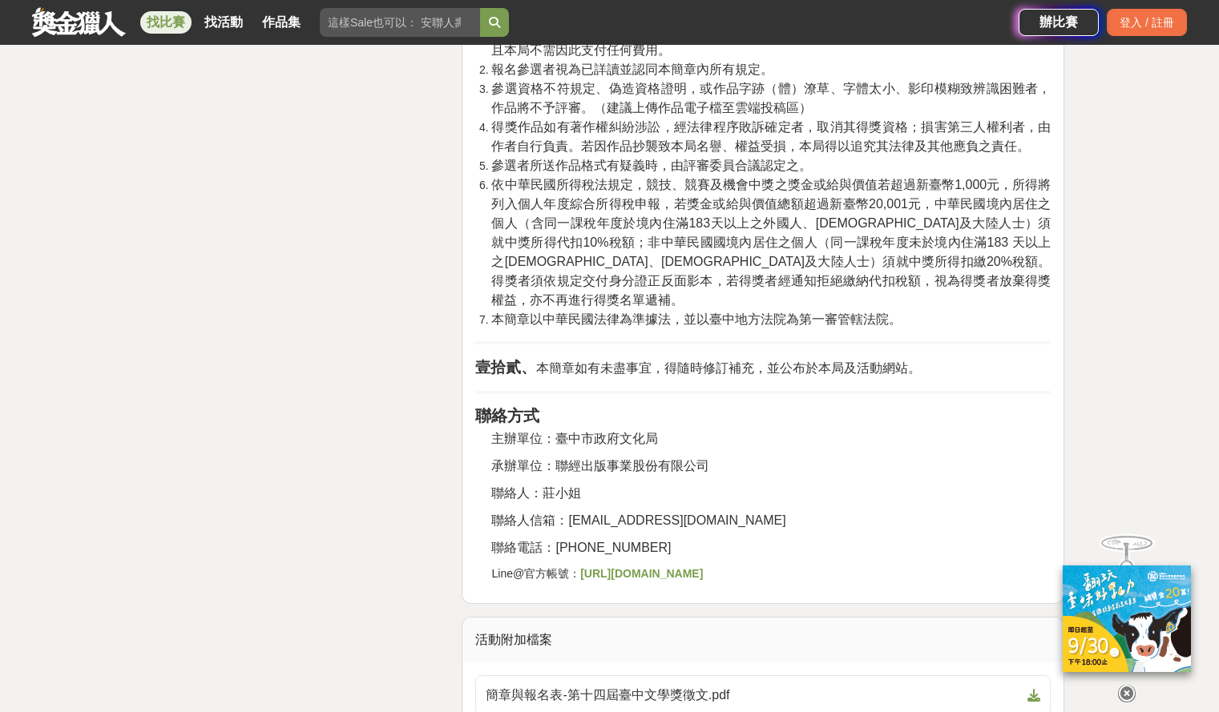
click at [703, 567] on strong "https://line.me/R/ti/p/%40yvq6143f" at bounding box center [641, 573] width 123 height 13
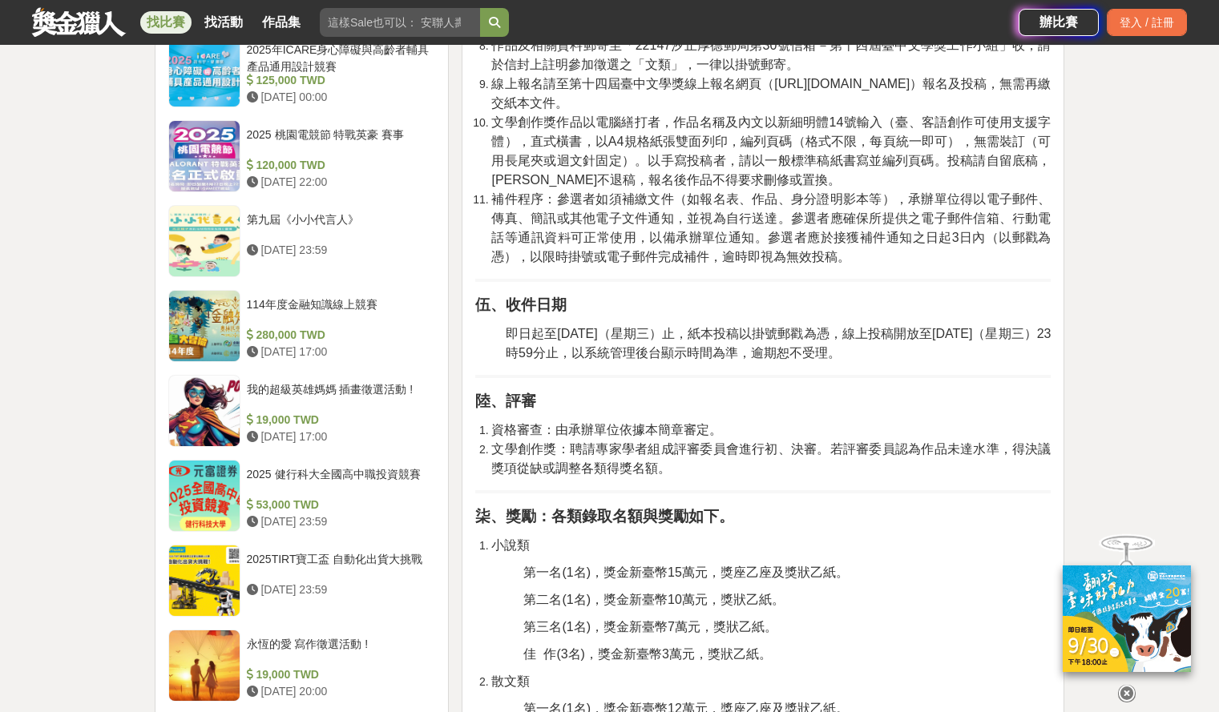
scroll to position [1442, 0]
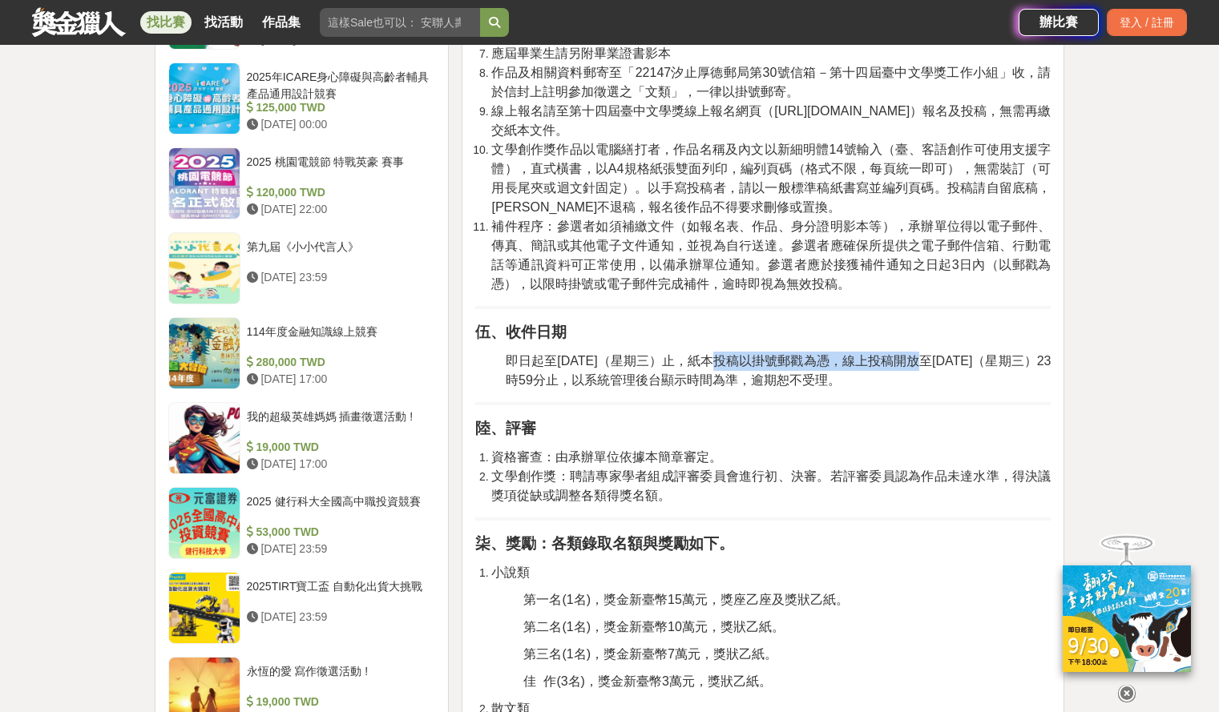
drag, startPoint x: 721, startPoint y: 361, endPoint x: 927, endPoint y: 365, distance: 206.0
click at [927, 365] on span "即日起至114年8月13日（星期三）止，紙本投稿以掛號郵戳為憑，線上投稿開放至114年8月13日（星期三）23時59分止，以系統管理後台顯示時間為準，逾期恕不…" at bounding box center [778, 370] width 545 height 33
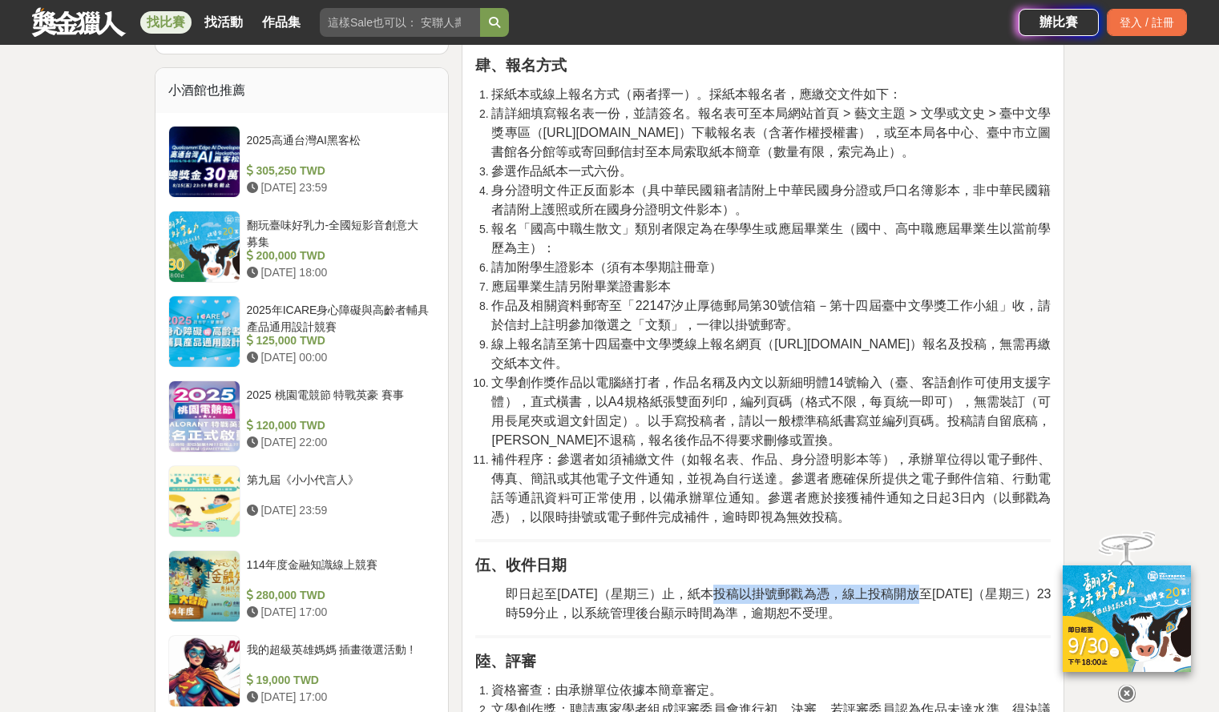
scroll to position [1202, 0]
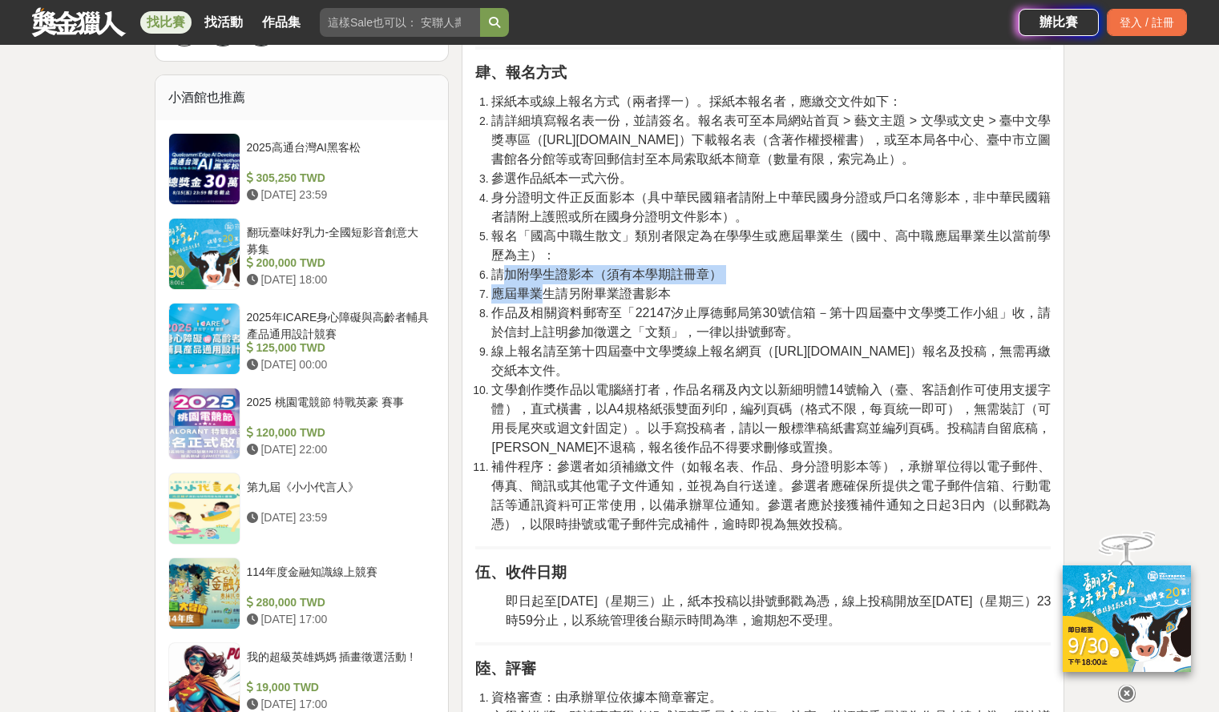
drag, startPoint x: 500, startPoint y: 281, endPoint x: 549, endPoint y: 286, distance: 49.1
click at [549, 286] on ol "採紙本或線上報名方式（兩者擇一）。採紙本報名者，應繳交文件如下： 請詳細填寫報名表一份，並請簽名。報名表可至本局網站首頁 > 藝文主題 > 文學或文史 > 臺…" at bounding box center [762, 313] width 575 height 442
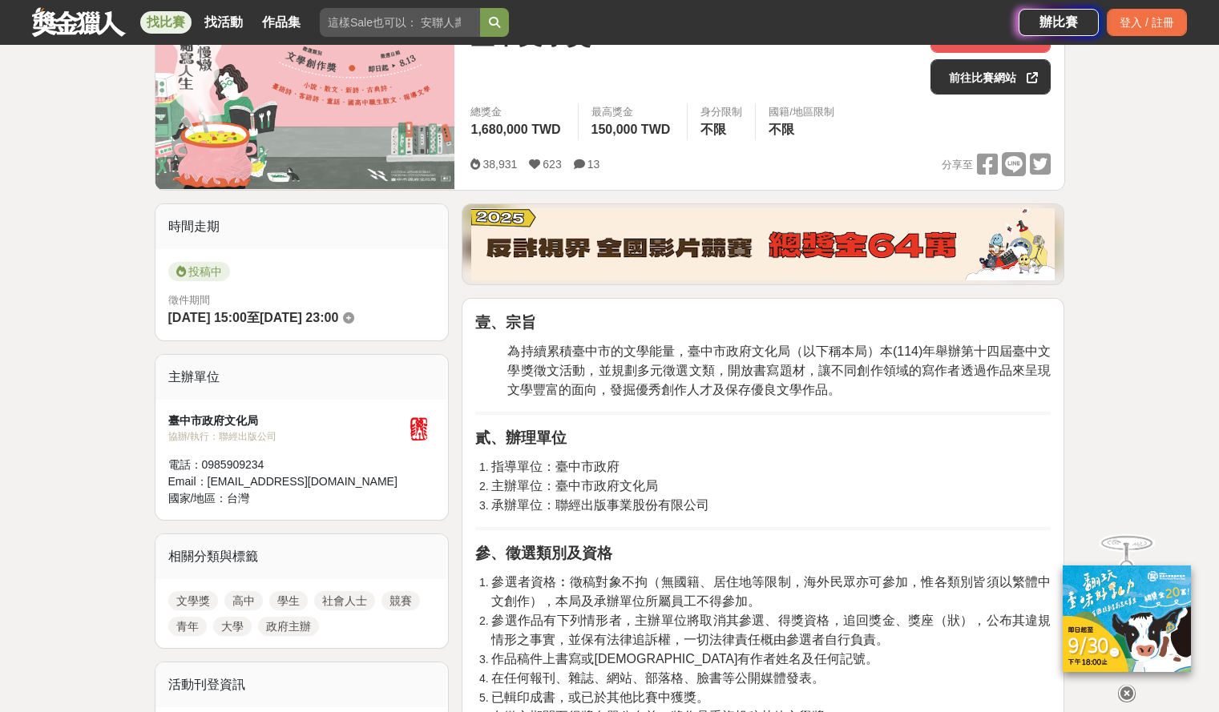
scroll to position [160, 0]
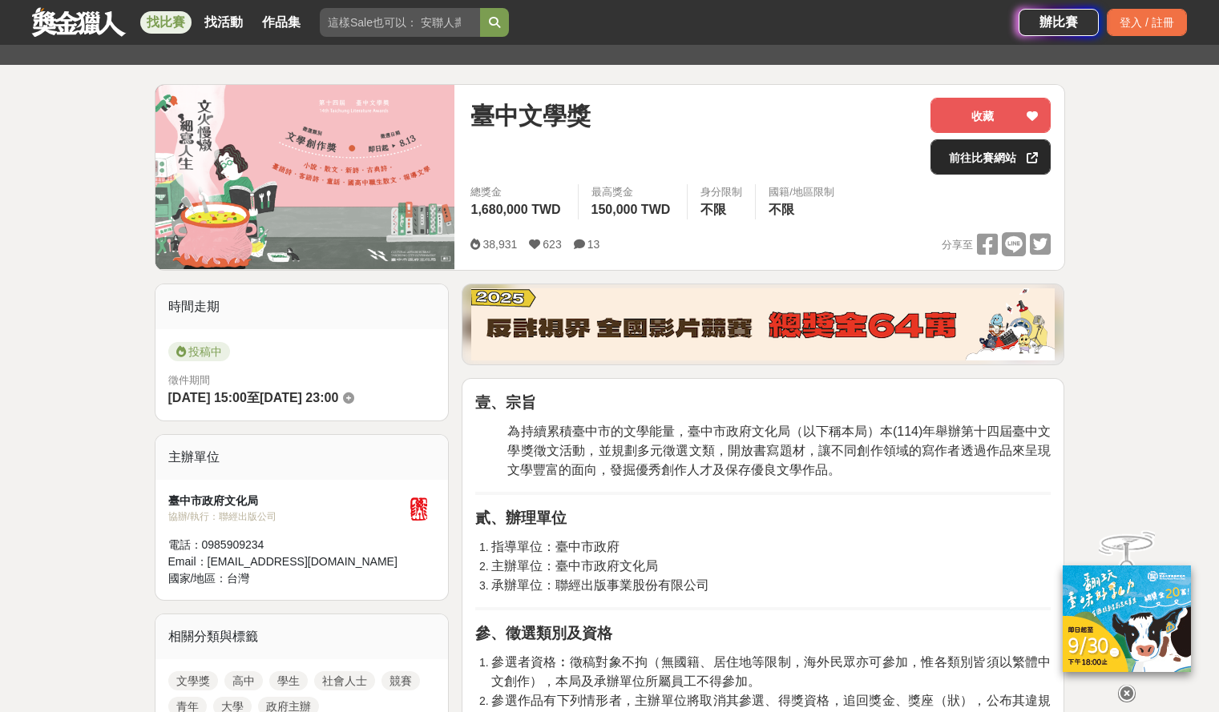
click at [992, 163] on link "前往比賽網站" at bounding box center [990, 156] width 120 height 35
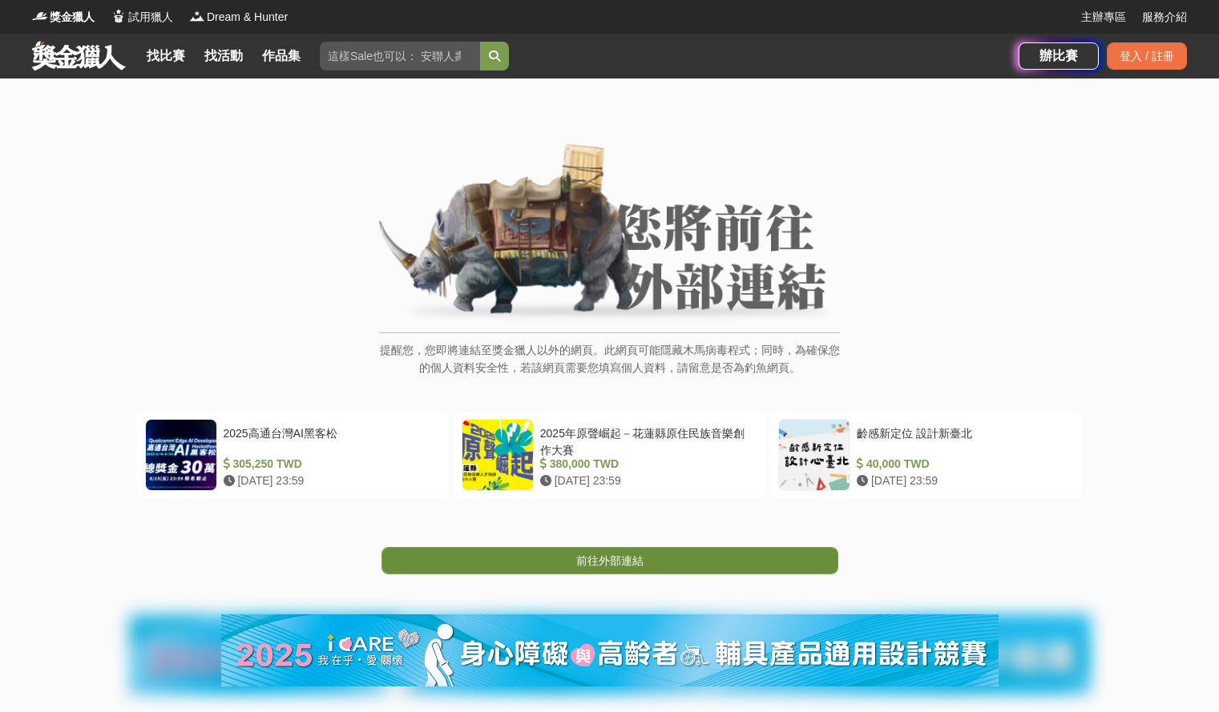
click at [615, 561] on span "前往外部連結" at bounding box center [609, 561] width 67 height 13
click at [615, 559] on span "前往外部連結" at bounding box center [609, 561] width 67 height 13
